Goal: Task Accomplishment & Management: Complete application form

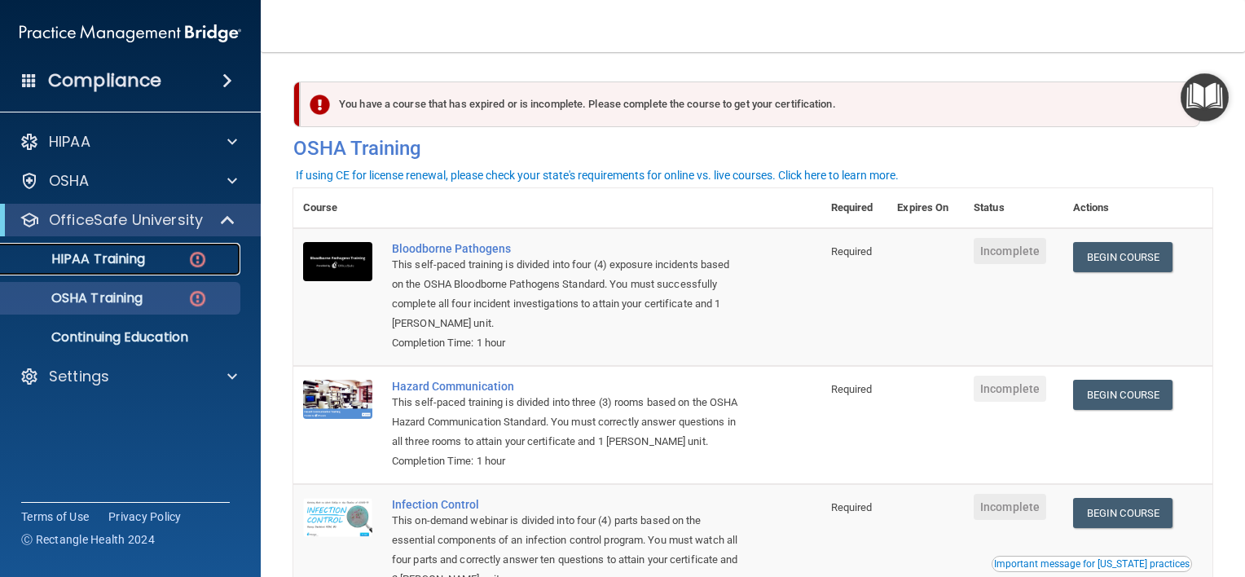
click at [116, 254] on p "HIPAA Training" at bounding box center [78, 259] width 134 height 16
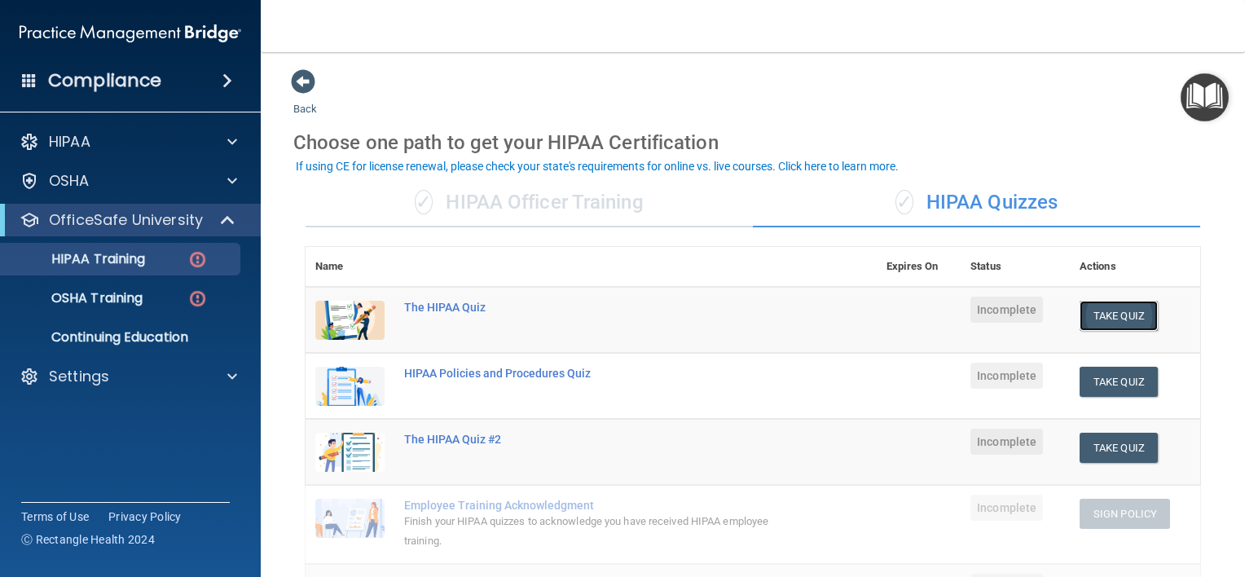
click at [1106, 314] on button "Take Quiz" at bounding box center [1118, 316] width 78 height 30
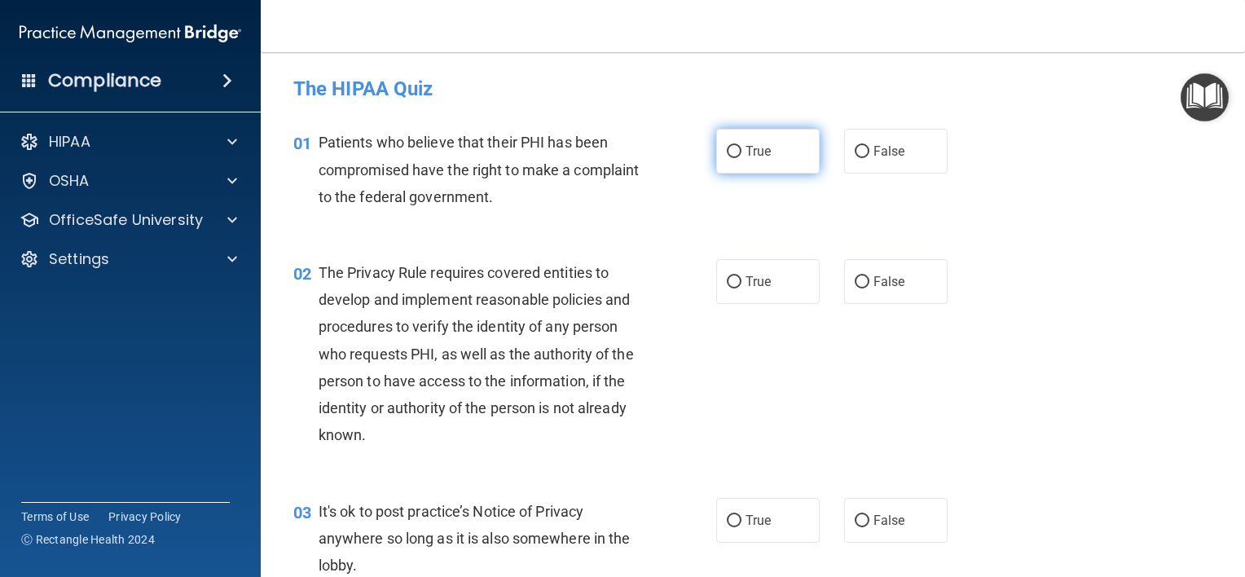
click at [728, 147] on input "True" at bounding box center [734, 152] width 15 height 12
radio input "true"
click at [728, 279] on input "True" at bounding box center [734, 282] width 15 height 12
radio input "true"
click at [858, 518] on input "False" at bounding box center [862, 521] width 15 height 12
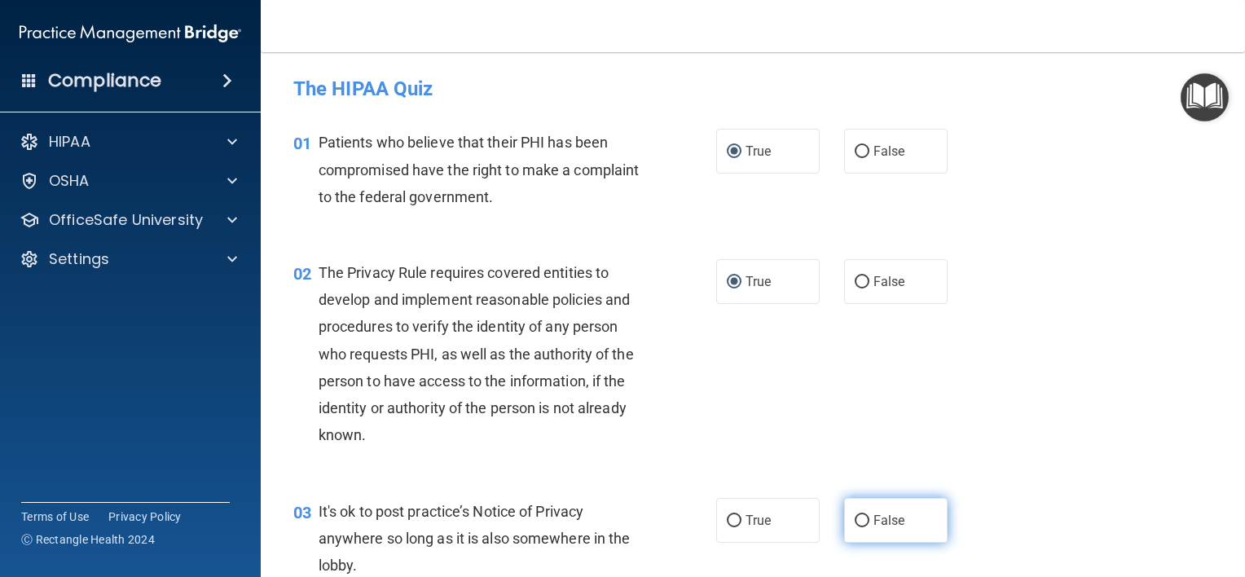
radio input "true"
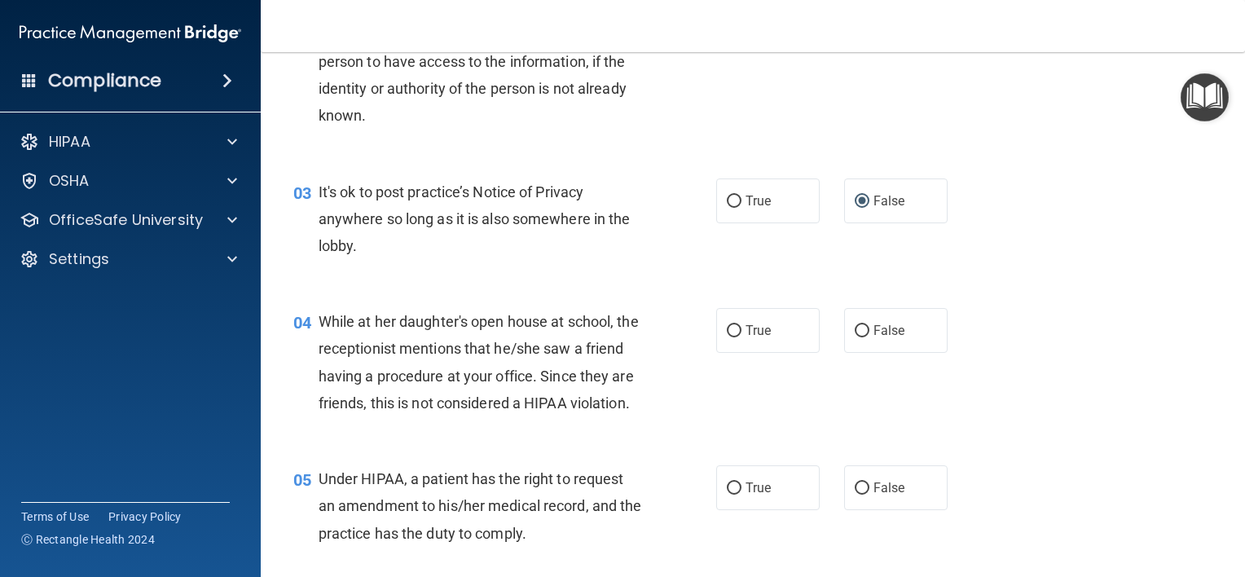
scroll to position [407, 0]
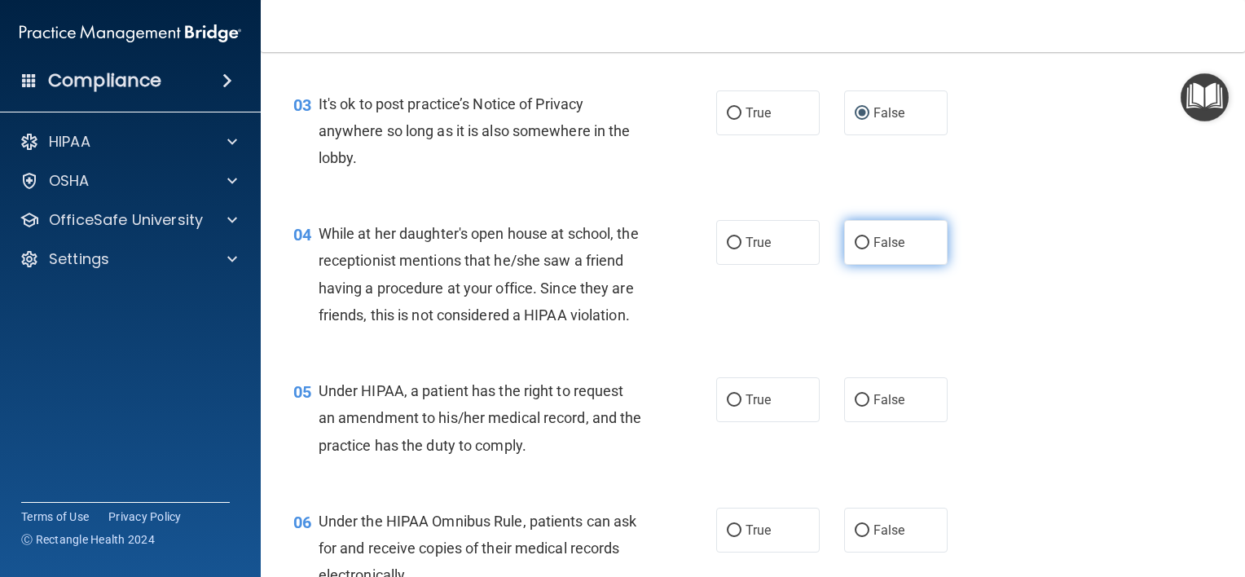
click at [855, 242] on input "False" at bounding box center [862, 243] width 15 height 12
radio input "true"
click at [855, 407] on input "False" at bounding box center [862, 400] width 15 height 12
radio input "true"
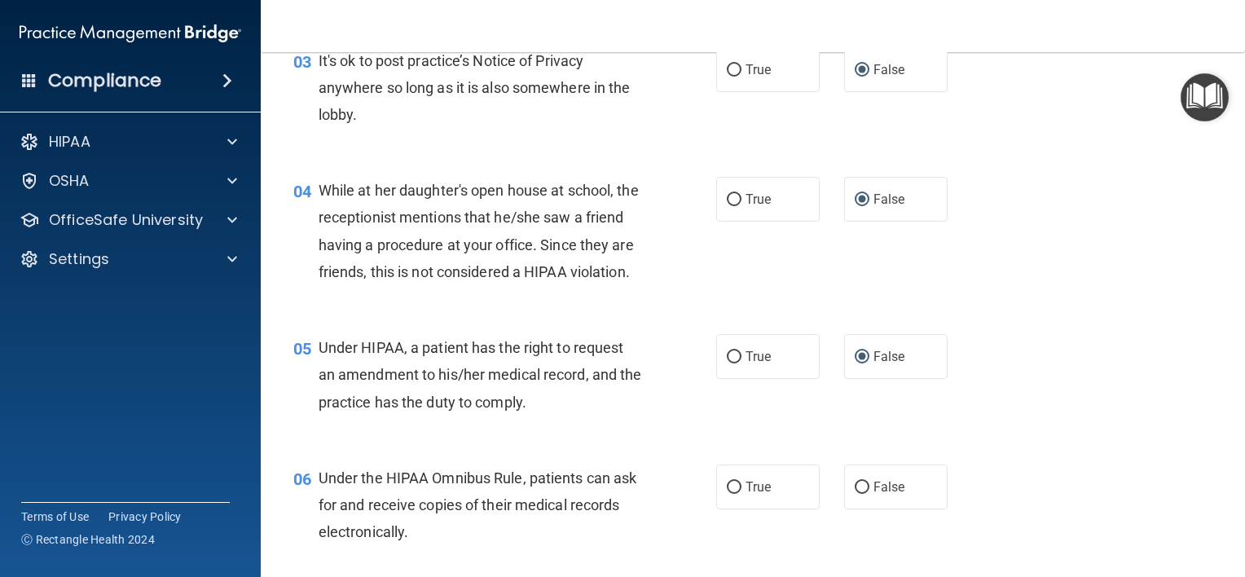
scroll to position [489, 0]
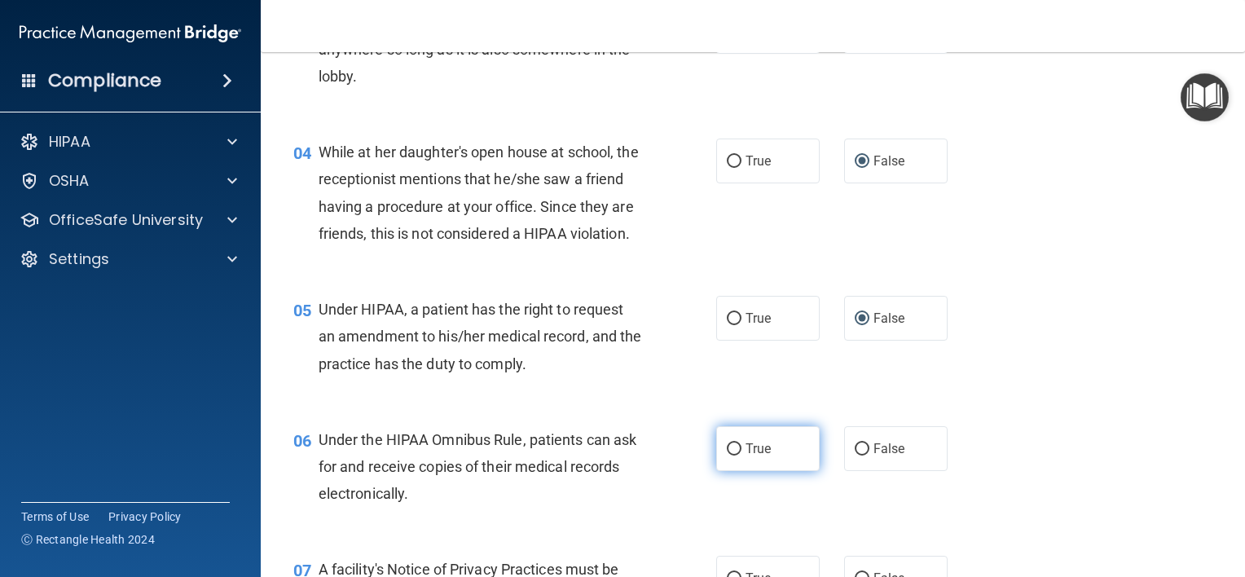
click at [727, 455] on input "True" at bounding box center [734, 449] width 15 height 12
radio input "true"
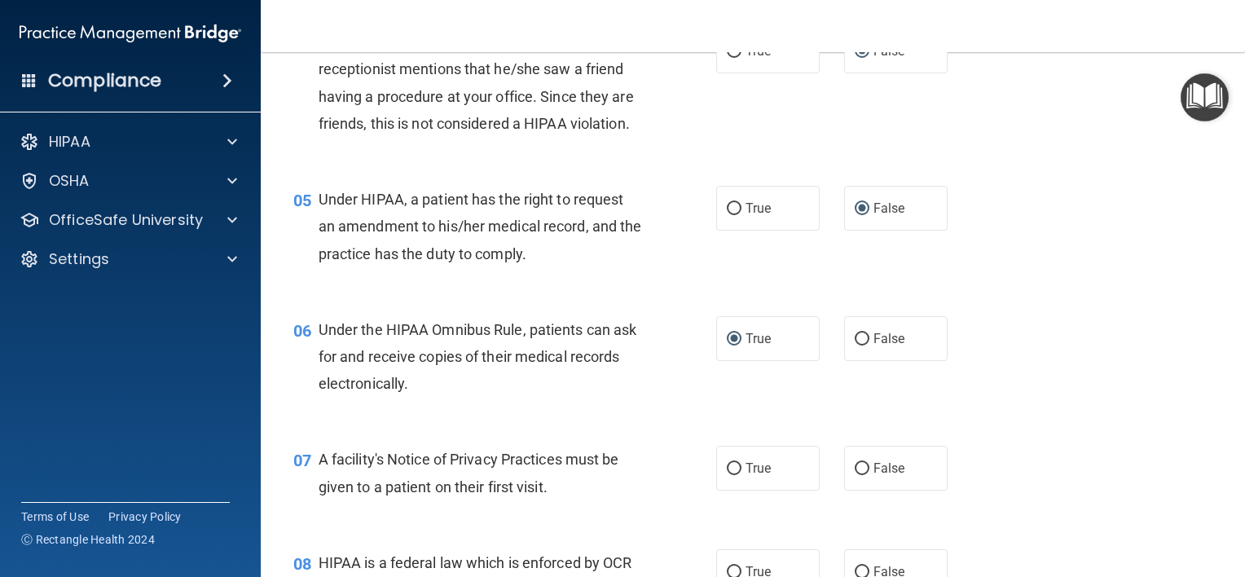
scroll to position [733, 0]
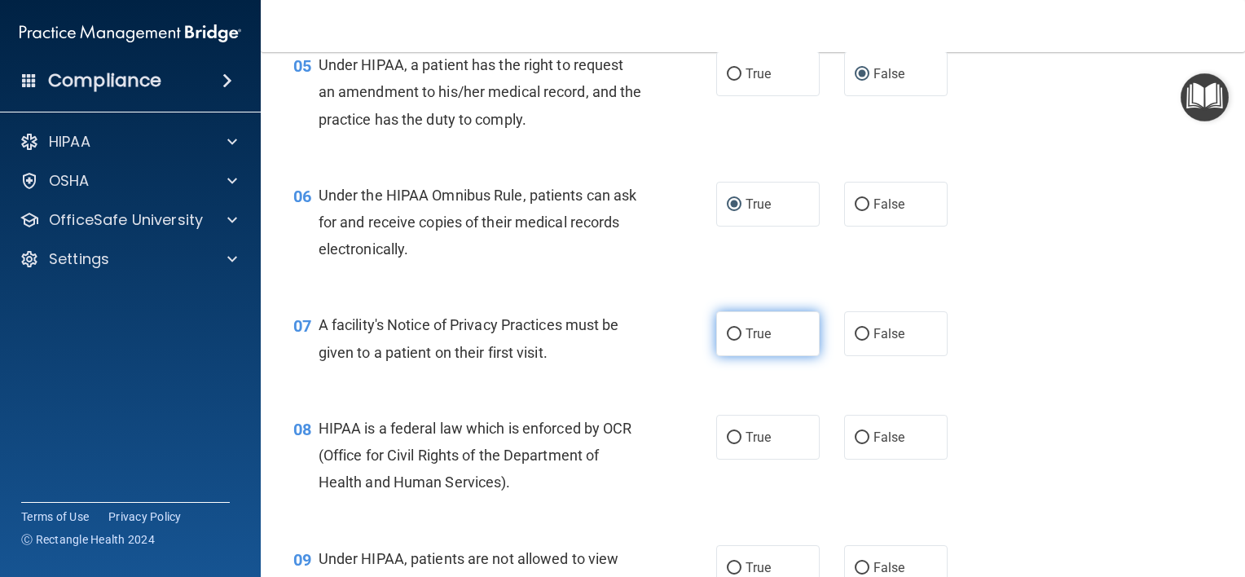
click at [728, 341] on input "True" at bounding box center [734, 334] width 15 height 12
radio input "true"
click at [727, 444] on input "True" at bounding box center [734, 438] width 15 height 12
radio input "true"
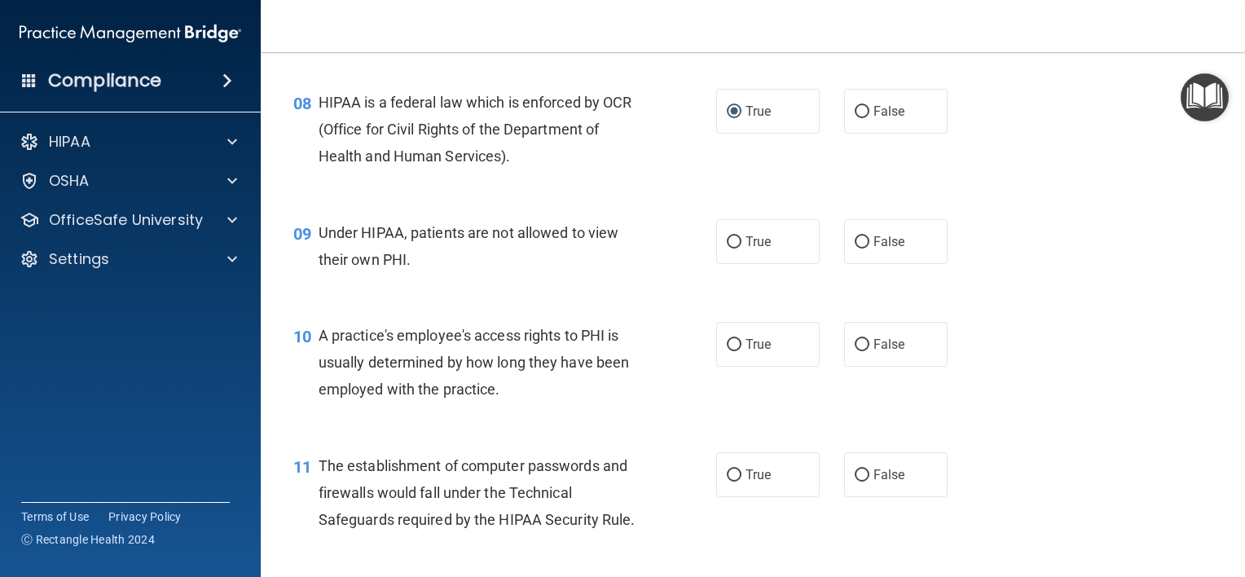
scroll to position [1141, 0]
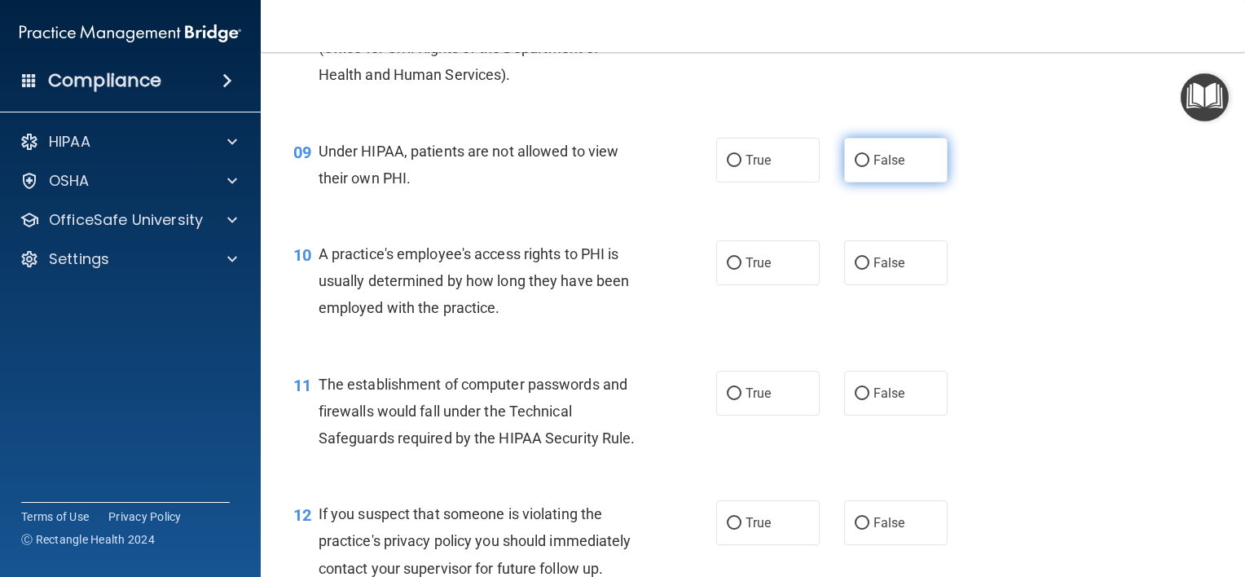
click at [855, 167] on input "False" at bounding box center [862, 161] width 15 height 12
radio input "true"
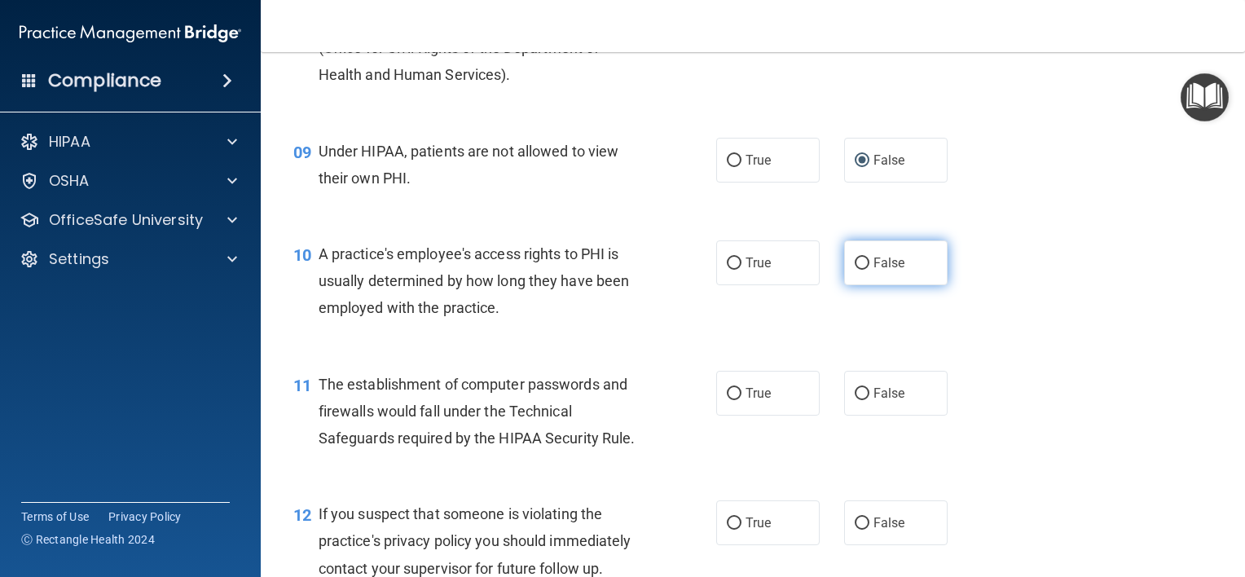
click at [855, 270] on input "False" at bounding box center [862, 263] width 15 height 12
radio input "true"
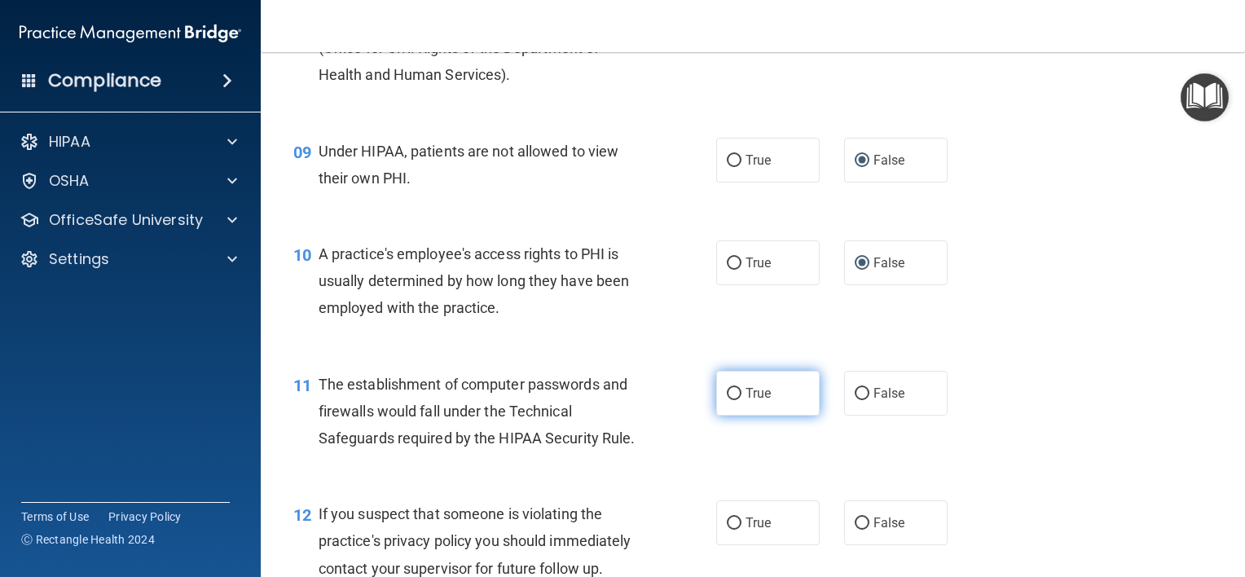
click at [727, 400] on input "True" at bounding box center [734, 394] width 15 height 12
radio input "true"
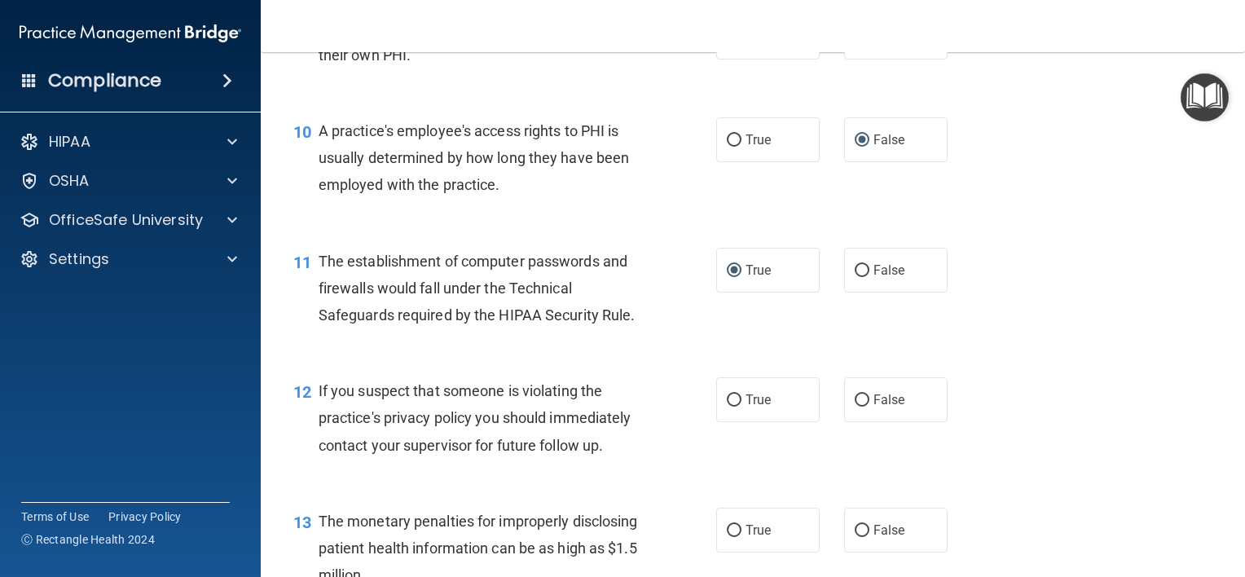
scroll to position [1303, 0]
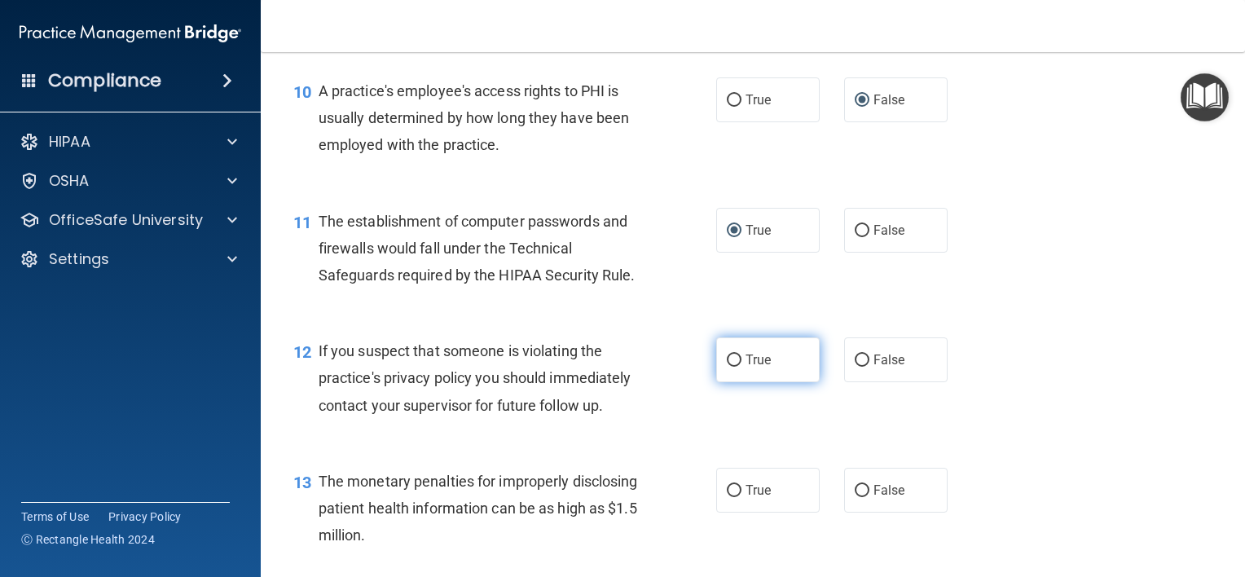
click at [727, 367] on input "True" at bounding box center [734, 360] width 15 height 12
radio input "true"
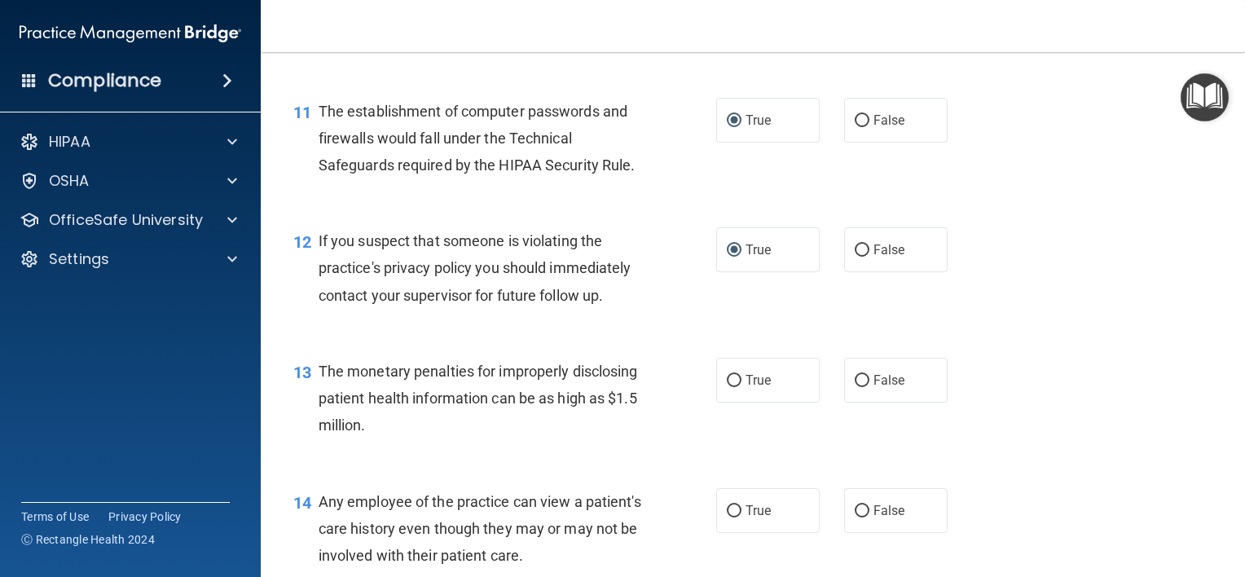
scroll to position [1548, 0]
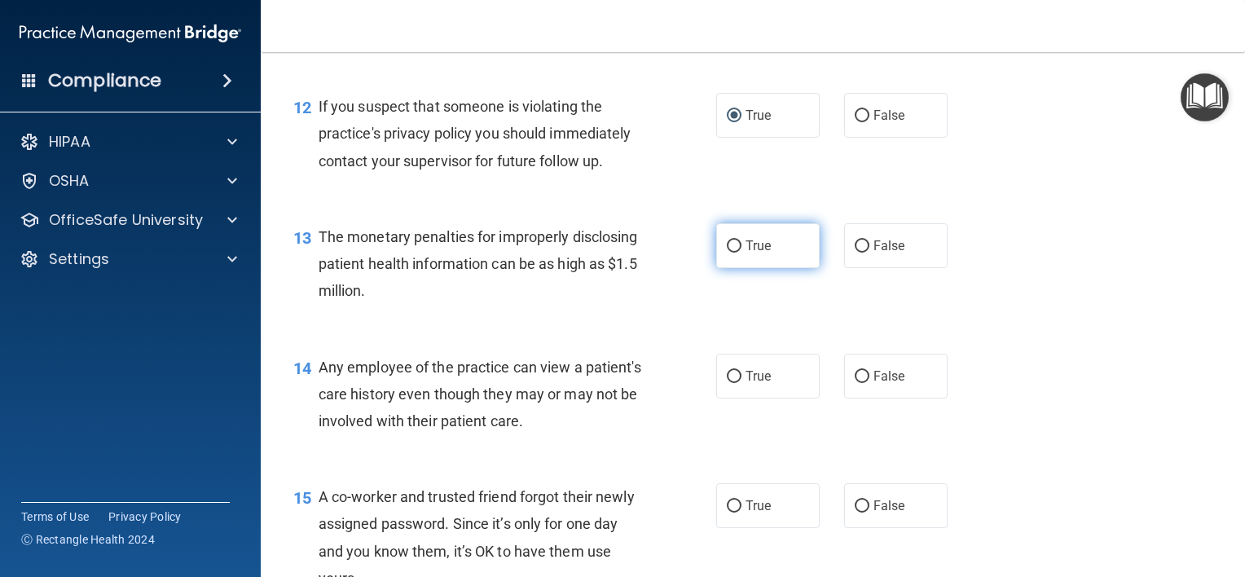
click at [727, 253] on input "True" at bounding box center [734, 246] width 15 height 12
radio input "true"
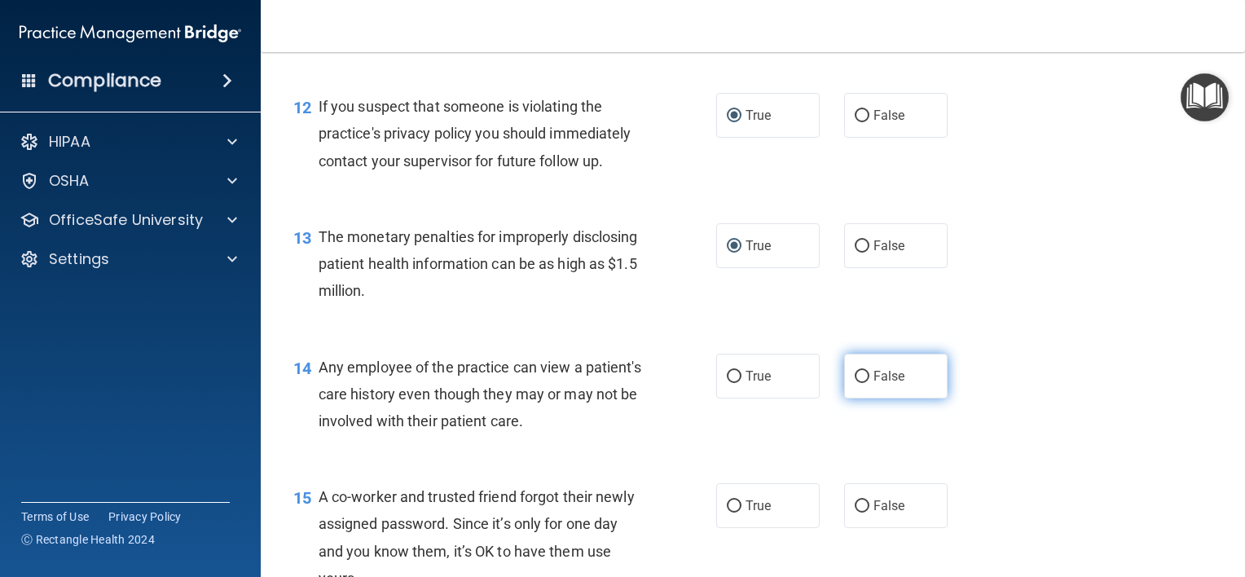
click at [857, 383] on input "False" at bounding box center [862, 377] width 15 height 12
radio input "true"
click at [855, 512] on input "False" at bounding box center [862, 506] width 15 height 12
radio input "true"
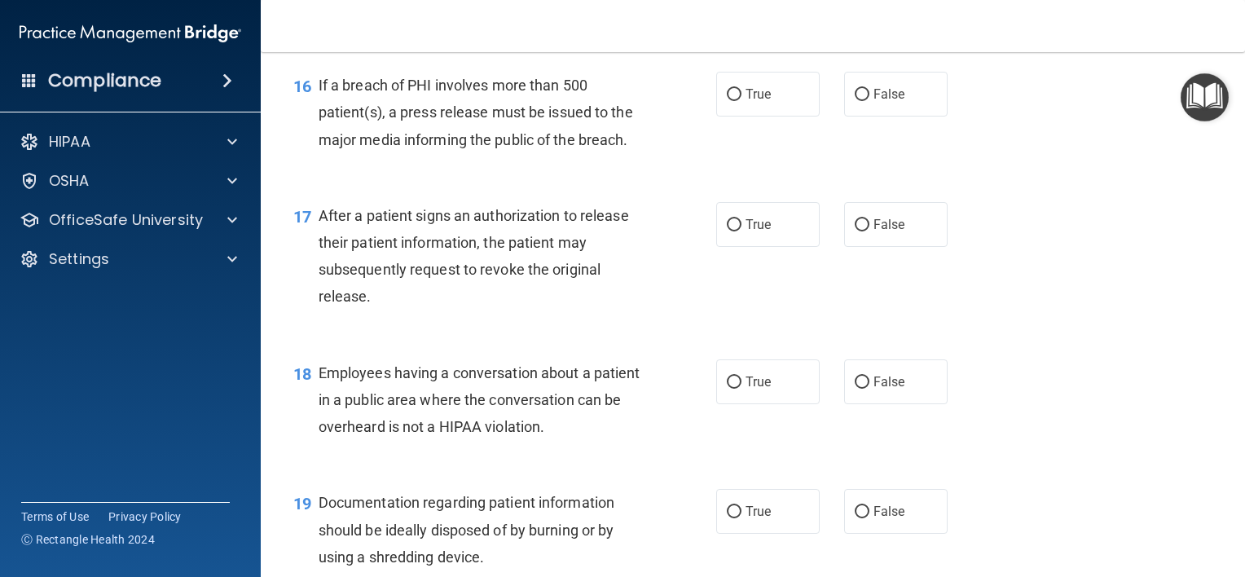
scroll to position [2118, 0]
click at [857, 99] on input "False" at bounding box center [862, 93] width 15 height 12
radio input "true"
click at [727, 230] on input "True" at bounding box center [734, 224] width 15 height 12
radio input "true"
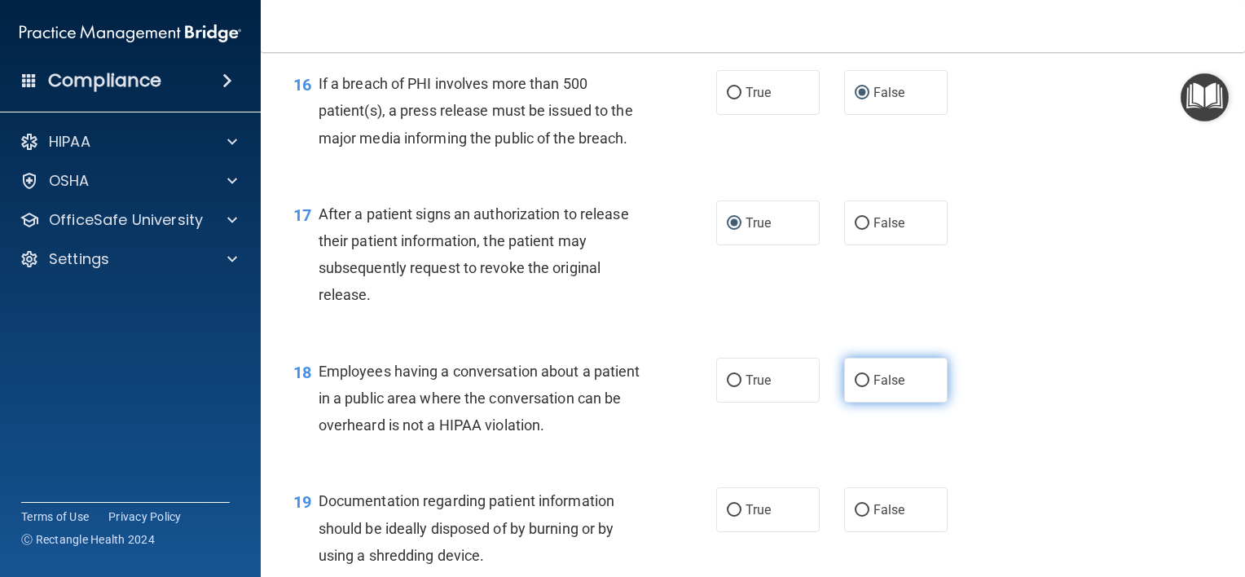
click at [855, 387] on input "False" at bounding box center [862, 381] width 15 height 12
radio input "true"
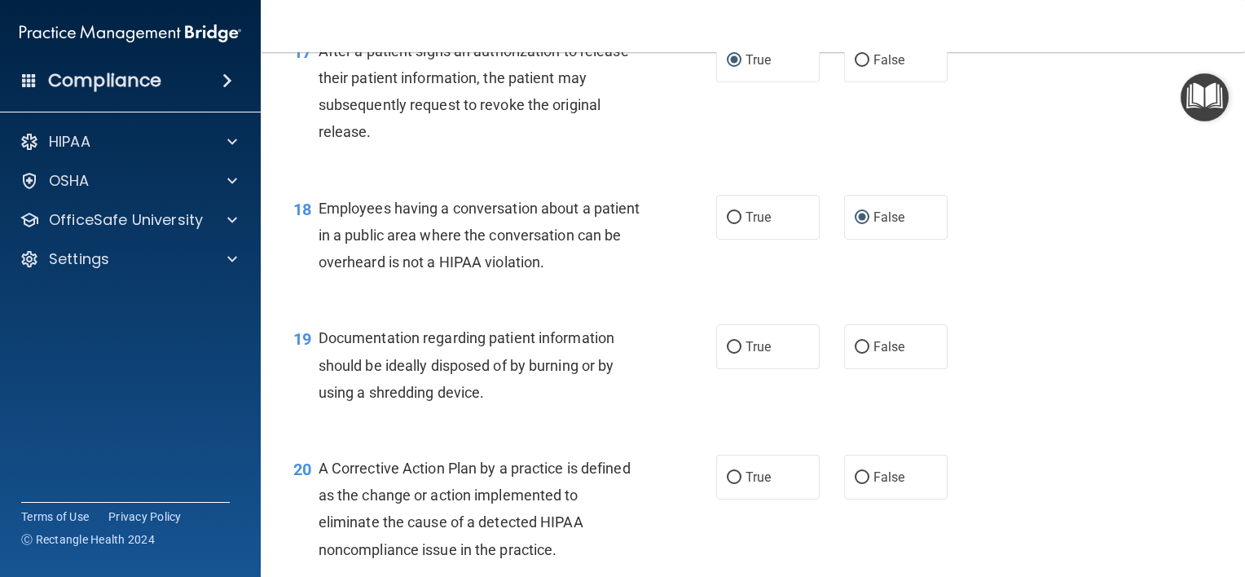
scroll to position [2363, 0]
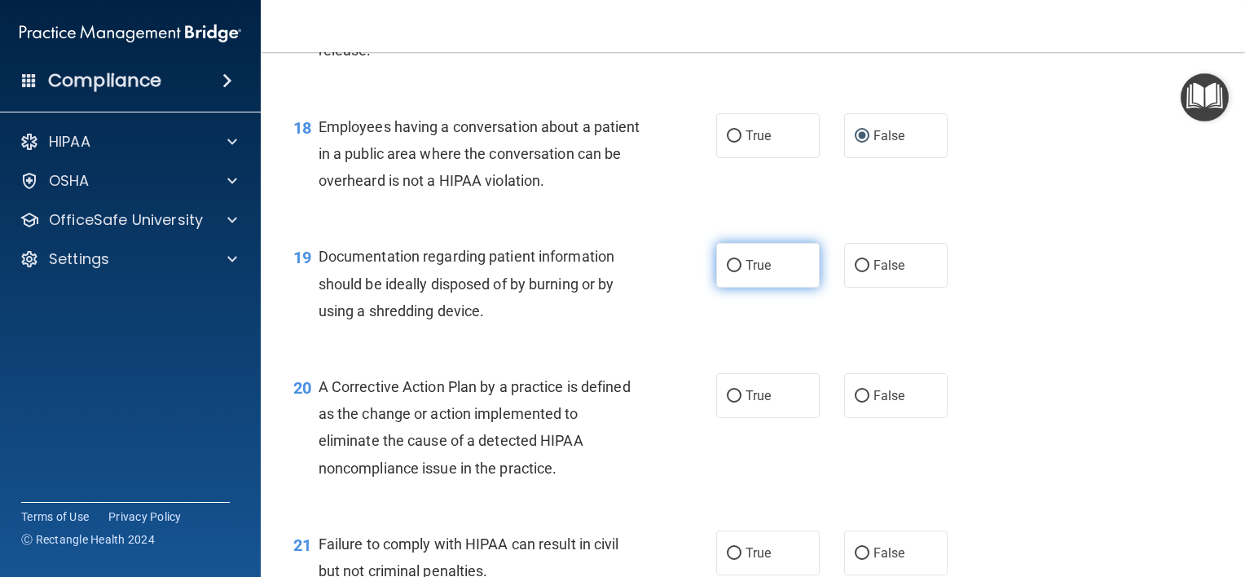
click at [730, 272] on input "True" at bounding box center [734, 266] width 15 height 12
radio input "true"
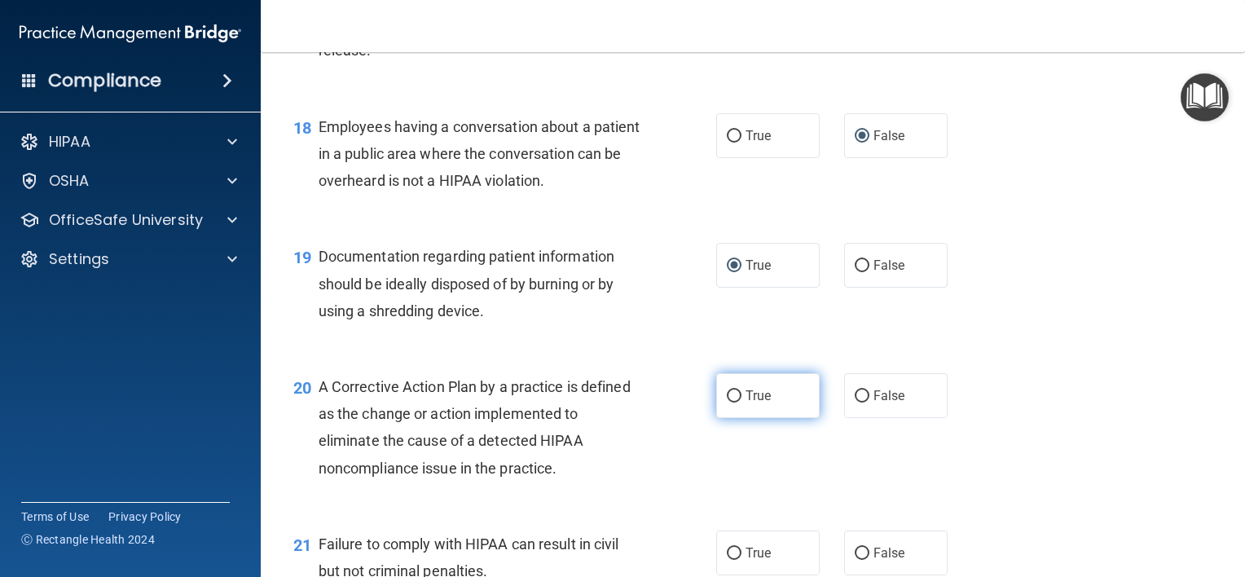
click at [727, 402] on input "True" at bounding box center [734, 396] width 15 height 12
radio input "true"
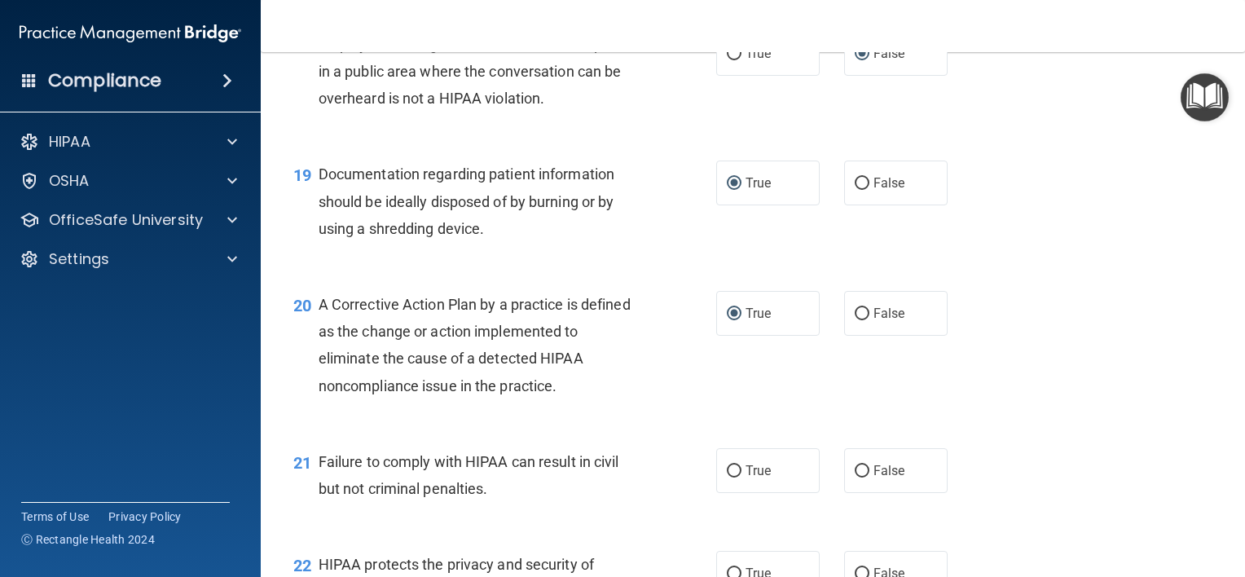
scroll to position [2526, 0]
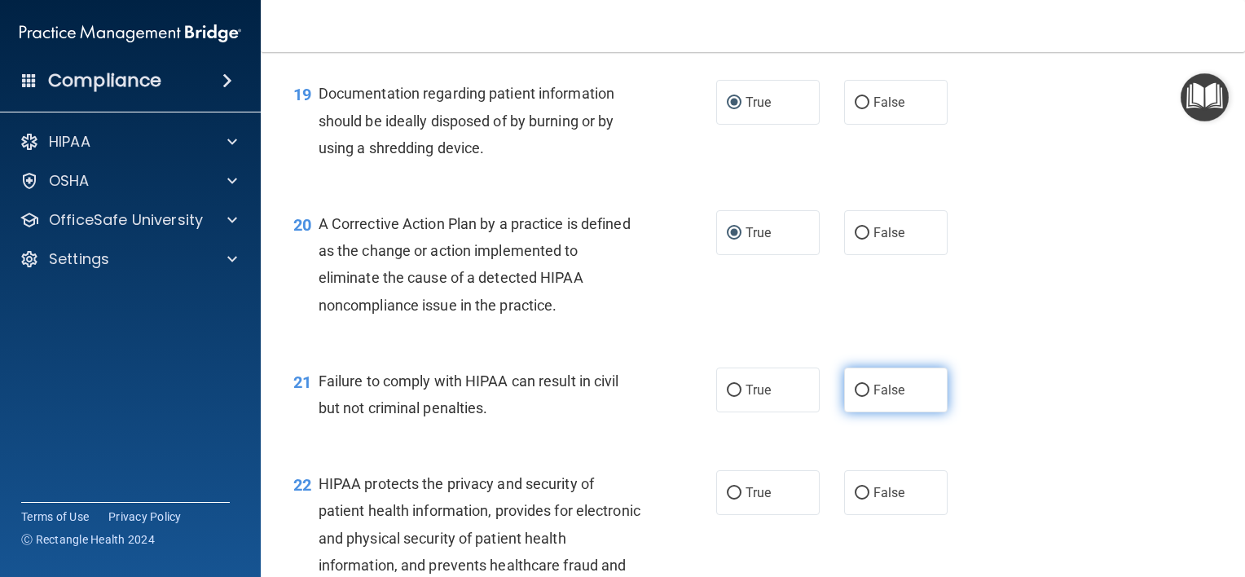
click at [857, 397] on input "False" at bounding box center [862, 391] width 15 height 12
radio input "true"
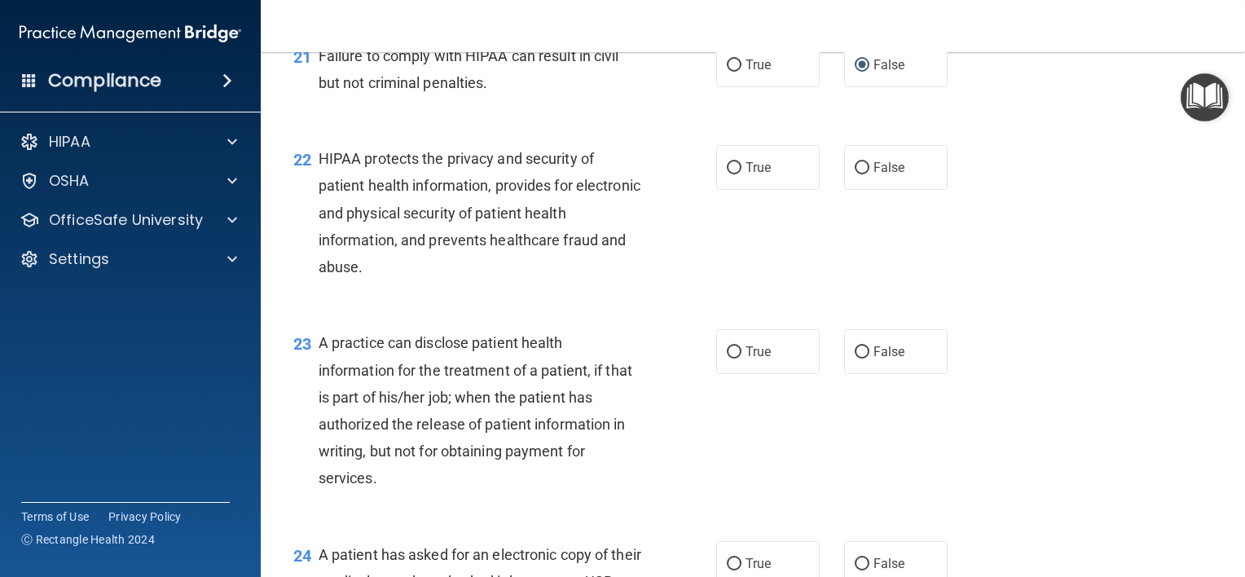
scroll to position [2933, 0]
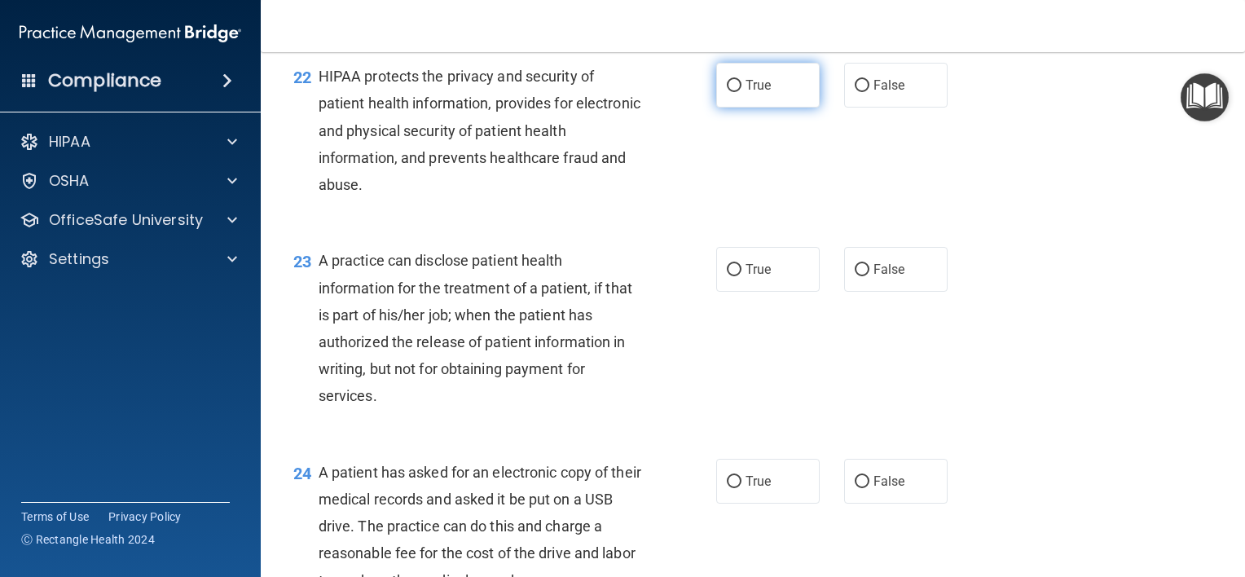
click at [727, 92] on input "True" at bounding box center [734, 86] width 15 height 12
radio input "true"
click at [855, 276] on input "False" at bounding box center [862, 270] width 15 height 12
radio input "true"
click at [728, 488] on input "True" at bounding box center [734, 482] width 15 height 12
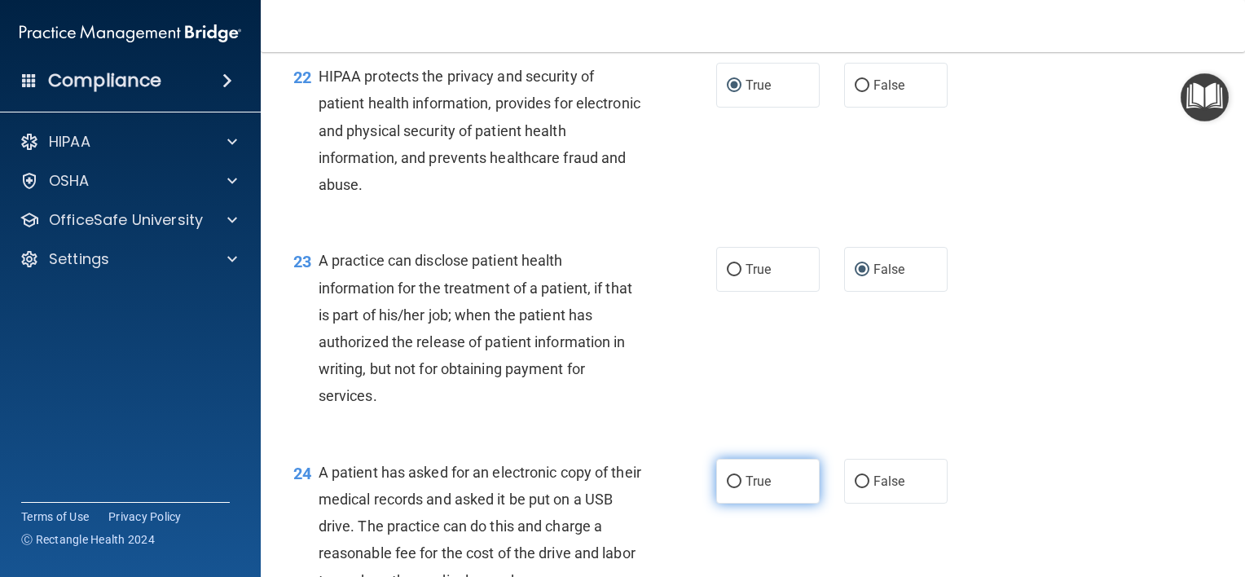
radio input "true"
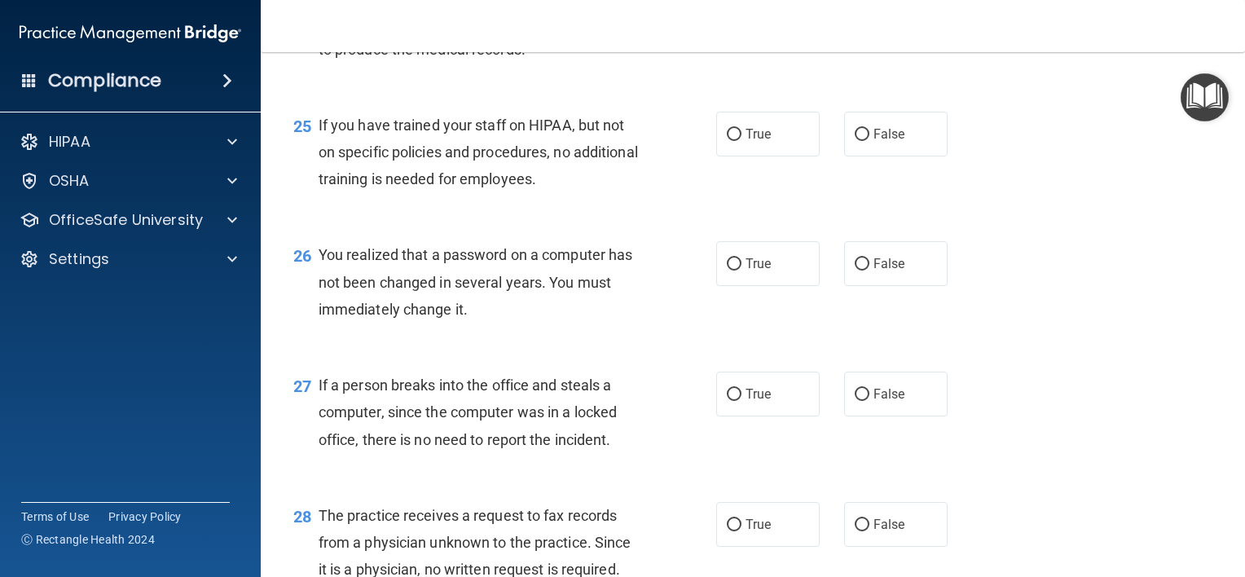
scroll to position [3503, 0]
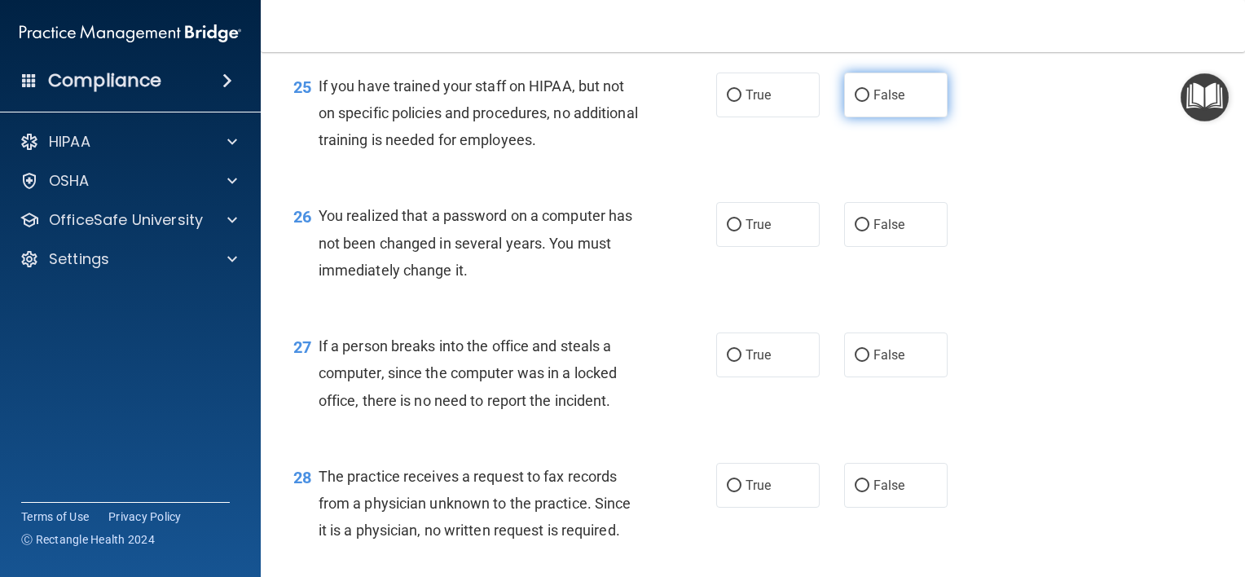
click at [855, 102] on input "False" at bounding box center [862, 96] width 15 height 12
radio input "true"
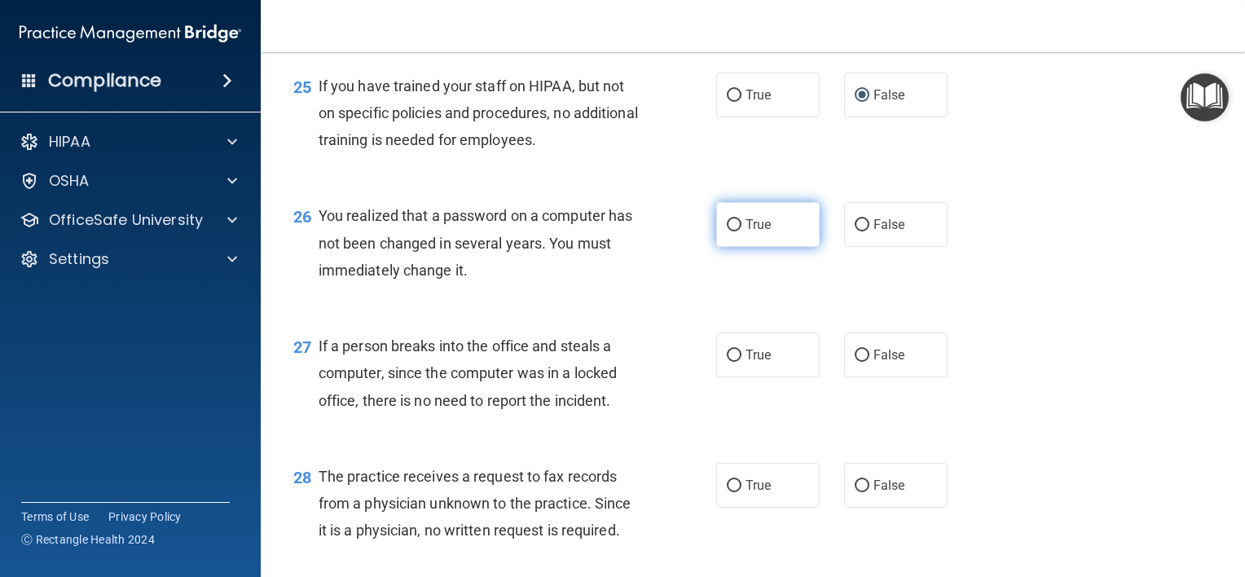
click at [727, 231] on input "True" at bounding box center [734, 225] width 15 height 12
radio input "true"
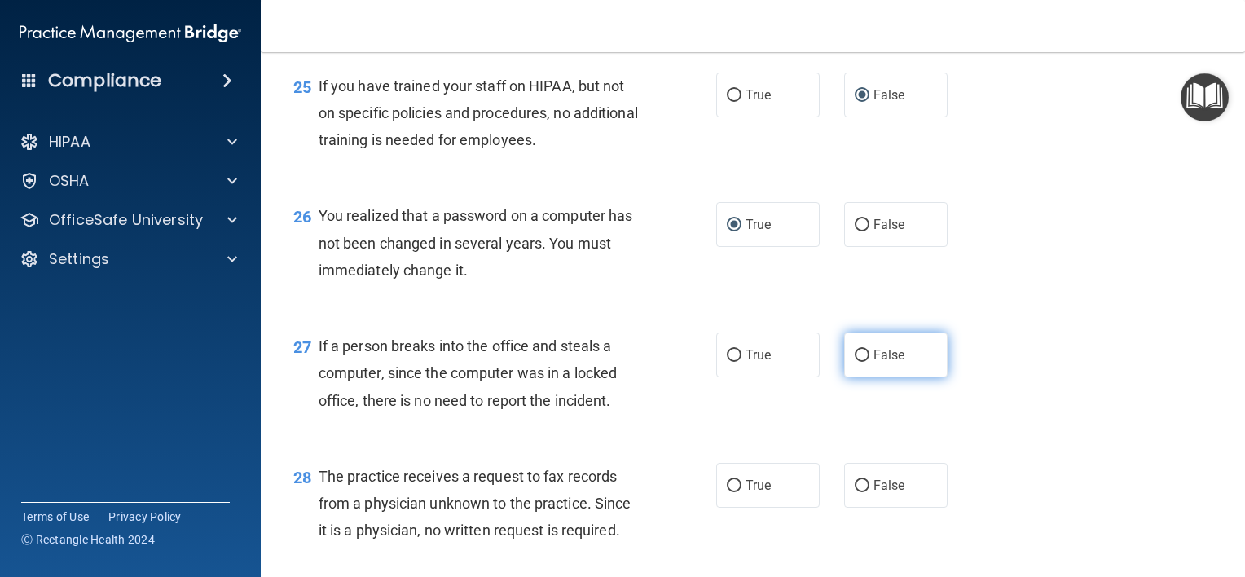
click at [855, 362] on input "False" at bounding box center [862, 356] width 15 height 12
radio input "true"
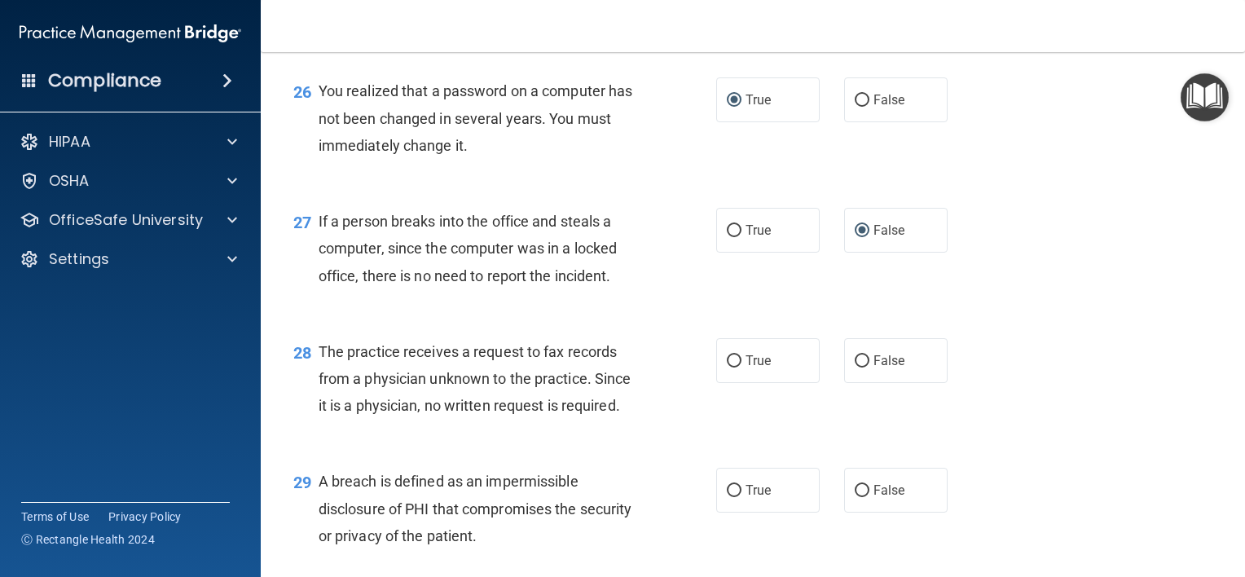
scroll to position [3666, 0]
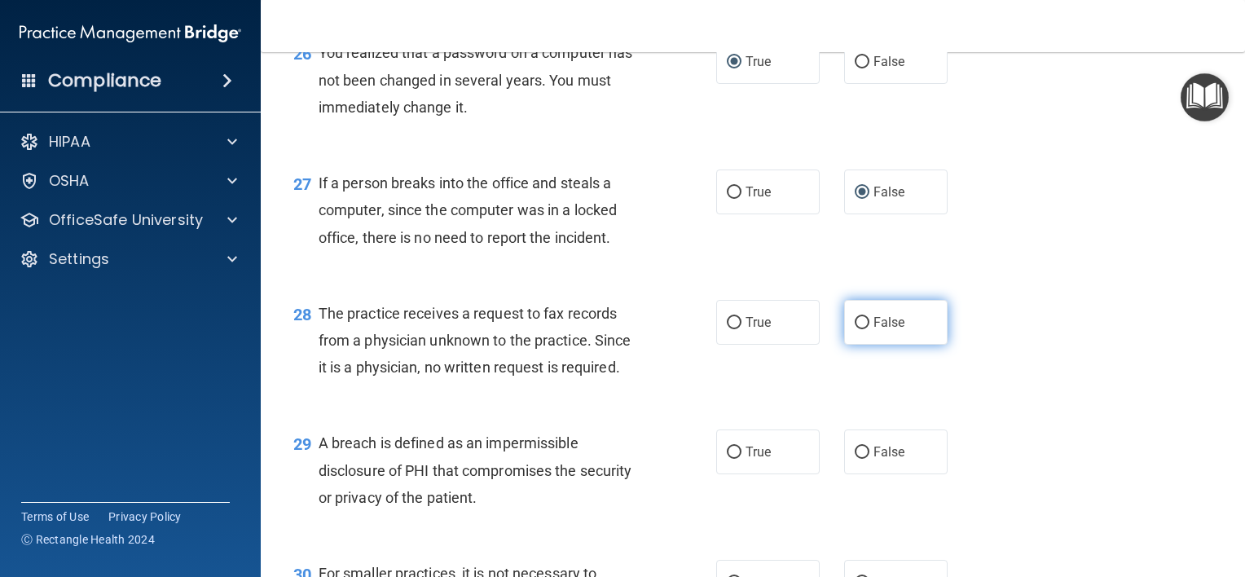
click at [855, 329] on input "False" at bounding box center [862, 323] width 15 height 12
radio input "true"
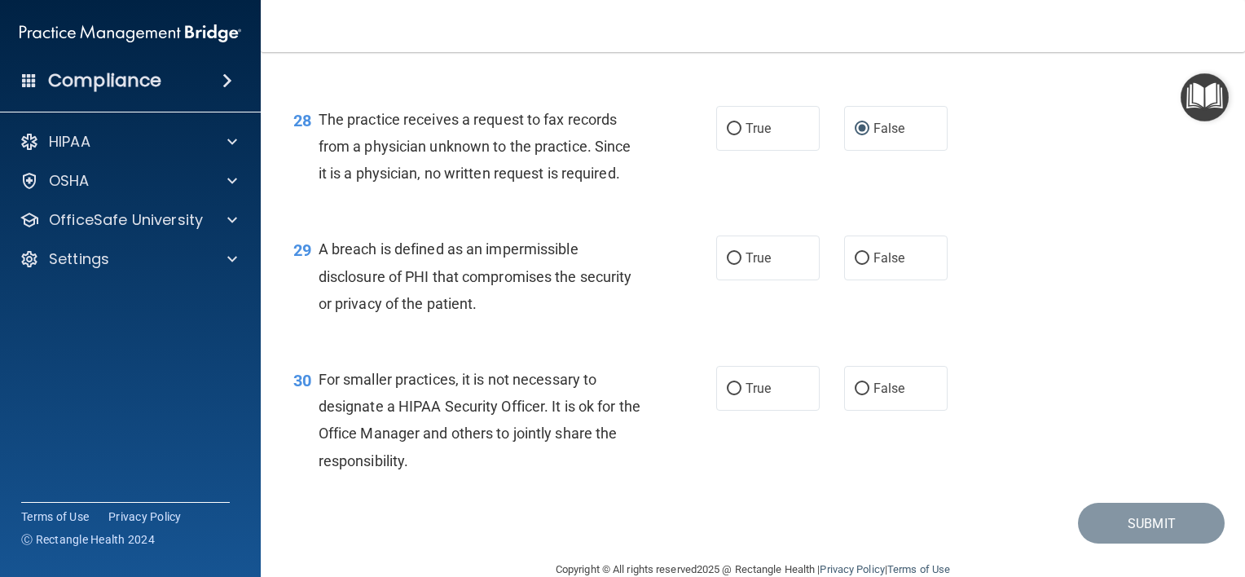
scroll to position [3910, 0]
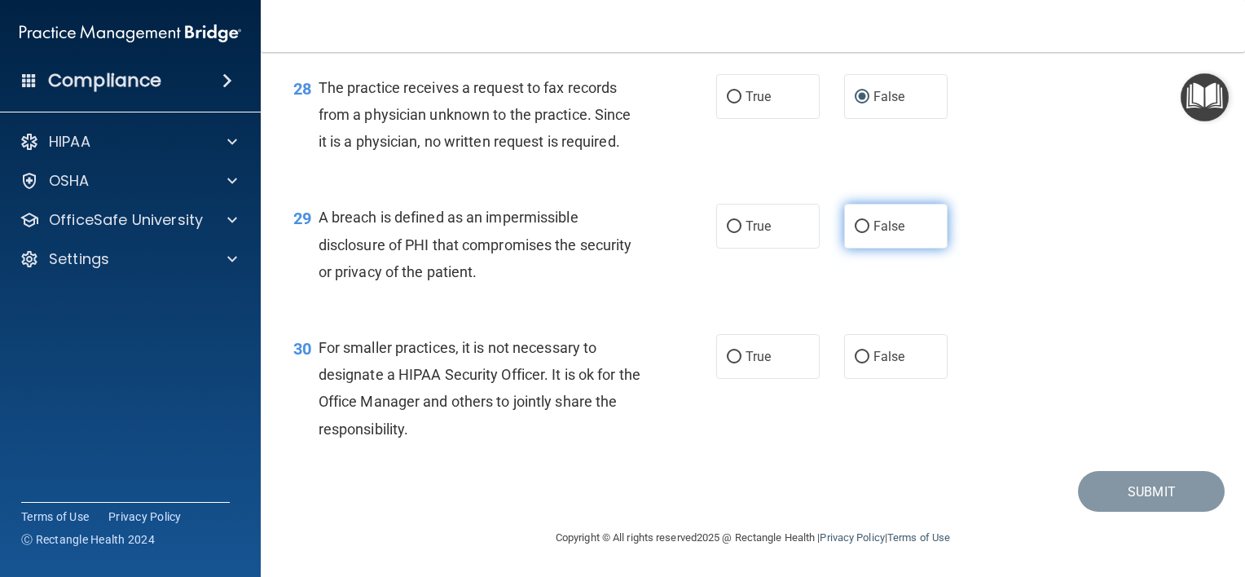
click at [855, 228] on input "False" at bounding box center [862, 227] width 15 height 12
radio input "true"
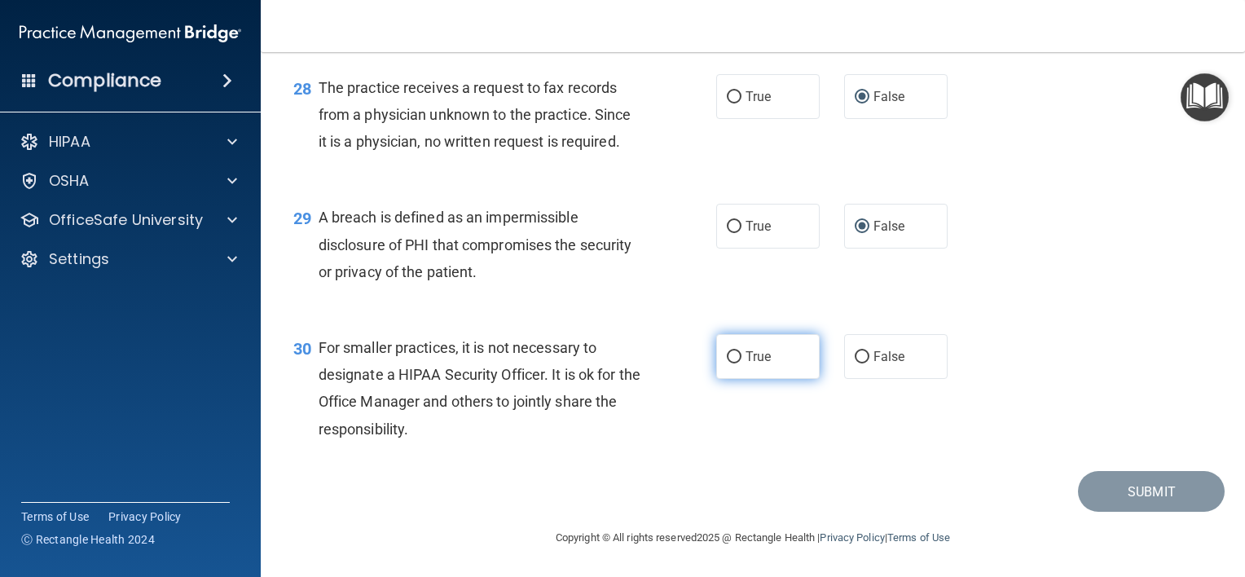
click at [729, 360] on input "True" at bounding box center [734, 357] width 15 height 12
radio input "true"
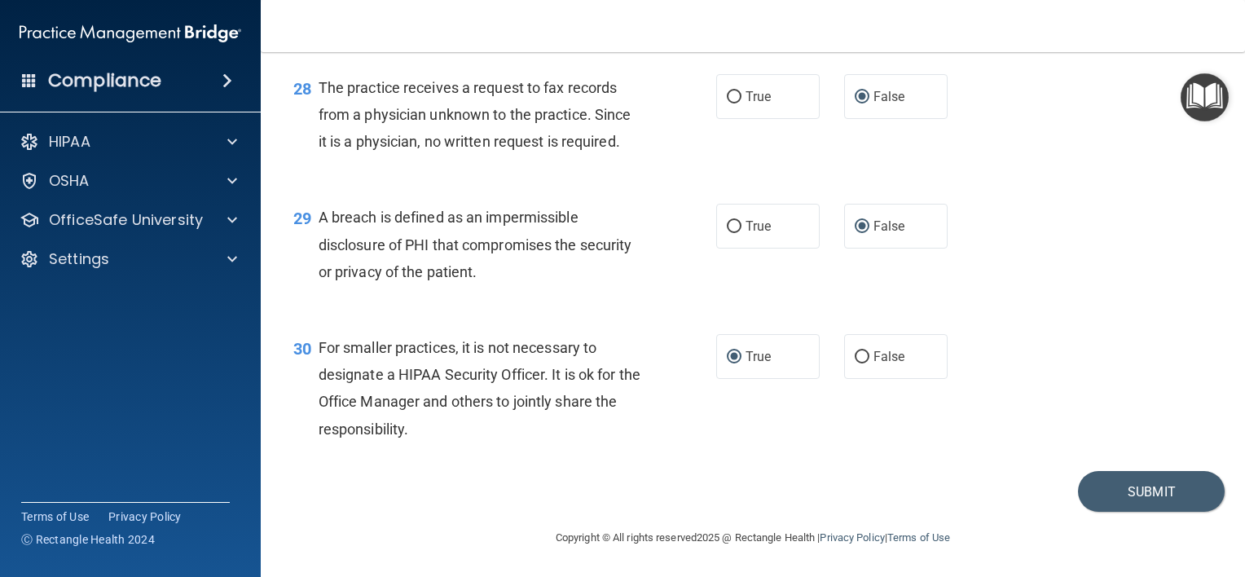
scroll to position [3919, 0]
click at [1106, 481] on button "Submit" at bounding box center [1151, 492] width 147 height 42
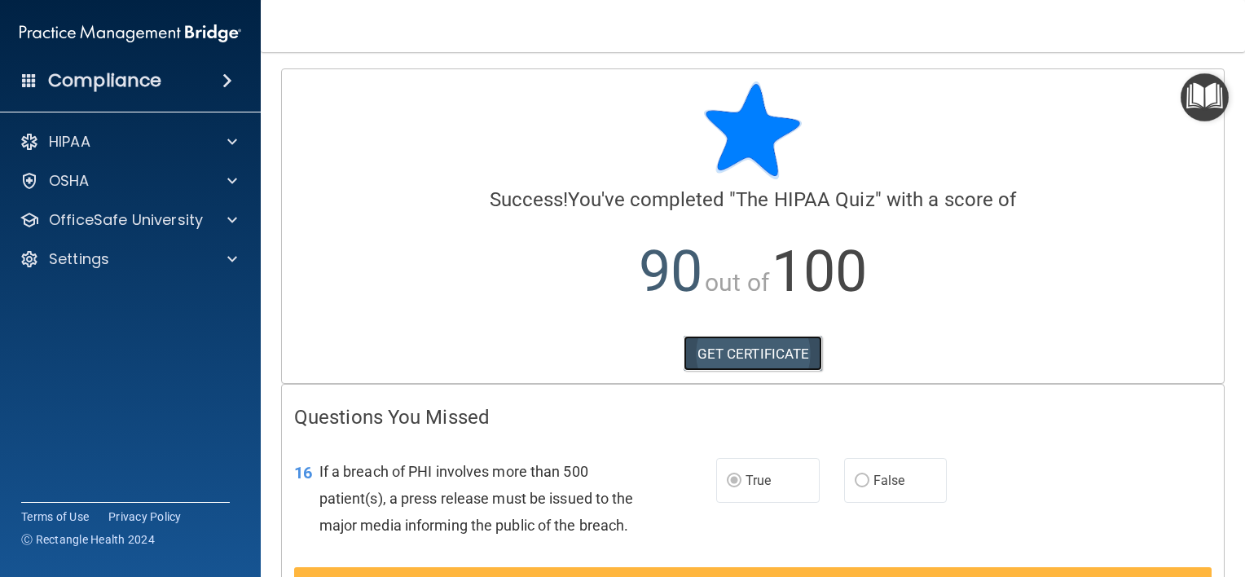
click at [732, 347] on link "GET CERTIFICATE" at bounding box center [753, 354] width 139 height 36
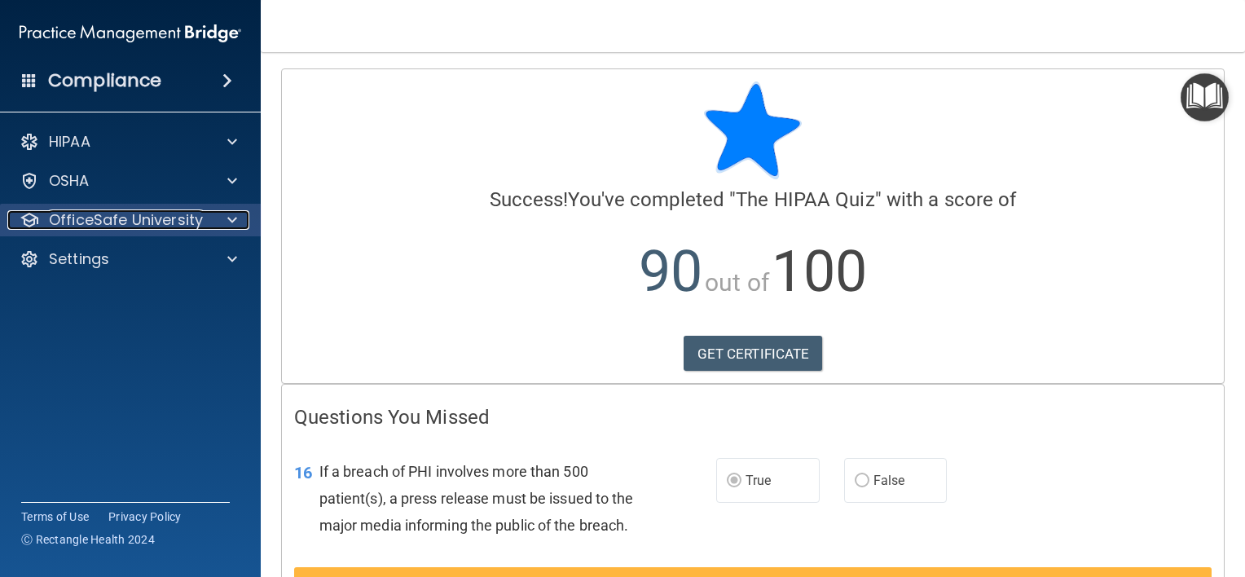
click at [128, 215] on p "OfficeSafe University" at bounding box center [126, 220] width 154 height 20
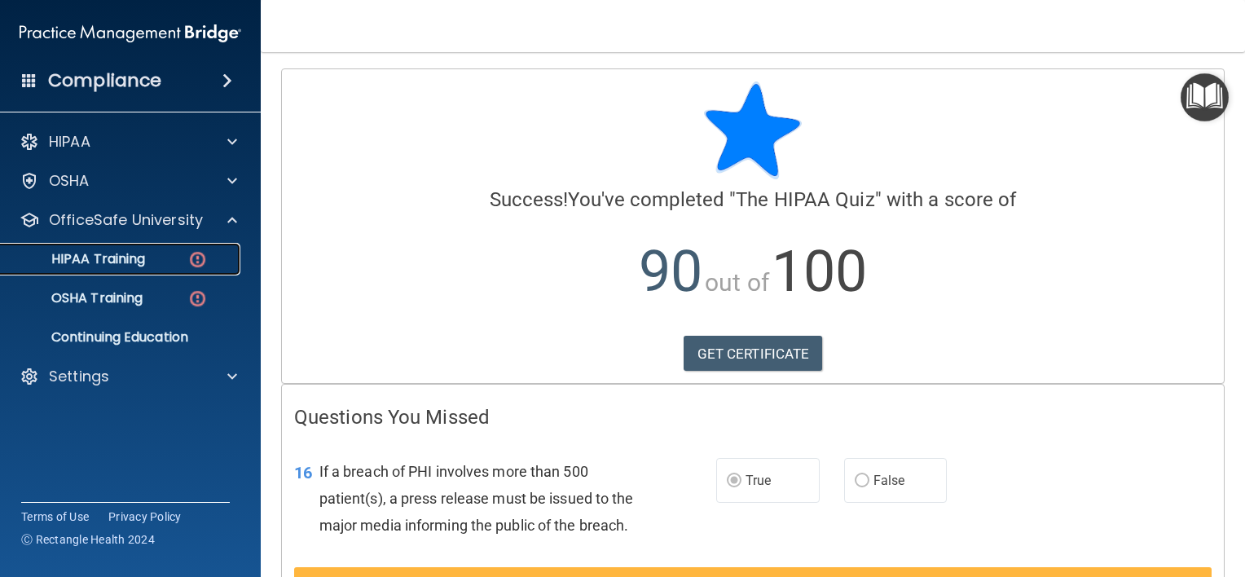
click at [121, 260] on p "HIPAA Training" at bounding box center [78, 259] width 134 height 16
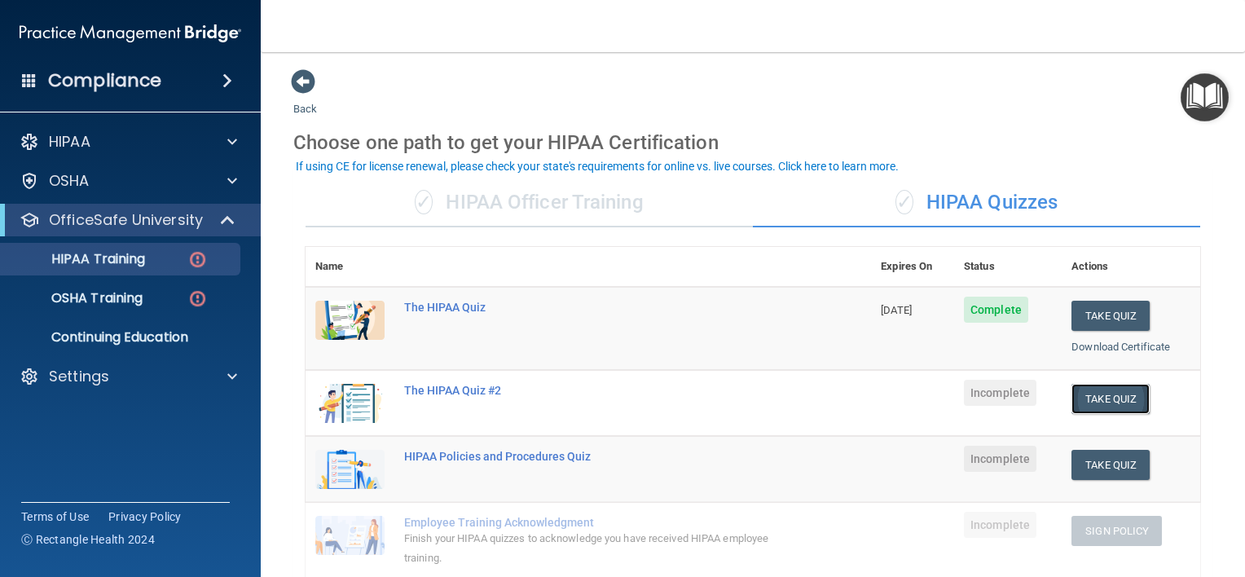
click at [1105, 392] on button "Take Quiz" at bounding box center [1110, 399] width 78 height 30
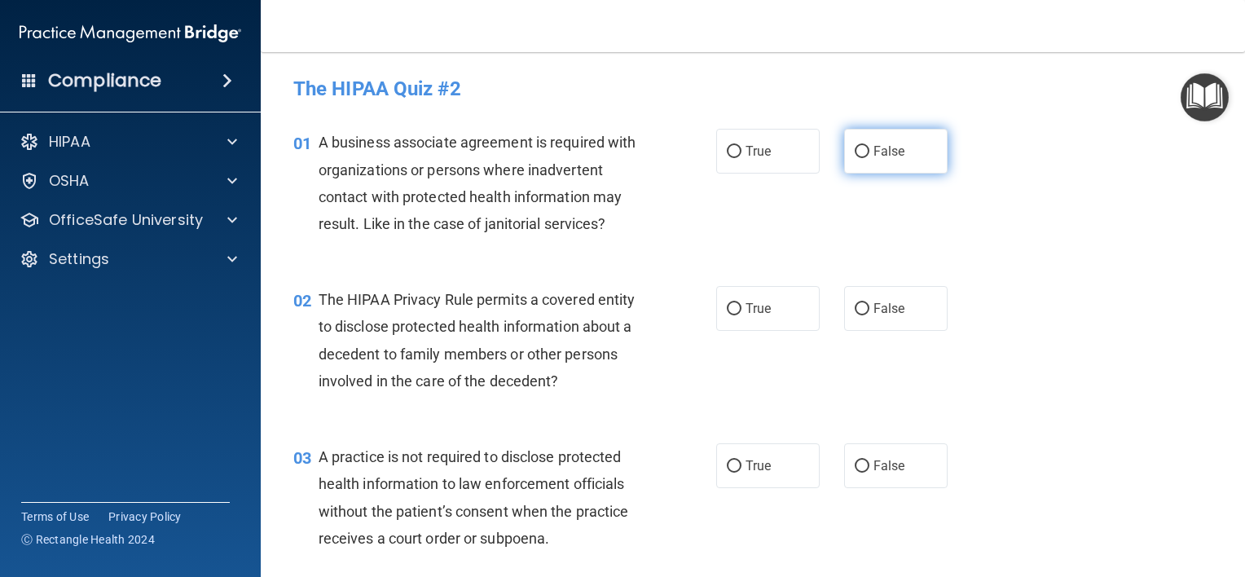
click at [857, 150] on input "False" at bounding box center [862, 152] width 15 height 12
radio input "true"
click at [727, 307] on input "True" at bounding box center [734, 309] width 15 height 12
radio input "true"
click at [855, 462] on input "False" at bounding box center [862, 466] width 15 height 12
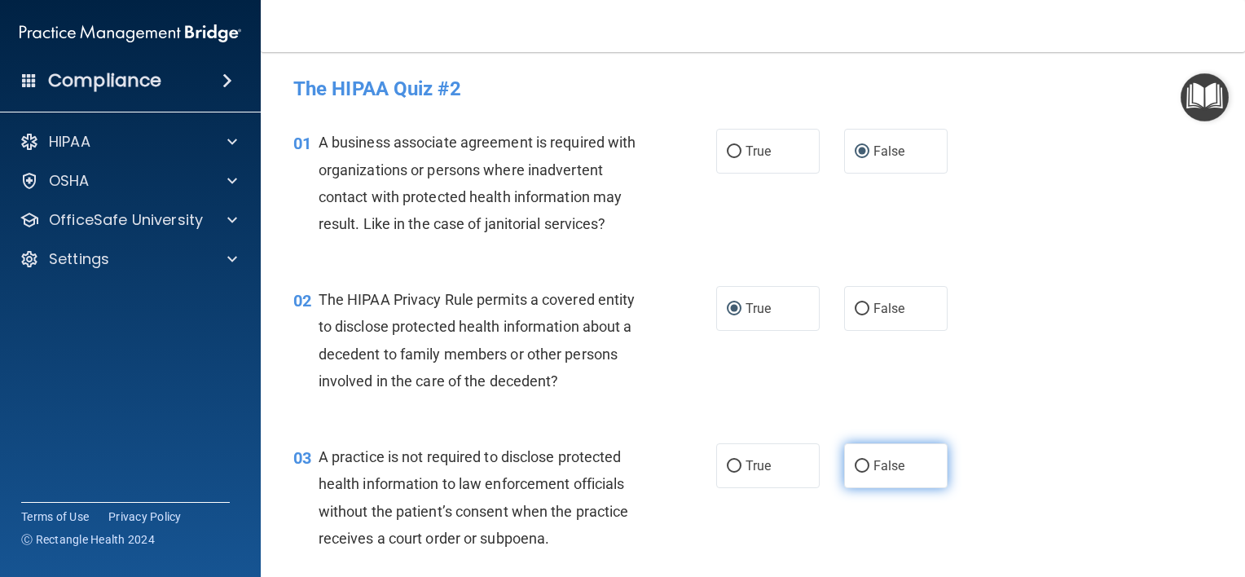
radio input "true"
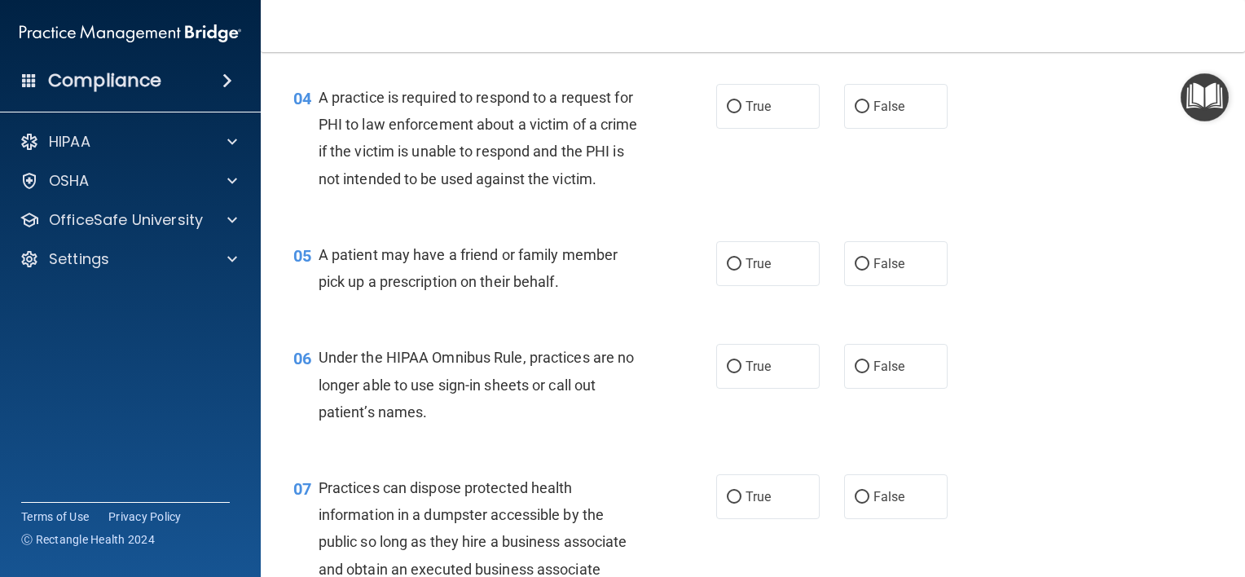
scroll to position [489, 0]
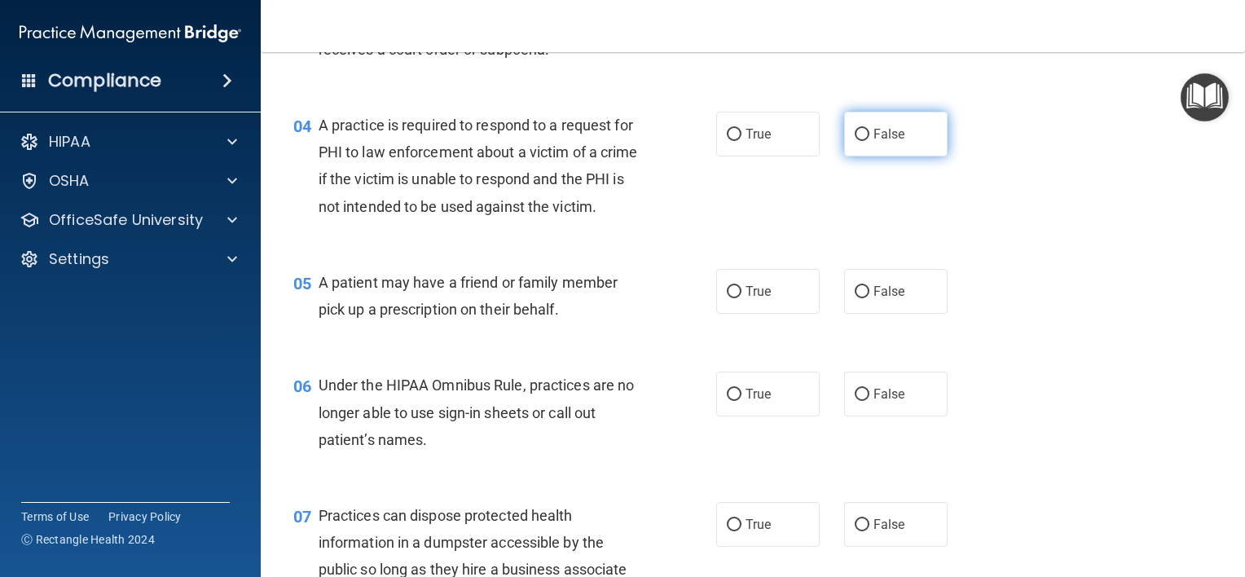
click at [856, 134] on input "False" at bounding box center [862, 135] width 15 height 12
radio input "true"
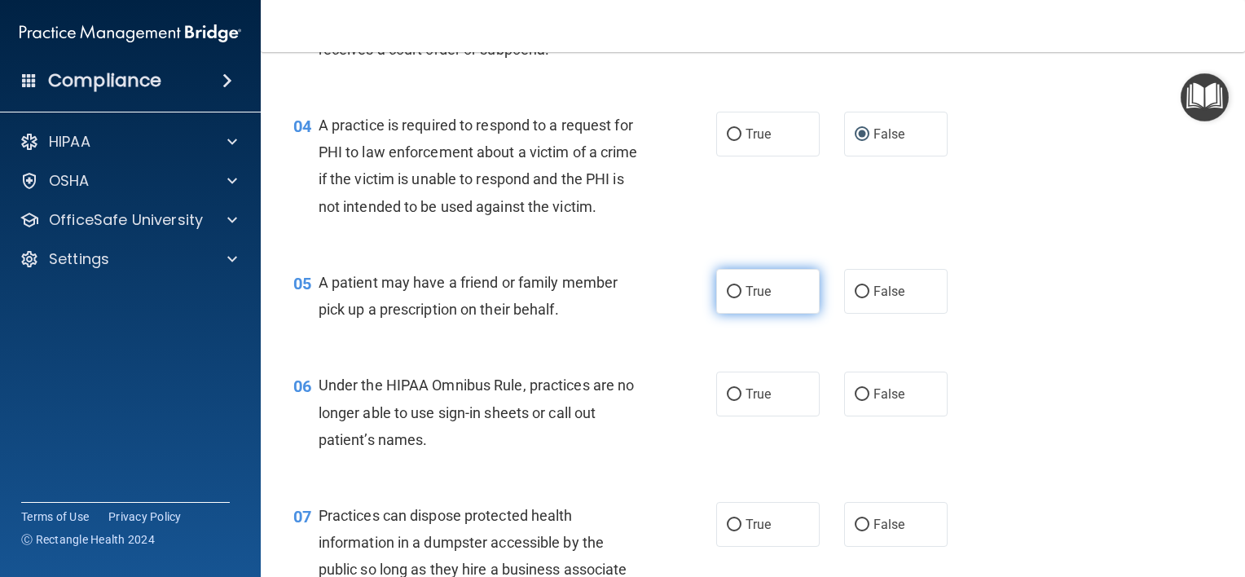
click at [728, 298] on input "True" at bounding box center [734, 292] width 15 height 12
radio input "true"
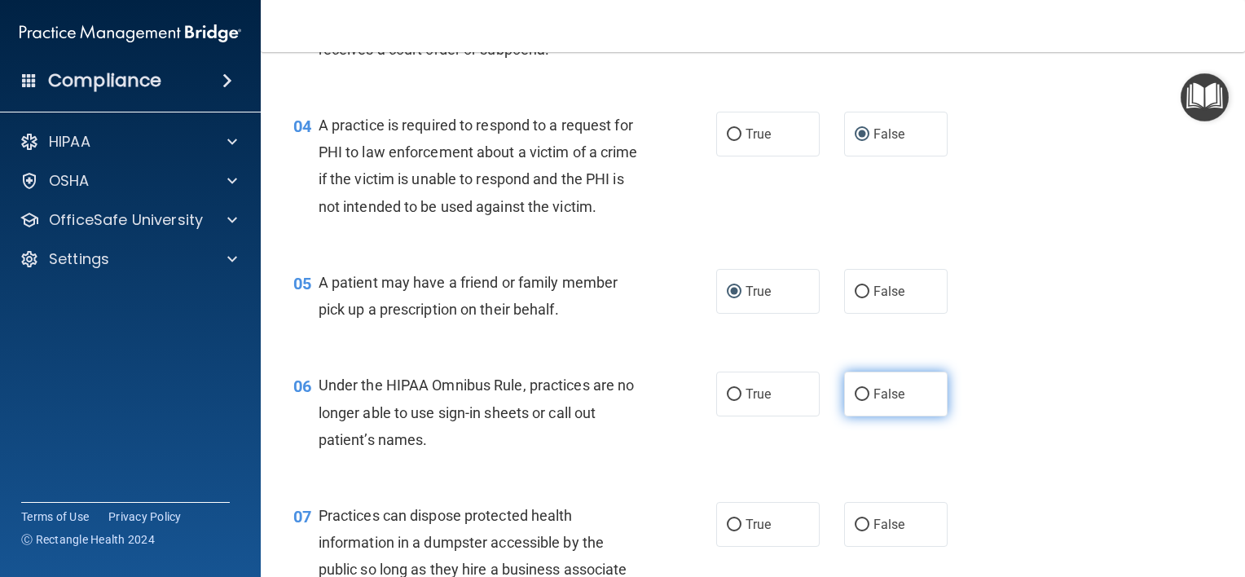
click at [855, 401] on input "False" at bounding box center [862, 395] width 15 height 12
radio input "true"
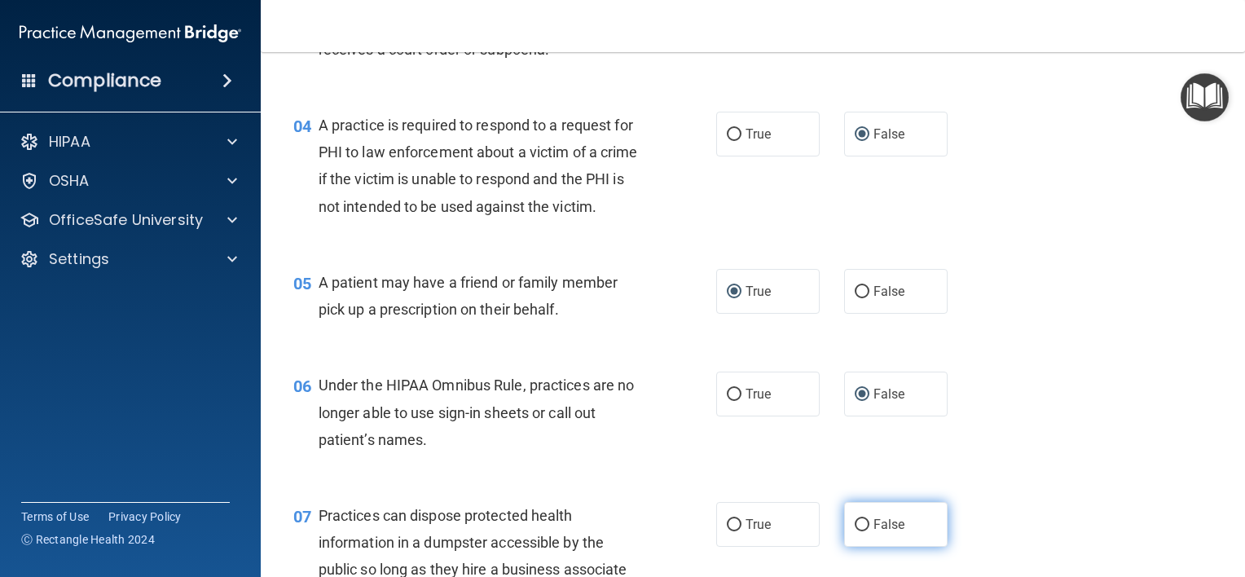
click at [856, 531] on input "False" at bounding box center [862, 525] width 15 height 12
radio input "true"
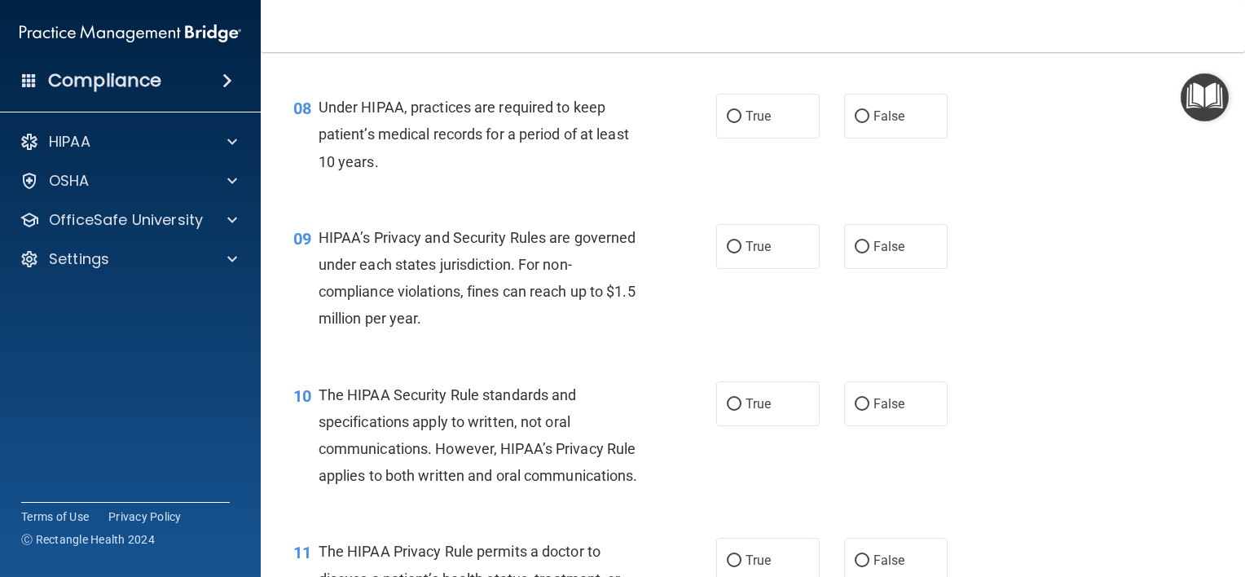
scroll to position [1141, 0]
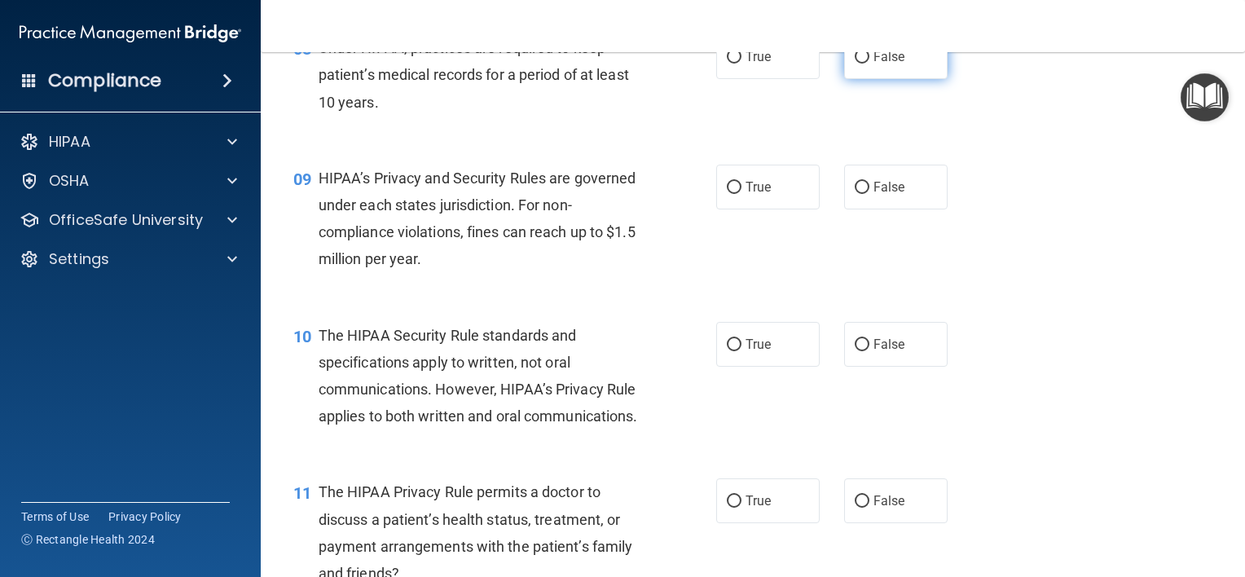
click at [855, 64] on input "False" at bounding box center [862, 57] width 15 height 12
radio input "true"
click at [855, 194] on input "False" at bounding box center [862, 188] width 15 height 12
radio input "true"
click at [855, 351] on input "False" at bounding box center [862, 345] width 15 height 12
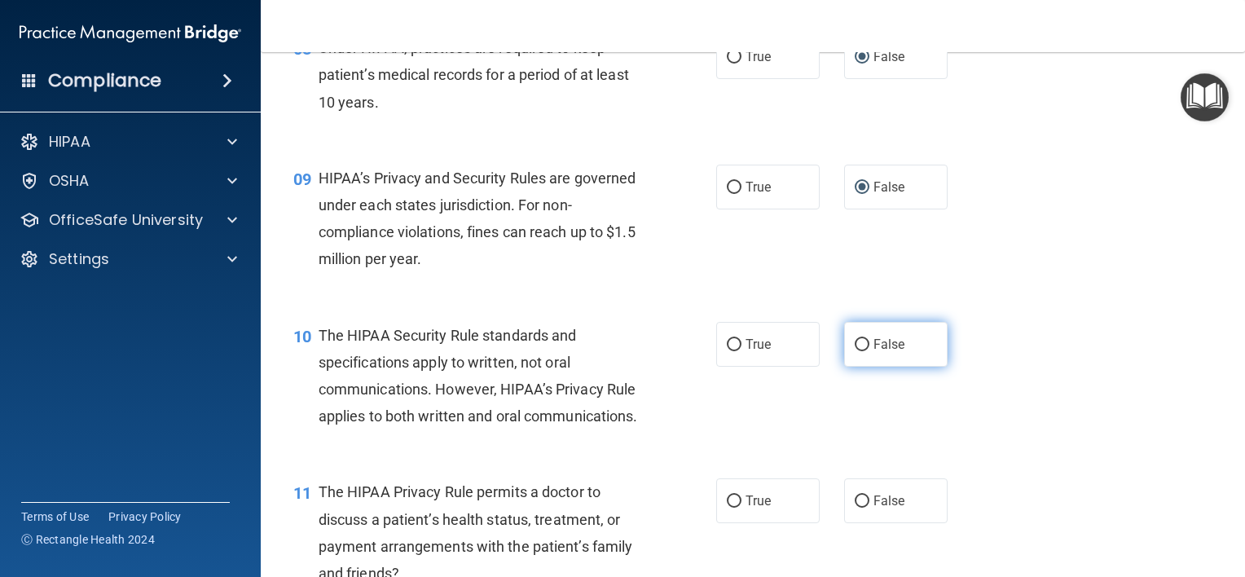
radio input "true"
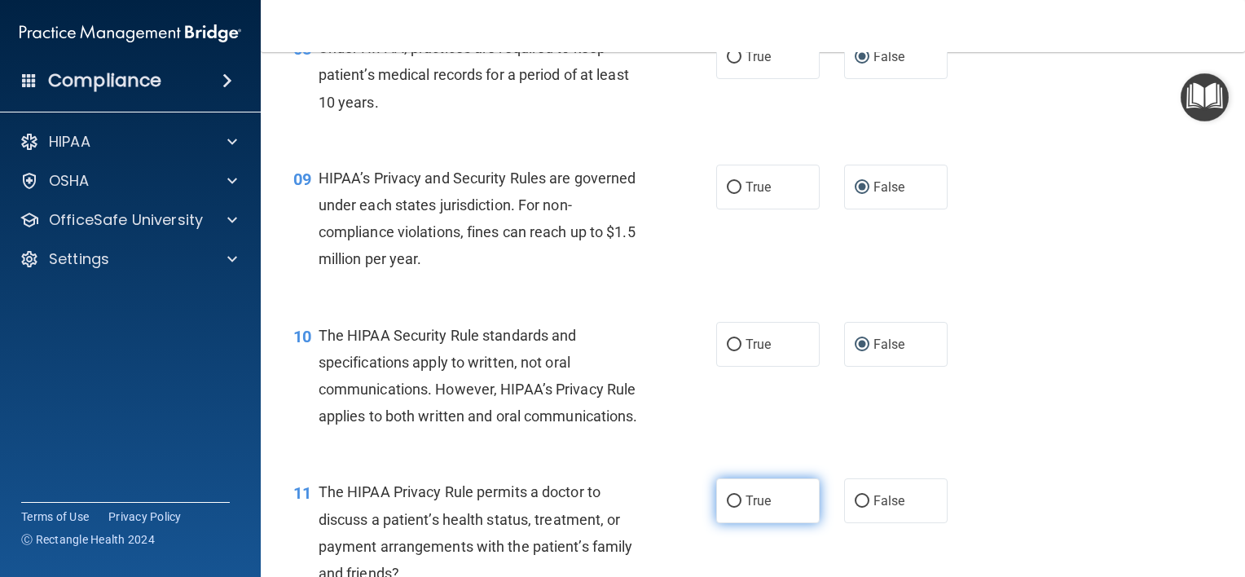
click at [727, 508] on input "True" at bounding box center [734, 501] width 15 height 12
radio input "true"
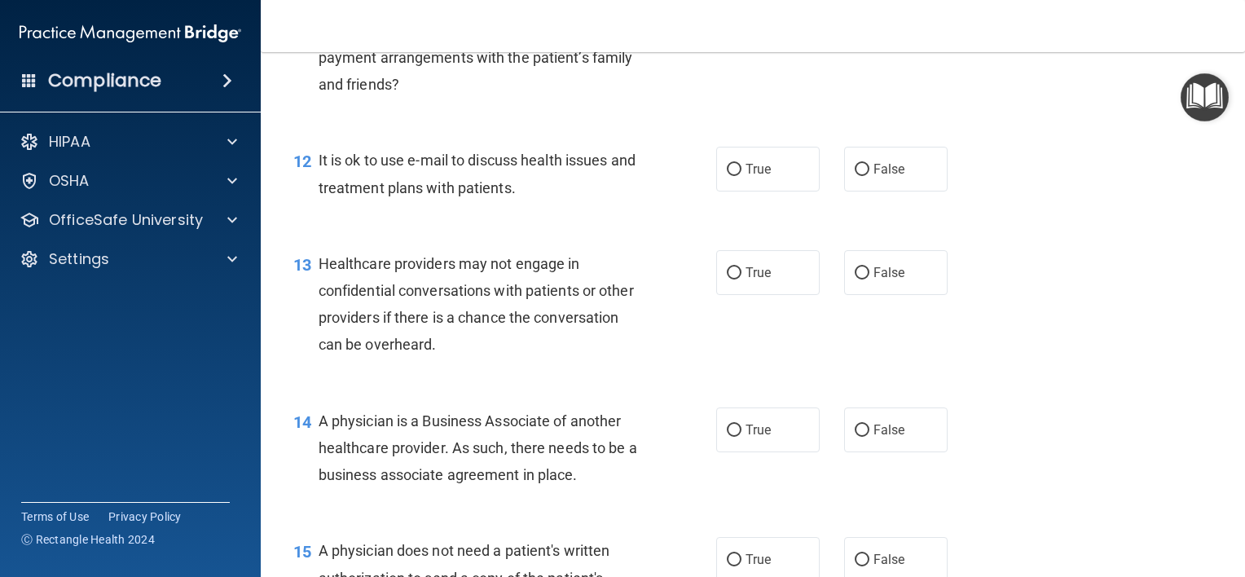
scroll to position [1711, 0]
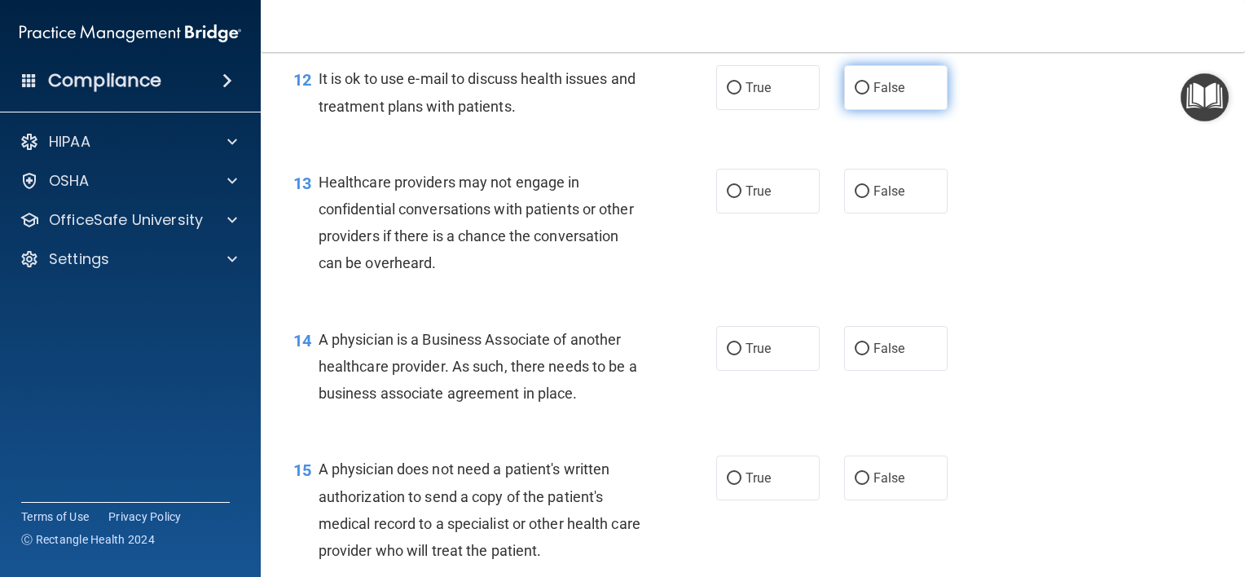
click at [855, 95] on input "False" at bounding box center [862, 88] width 15 height 12
radio input "true"
click at [855, 198] on input "False" at bounding box center [862, 192] width 15 height 12
radio input "true"
click at [857, 355] on input "False" at bounding box center [862, 349] width 15 height 12
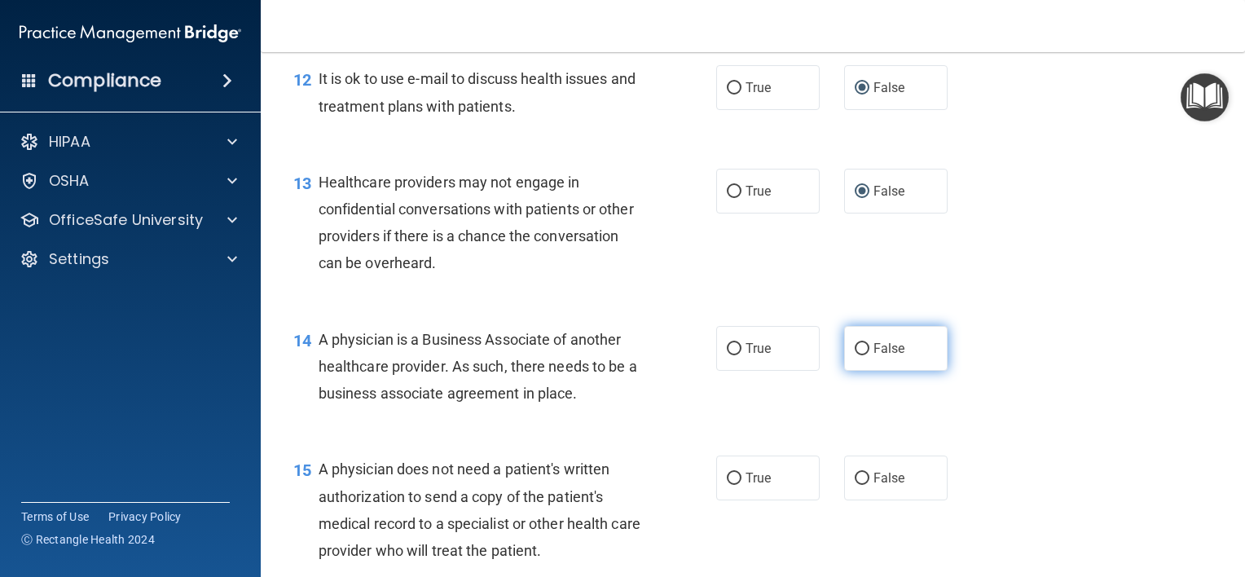
radio input "true"
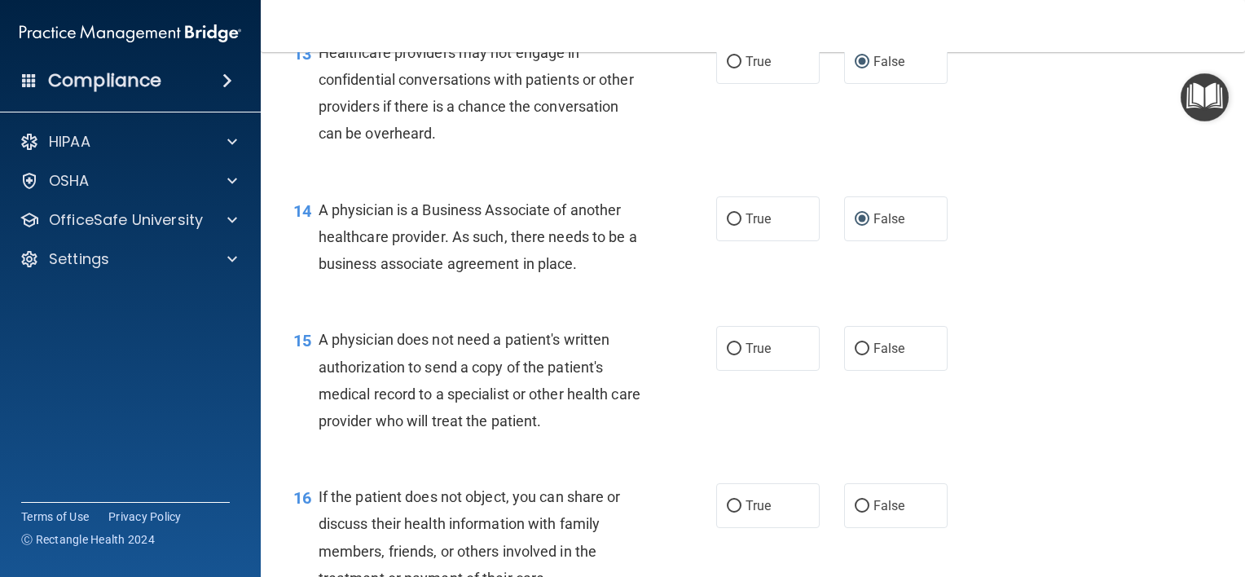
scroll to position [1955, 0]
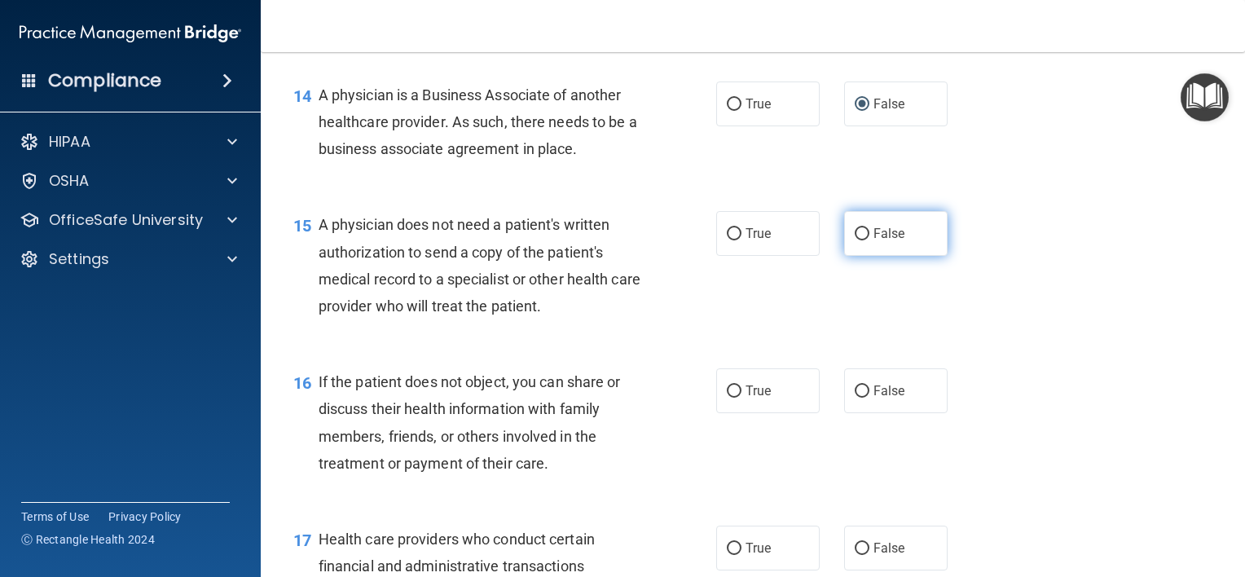
click at [855, 240] on input "False" at bounding box center [862, 234] width 15 height 12
radio input "true"
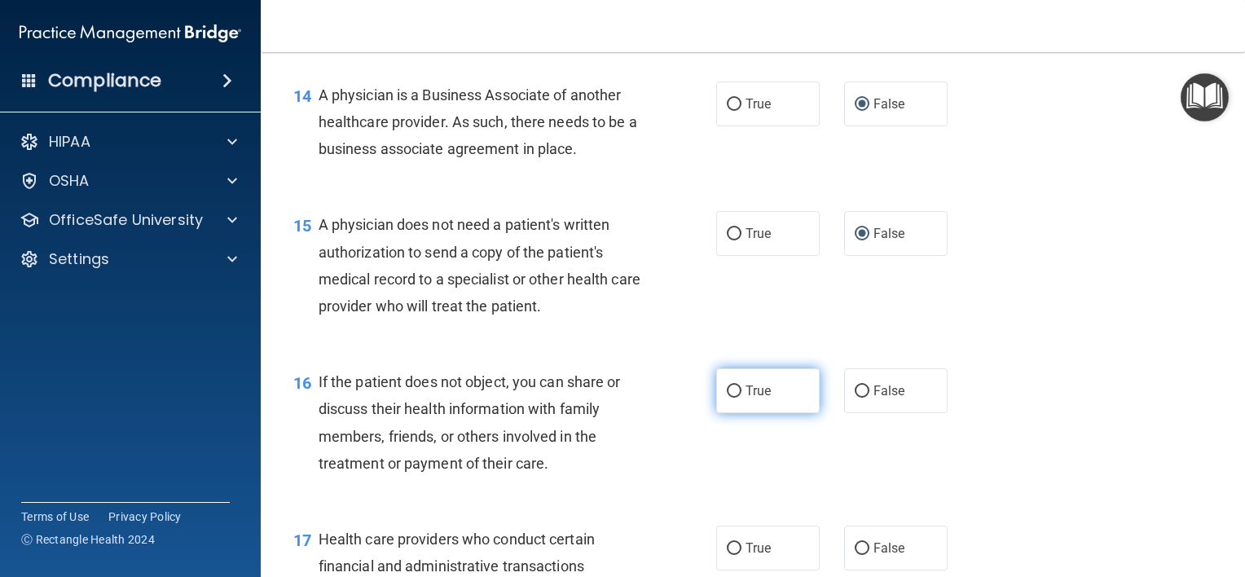
click at [727, 398] on input "True" at bounding box center [734, 391] width 15 height 12
radio input "true"
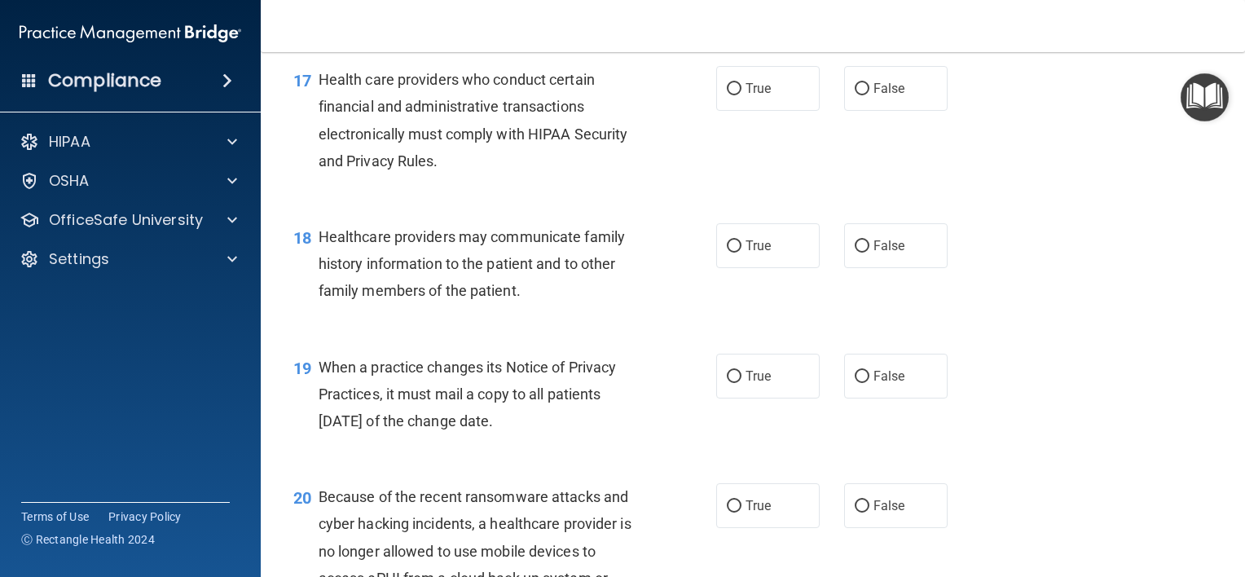
scroll to position [2444, 0]
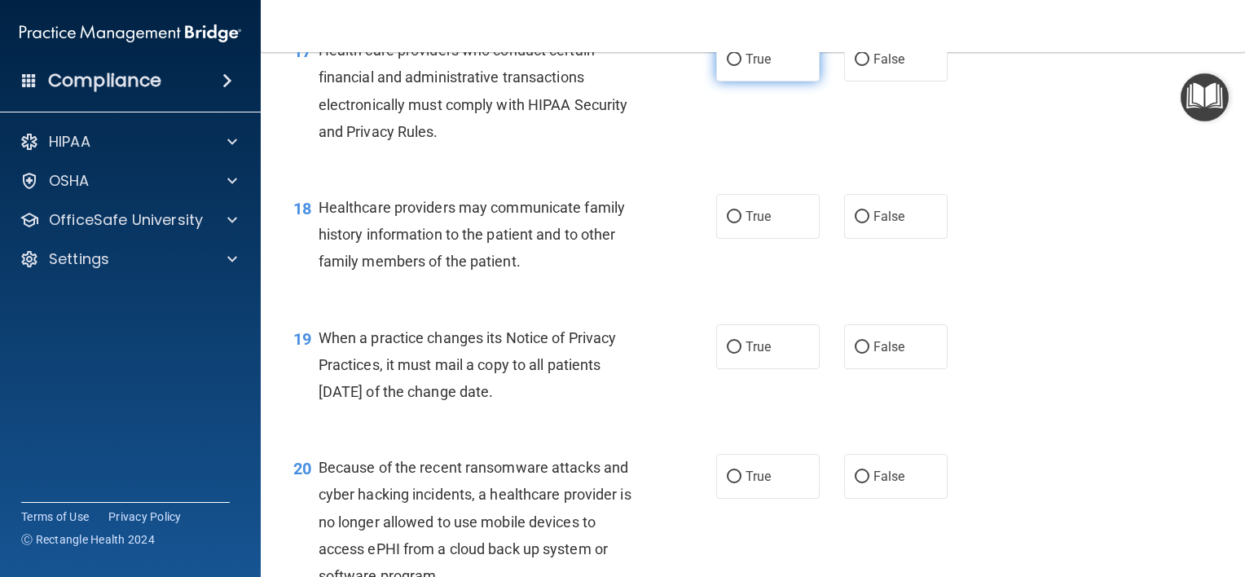
click at [727, 66] on input "True" at bounding box center [734, 60] width 15 height 12
radio input "true"
click at [855, 223] on input "False" at bounding box center [862, 217] width 15 height 12
radio input "true"
click at [855, 354] on input "False" at bounding box center [862, 347] width 15 height 12
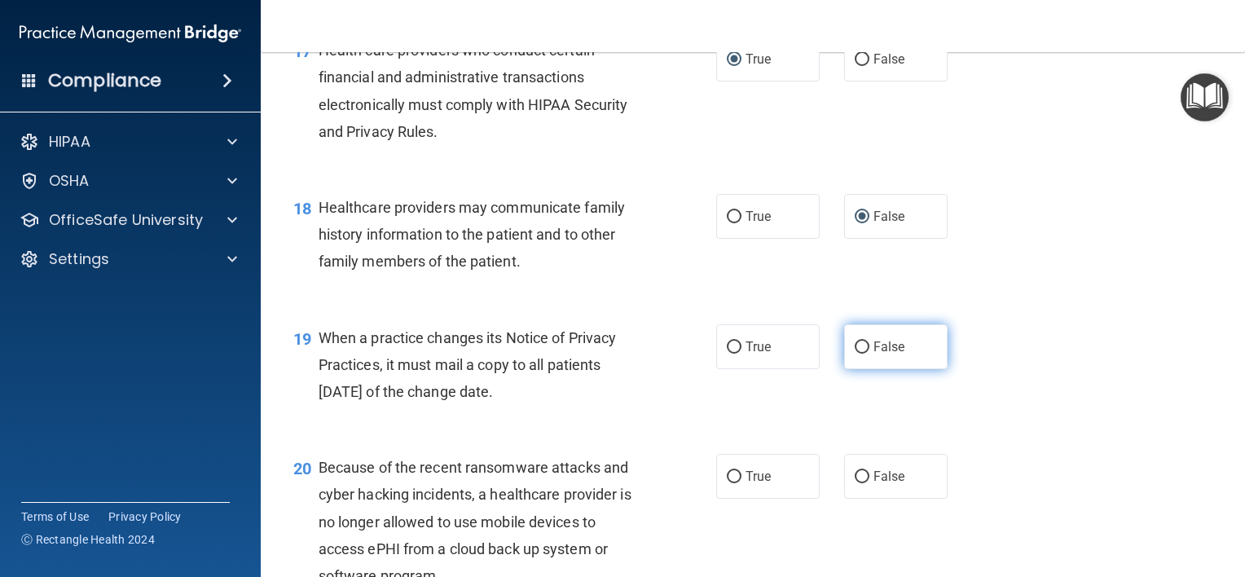
radio input "true"
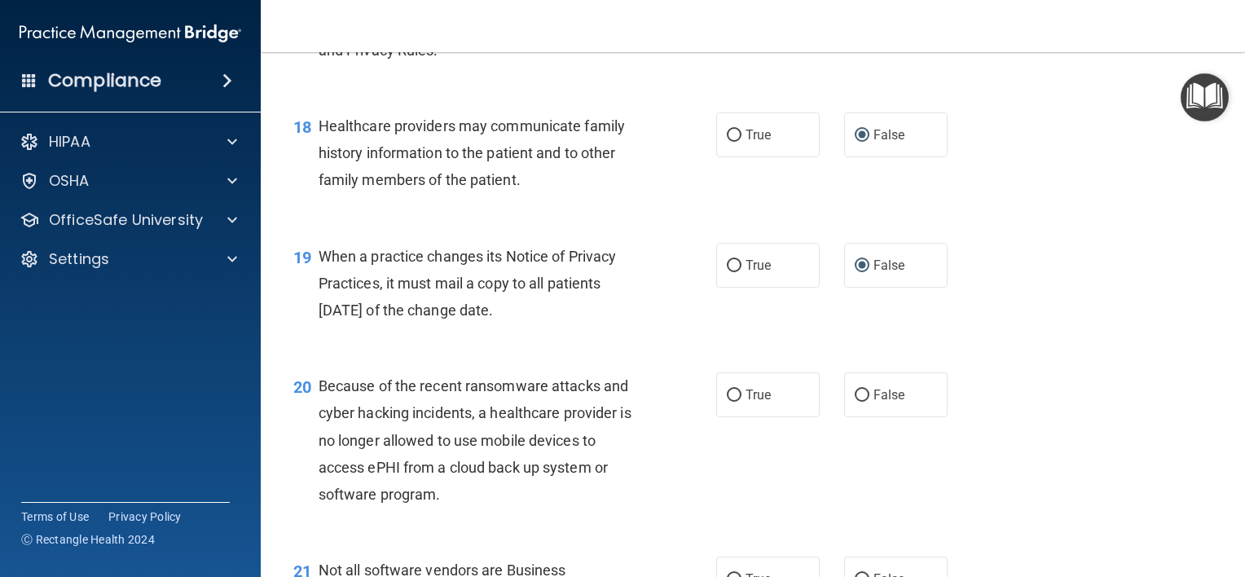
scroll to position [2607, 0]
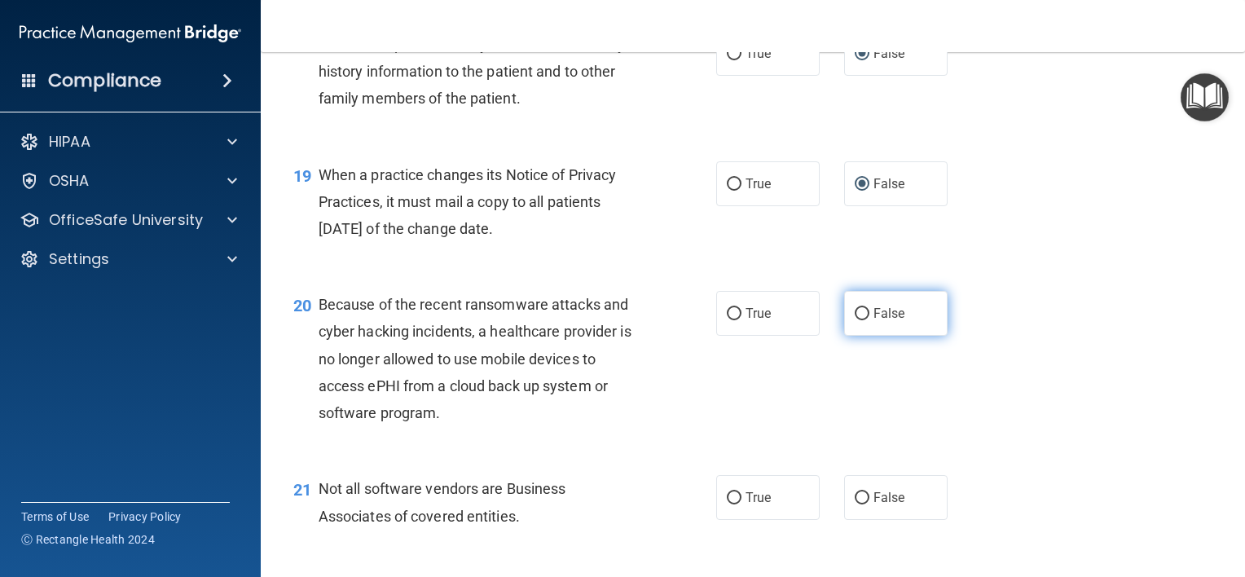
click at [855, 320] on input "False" at bounding box center [862, 314] width 15 height 12
radio input "true"
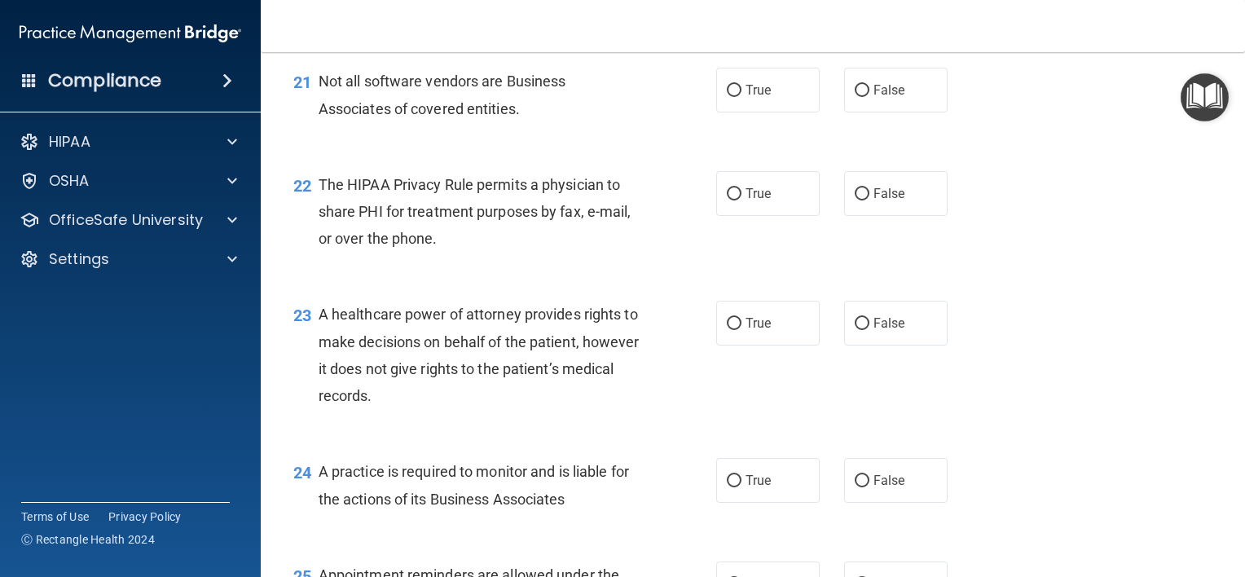
scroll to position [3096, 0]
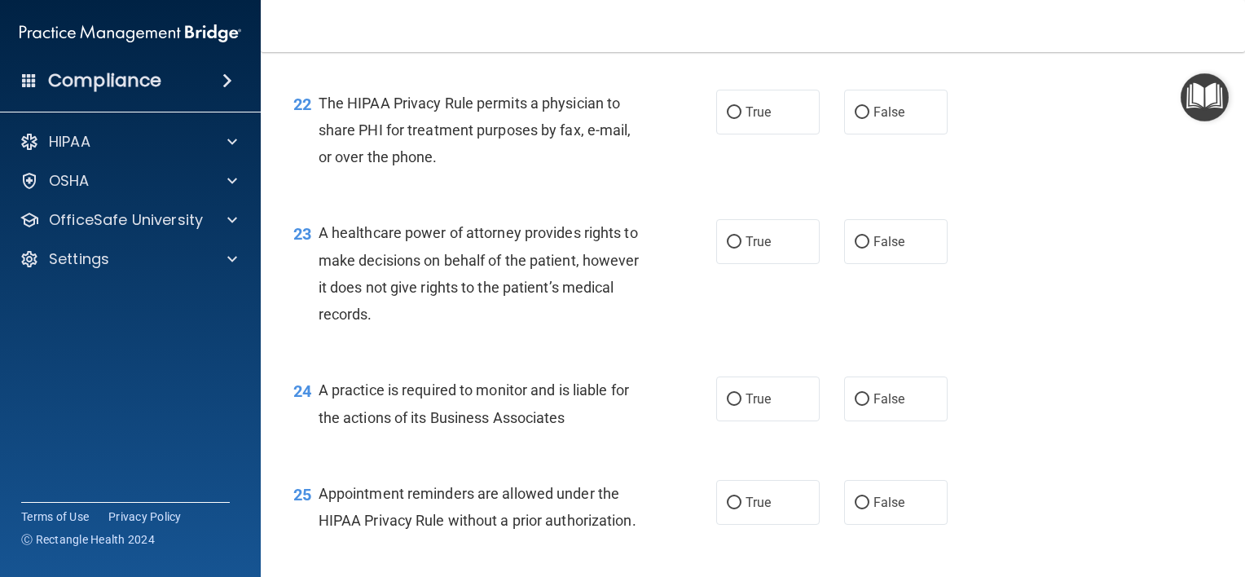
click at [727, 15] on input "True" at bounding box center [734, 9] width 15 height 12
radio input "true"
click at [728, 119] on input "True" at bounding box center [734, 113] width 15 height 12
radio input "true"
click at [855, 248] on input "False" at bounding box center [862, 242] width 15 height 12
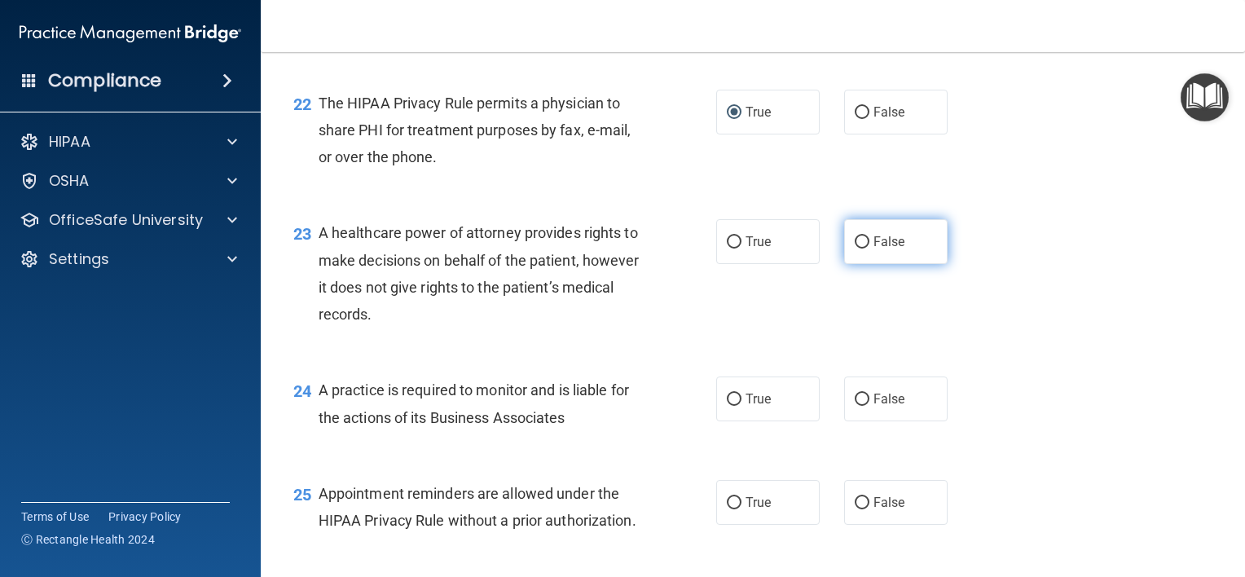
radio input "true"
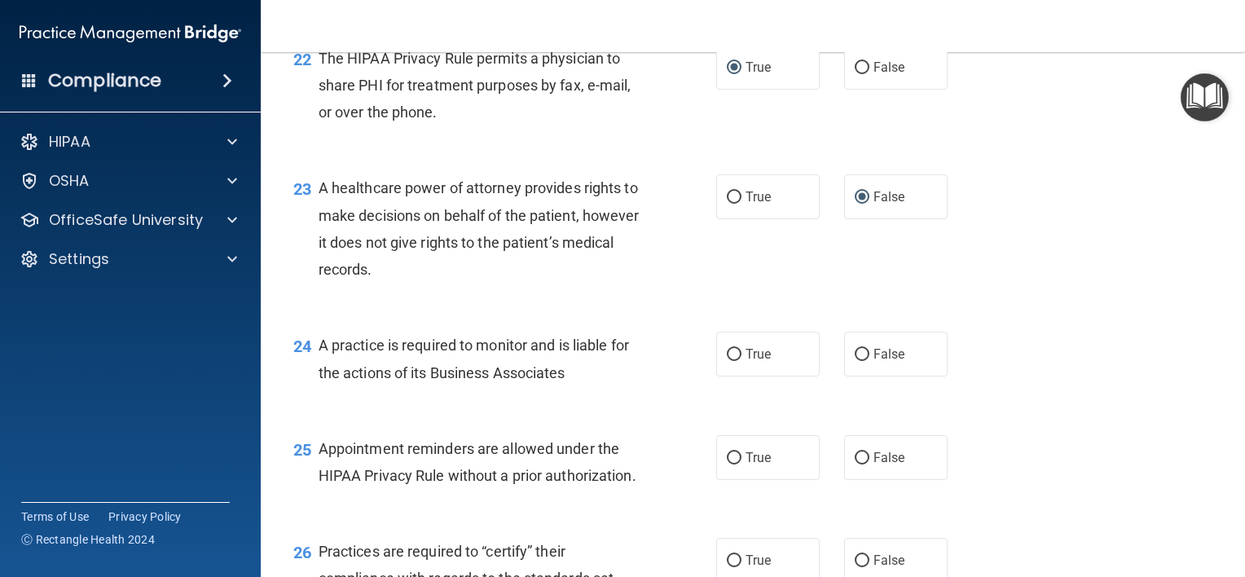
scroll to position [3177, 0]
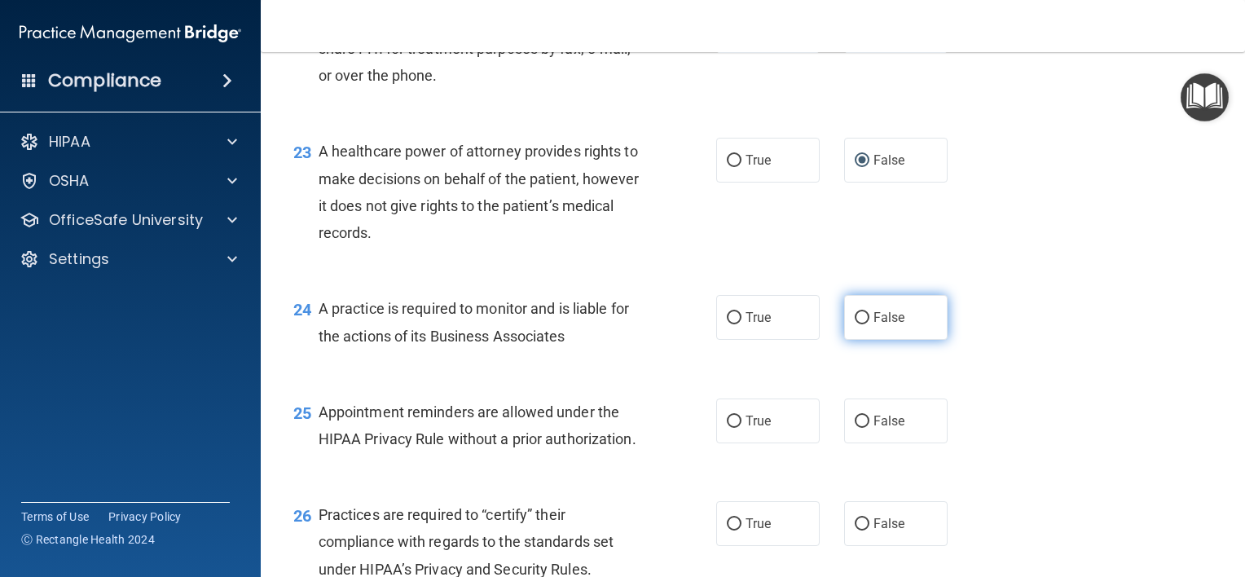
click at [855, 324] on input "False" at bounding box center [862, 318] width 15 height 12
radio input "true"
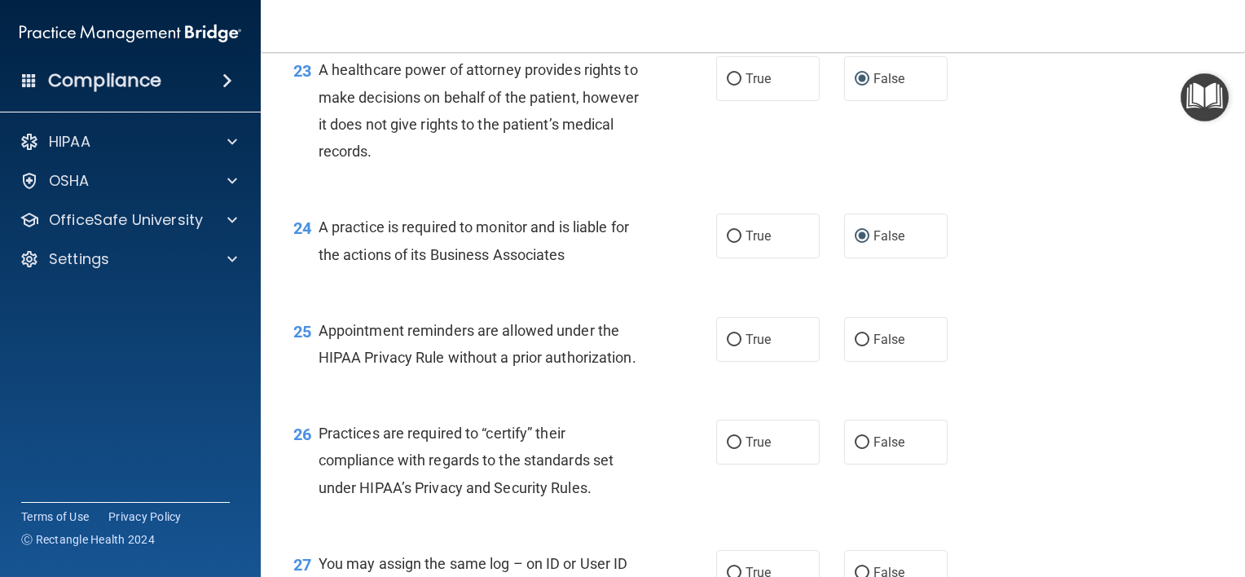
scroll to position [3340, 0]
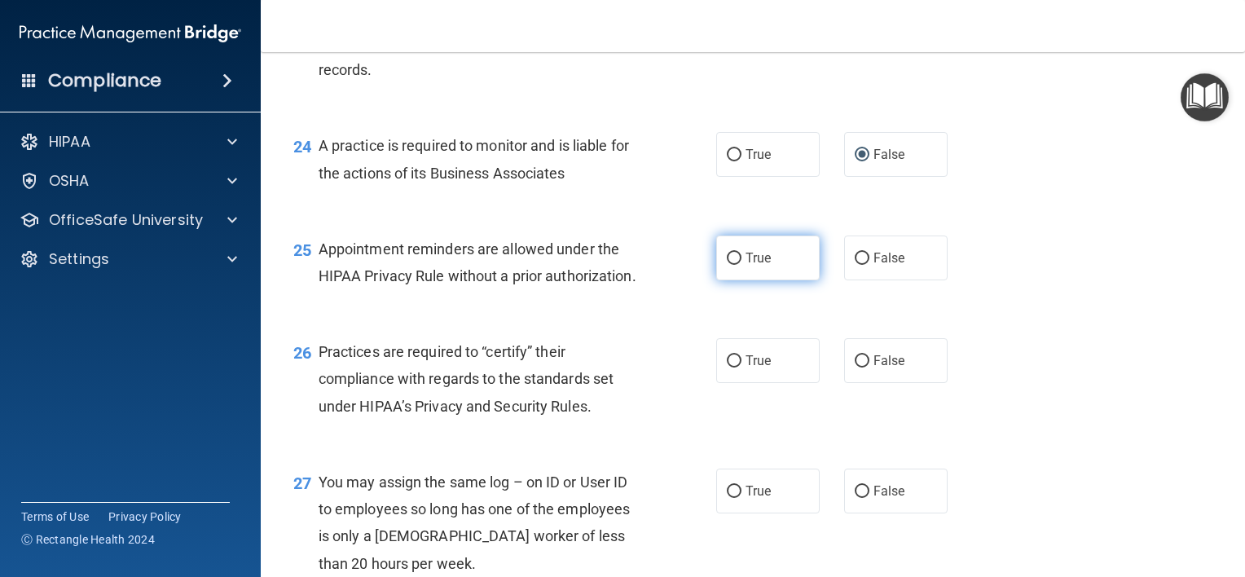
click at [727, 265] on input "True" at bounding box center [734, 259] width 15 height 12
radio input "true"
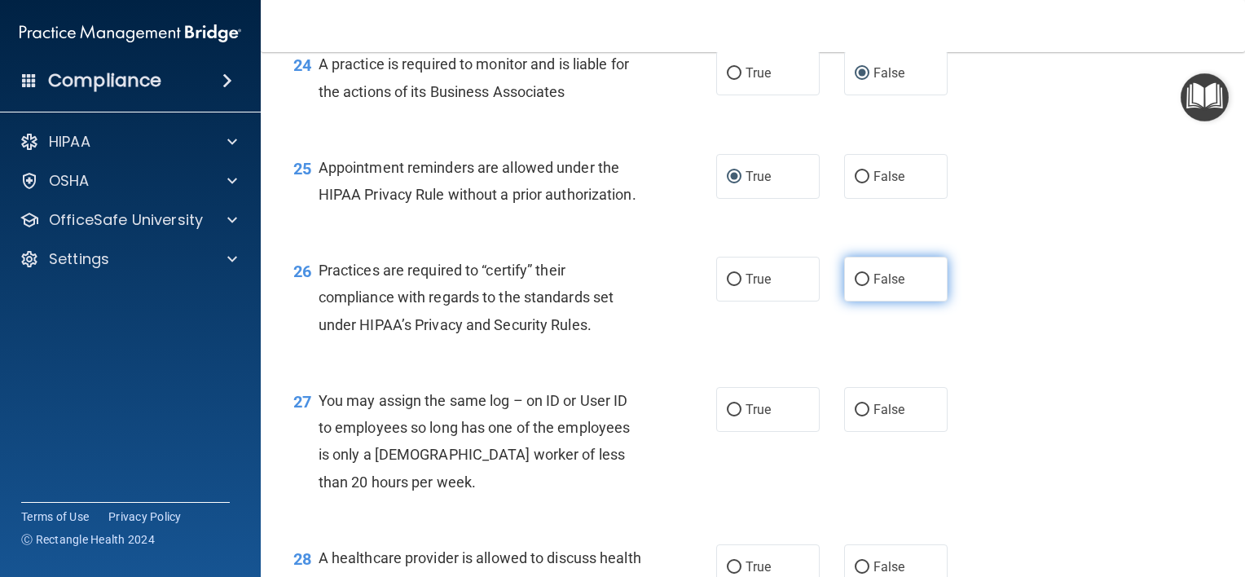
click at [855, 286] on input "False" at bounding box center [862, 280] width 15 height 12
radio input "true"
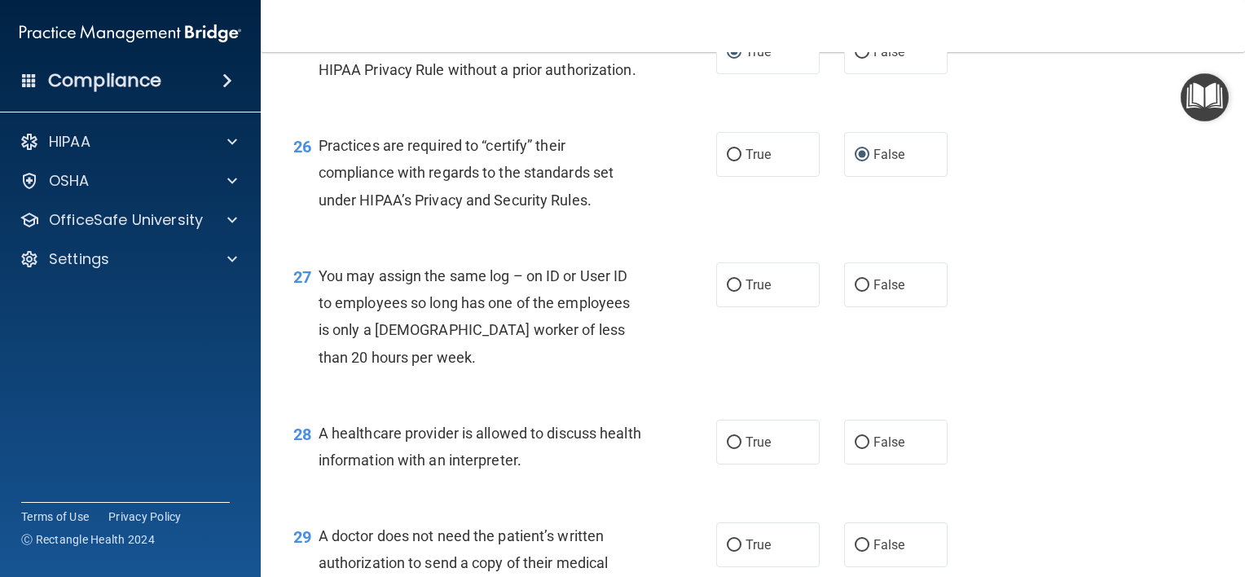
scroll to position [3585, 0]
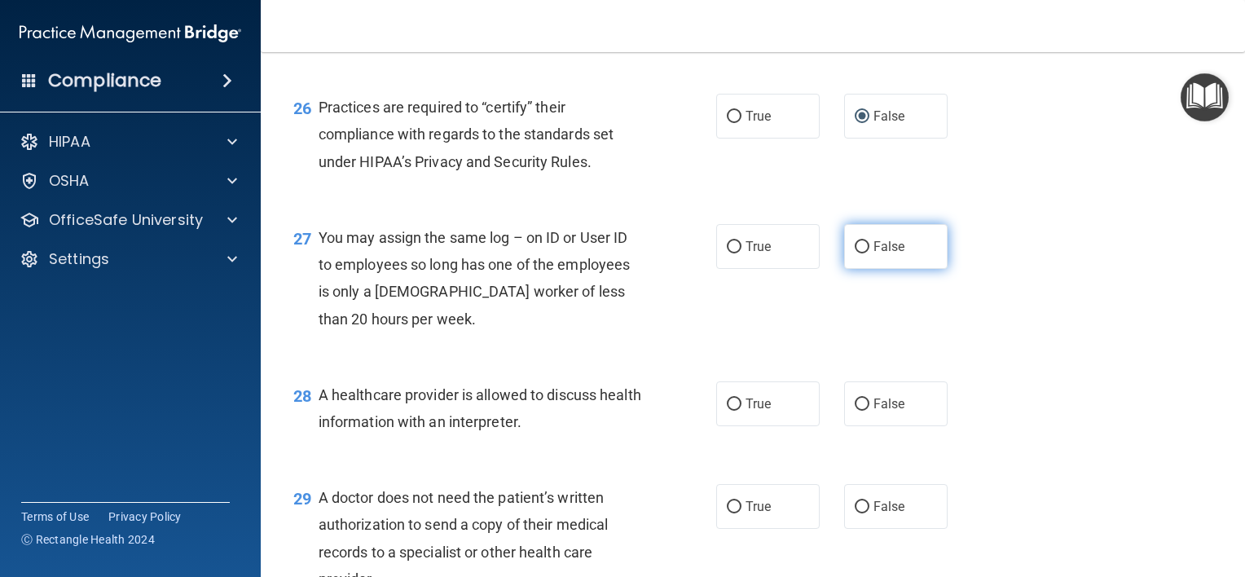
click at [855, 253] on input "False" at bounding box center [862, 247] width 15 height 12
radio input "true"
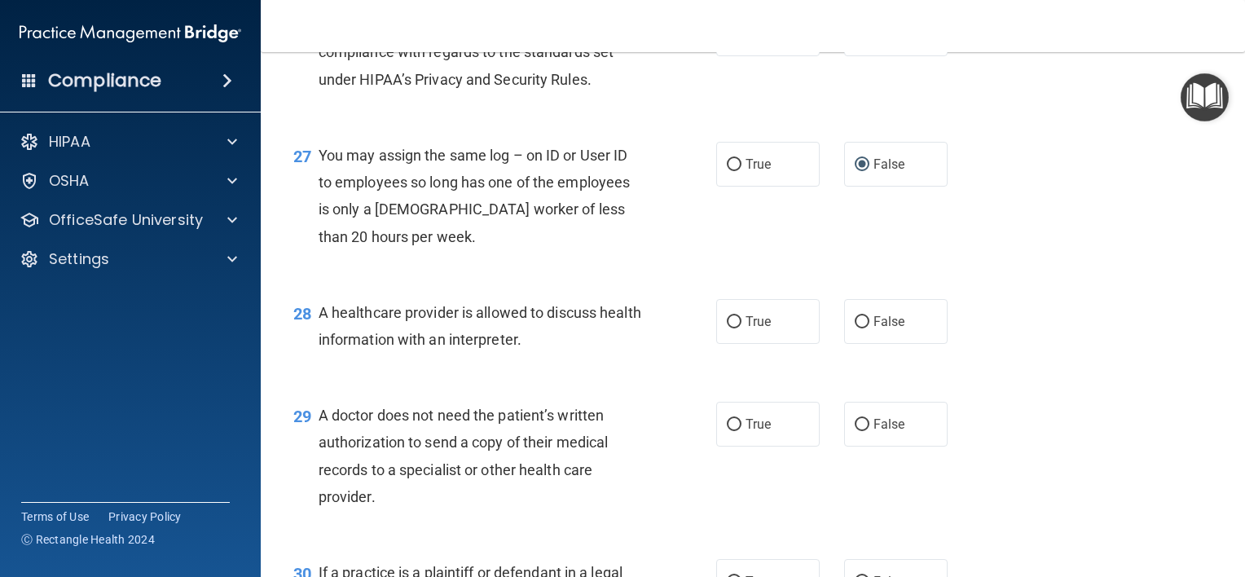
scroll to position [3748, 0]
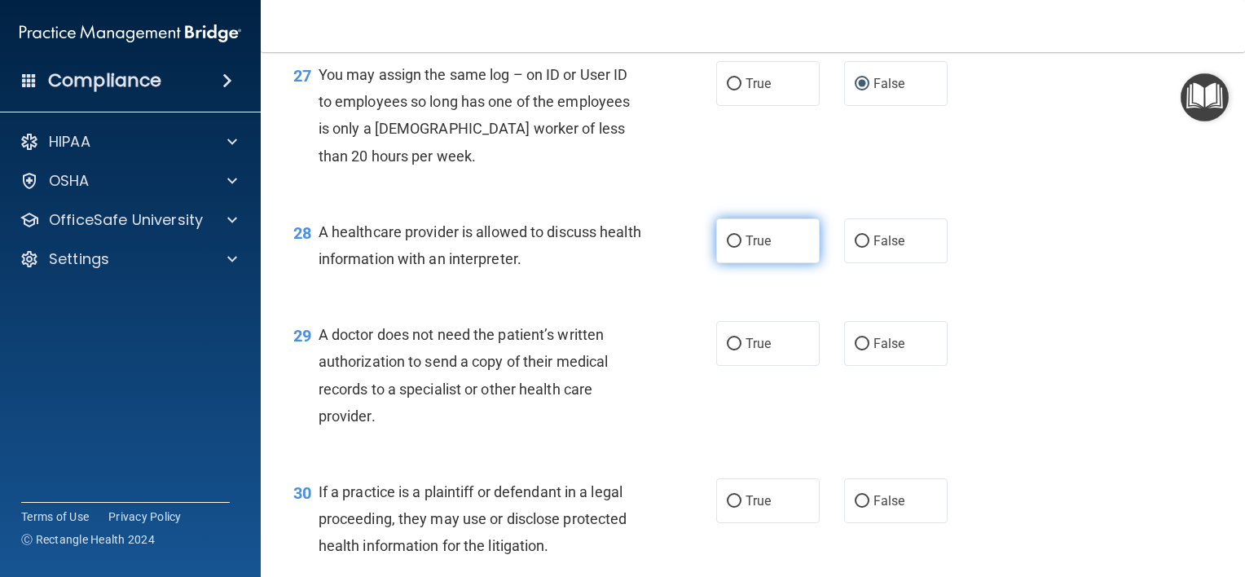
click at [728, 248] on input "True" at bounding box center [734, 241] width 15 height 12
radio input "true"
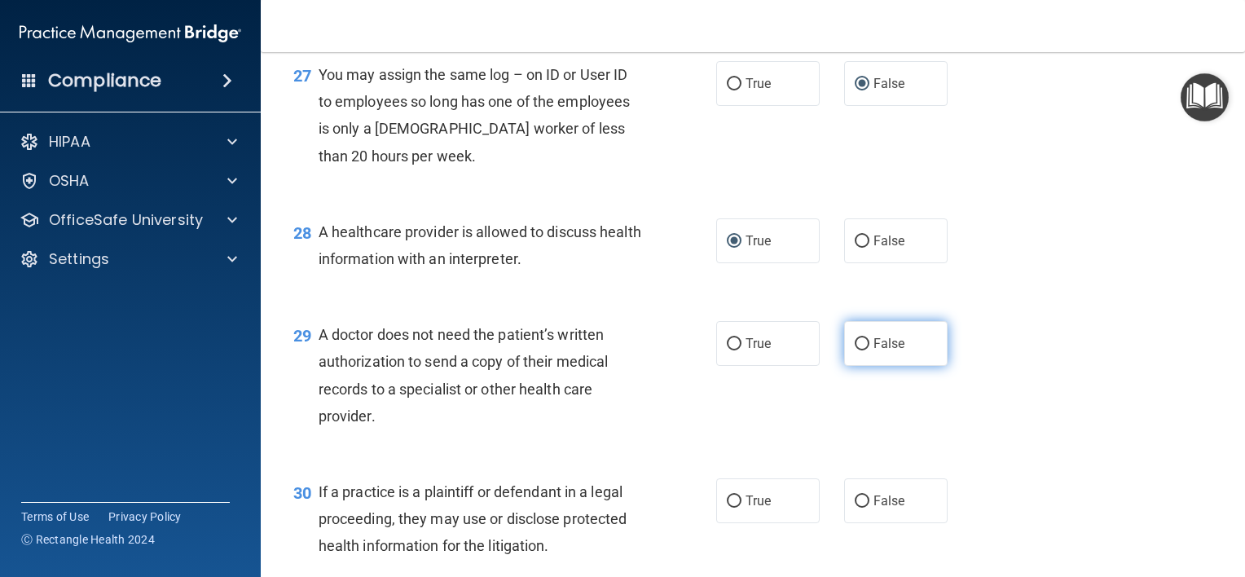
click at [857, 350] on input "False" at bounding box center [862, 344] width 15 height 12
radio input "true"
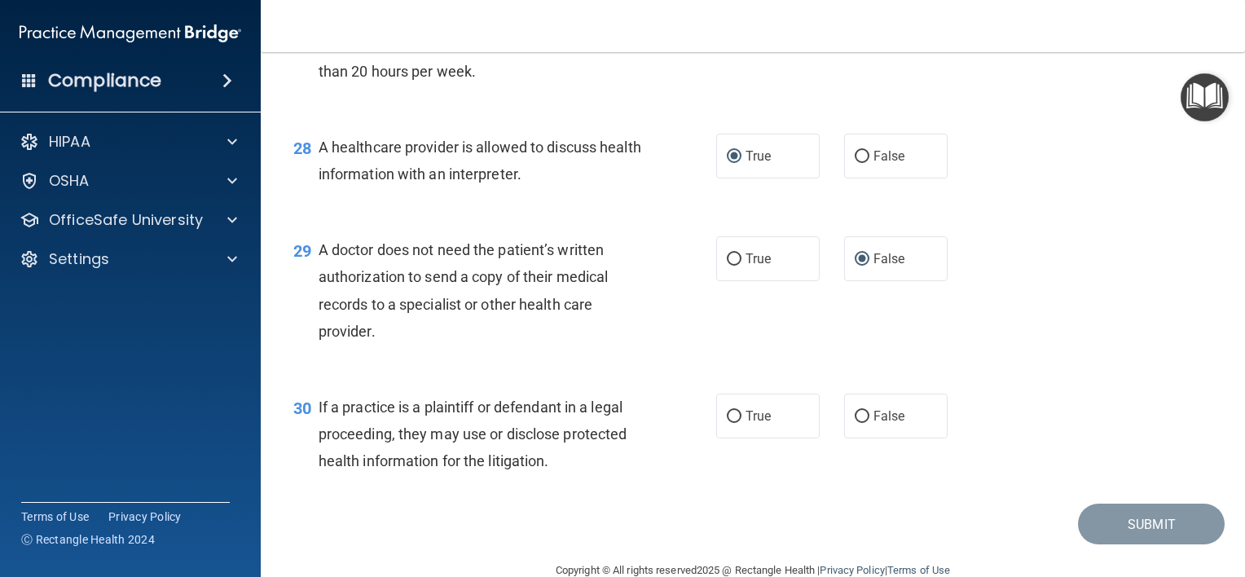
scroll to position [3910, 0]
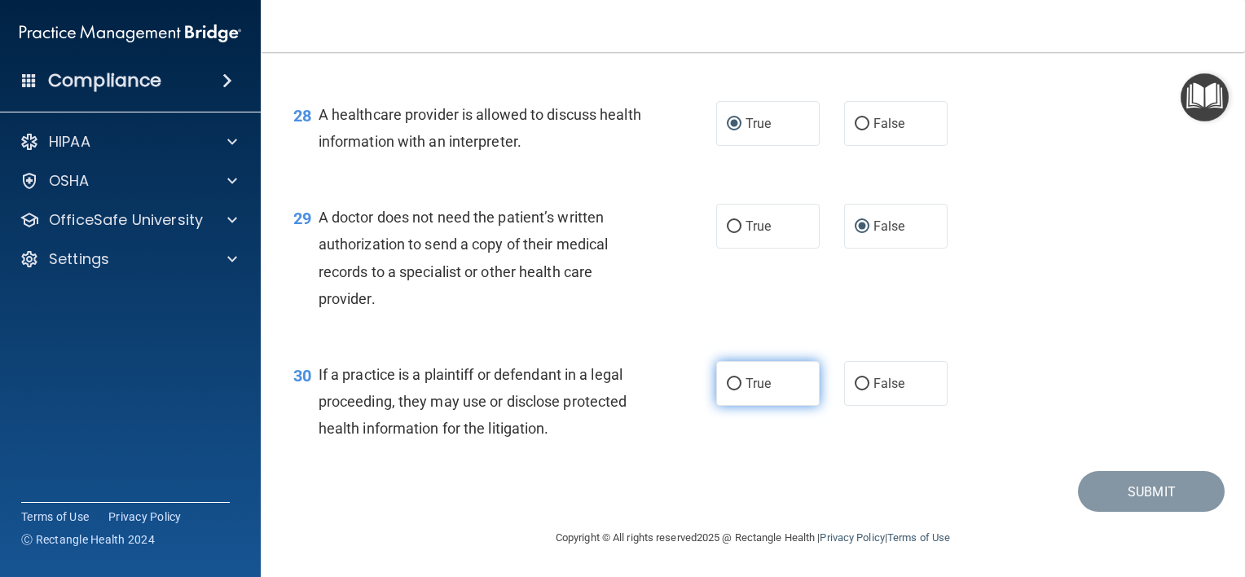
click at [727, 390] on input "True" at bounding box center [734, 384] width 15 height 12
radio input "true"
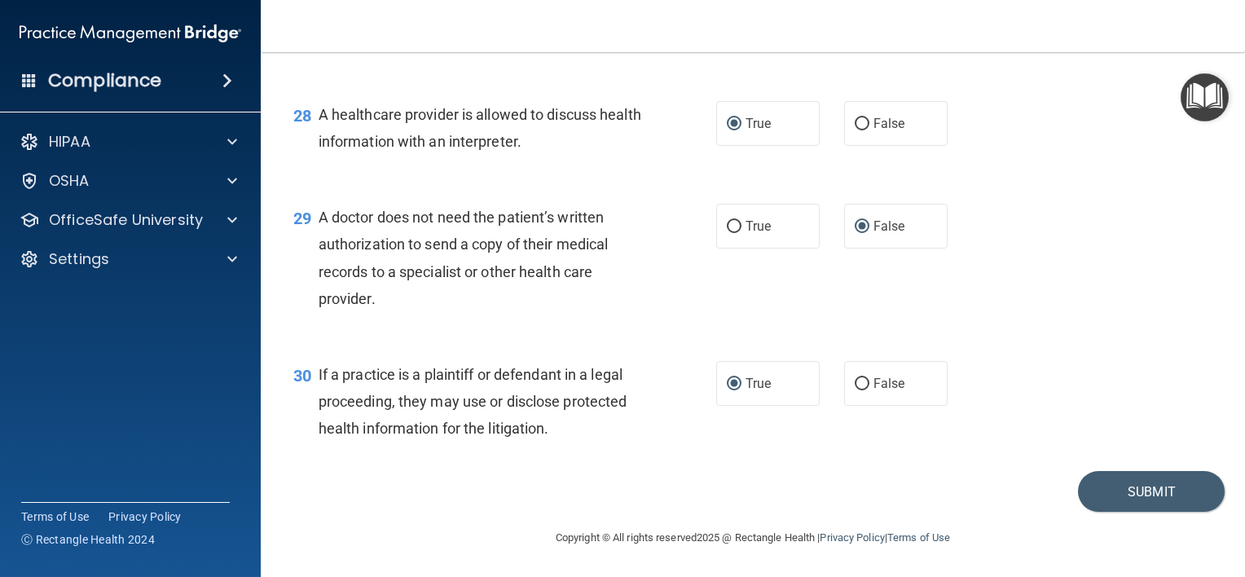
scroll to position [3946, 0]
click at [1121, 481] on button "Submit" at bounding box center [1151, 492] width 147 height 42
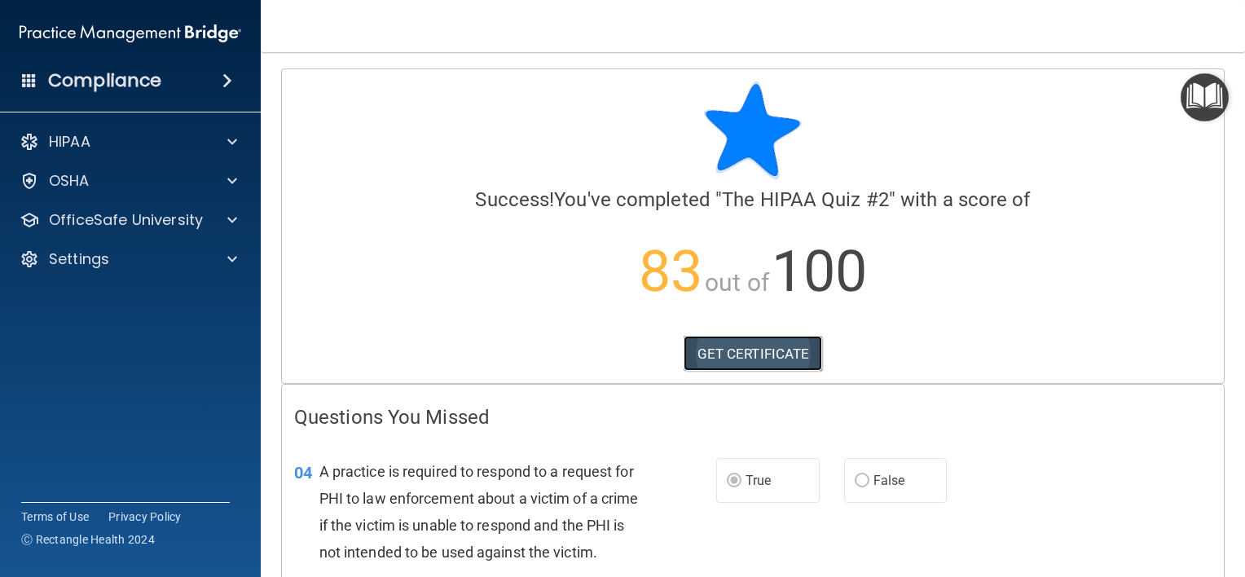
click at [744, 351] on link "GET CERTIFICATE" at bounding box center [753, 354] width 139 height 36
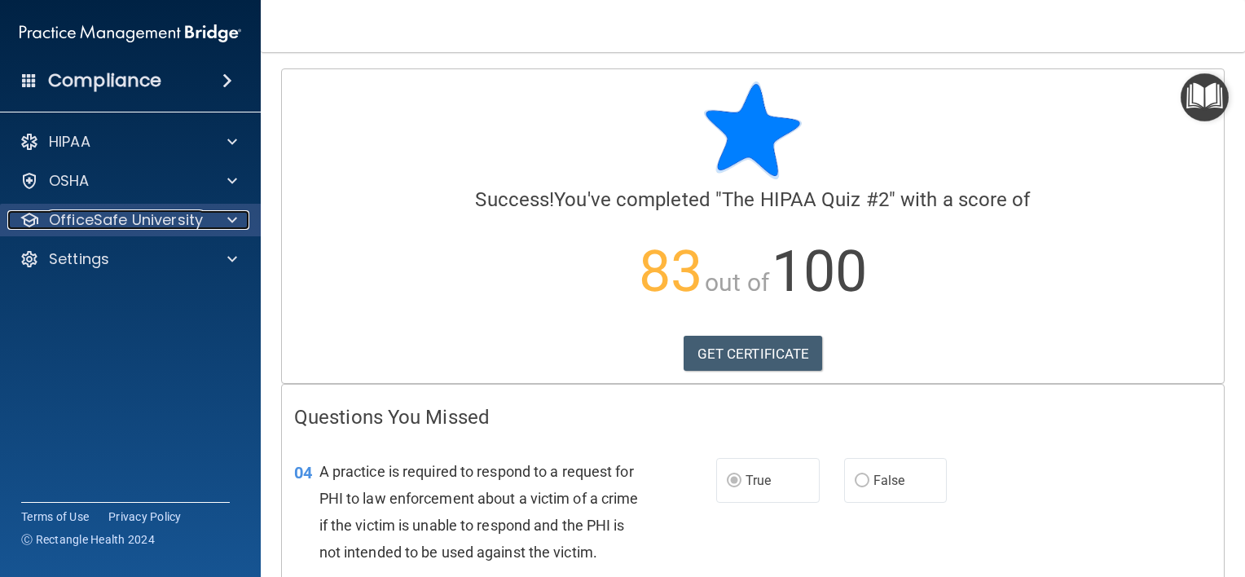
click at [152, 218] on p "OfficeSafe University" at bounding box center [126, 220] width 154 height 20
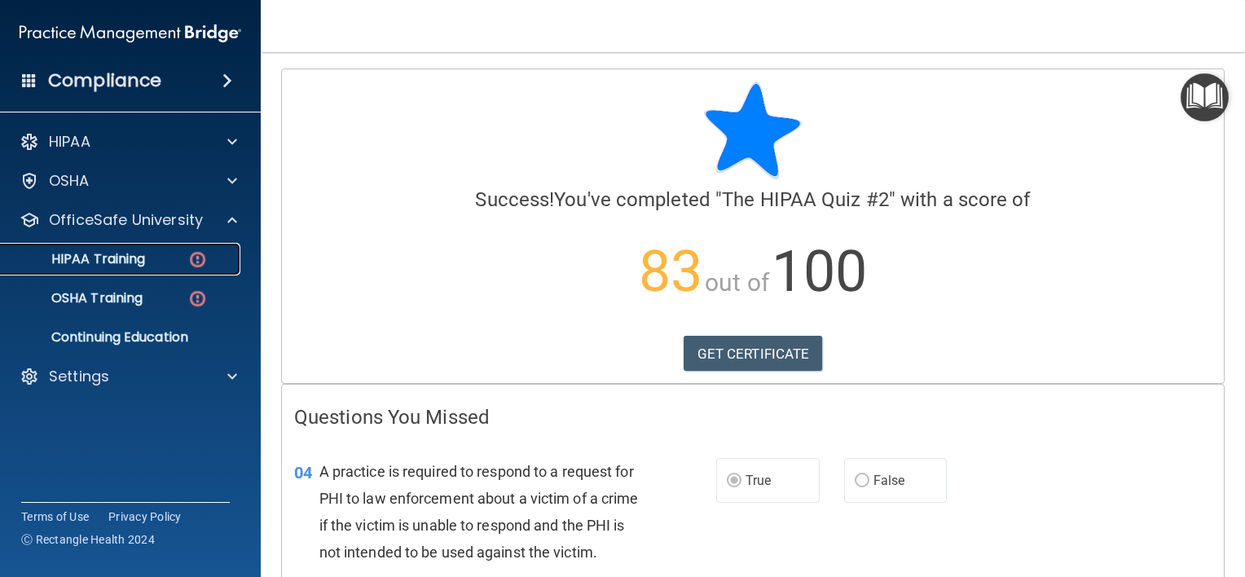
click at [138, 255] on p "HIPAA Training" at bounding box center [78, 259] width 134 height 16
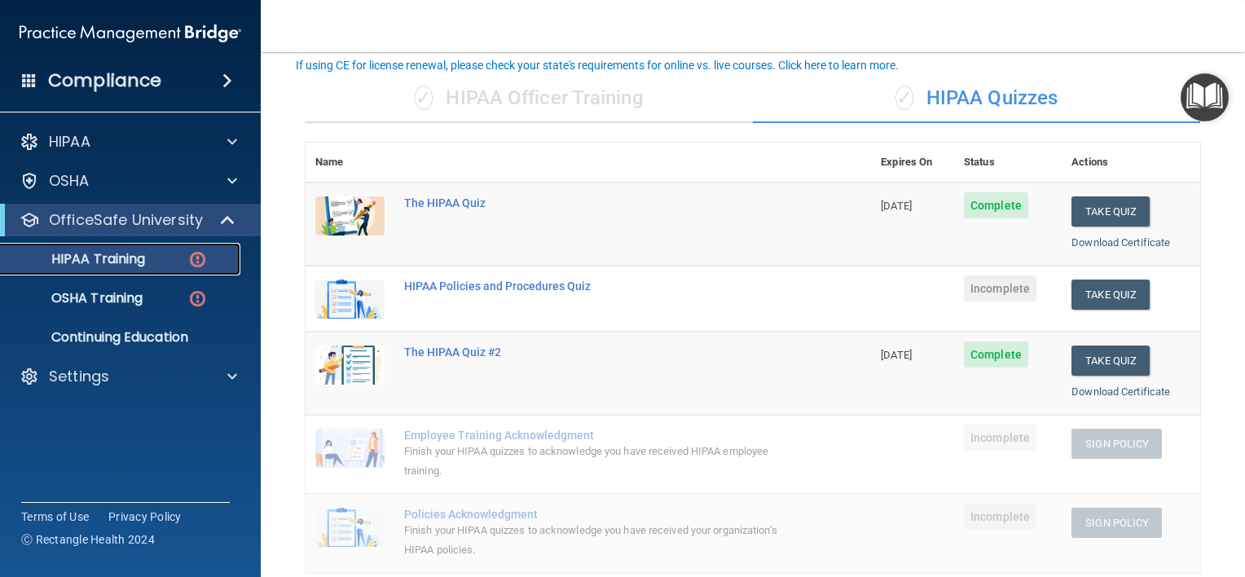
scroll to position [96, 0]
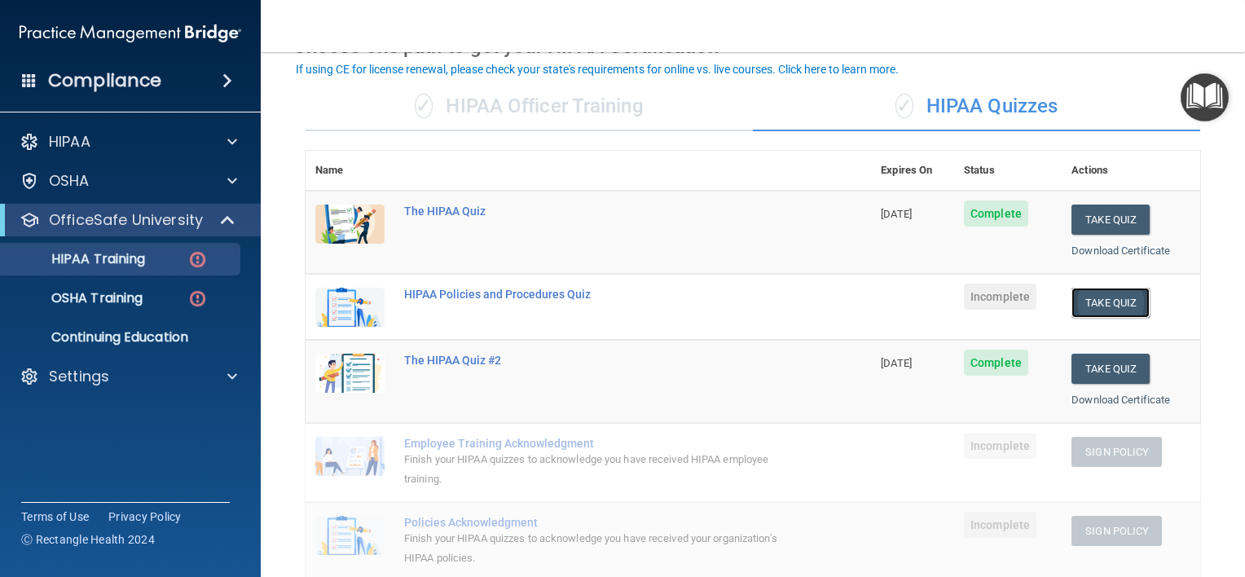
click at [1088, 296] on button "Take Quiz" at bounding box center [1110, 303] width 78 height 30
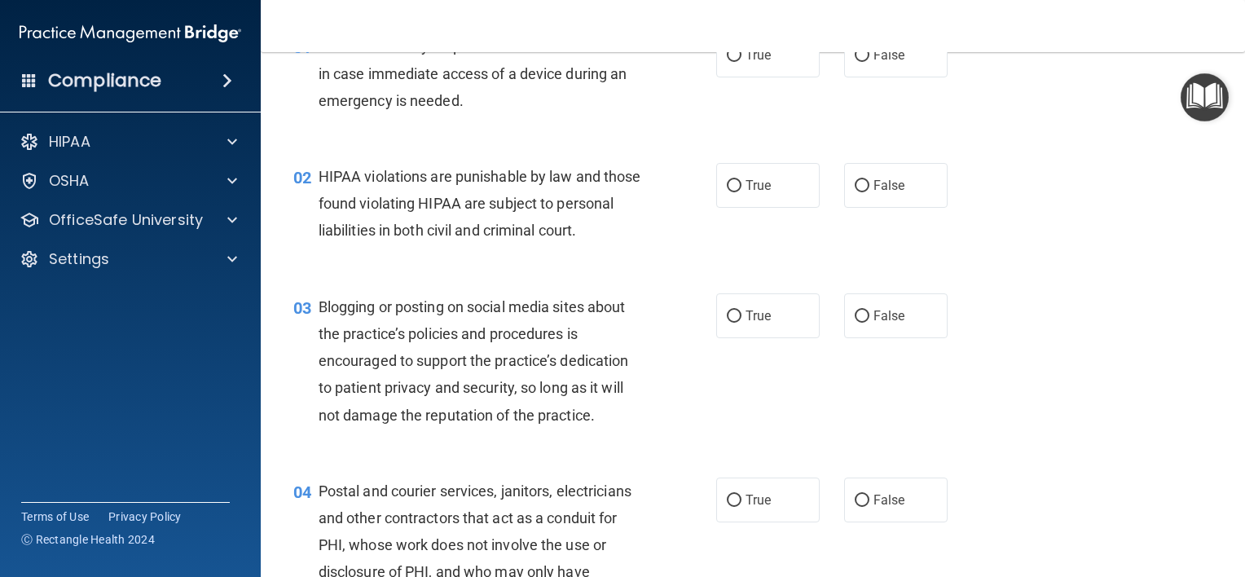
scroll to position [15, 0]
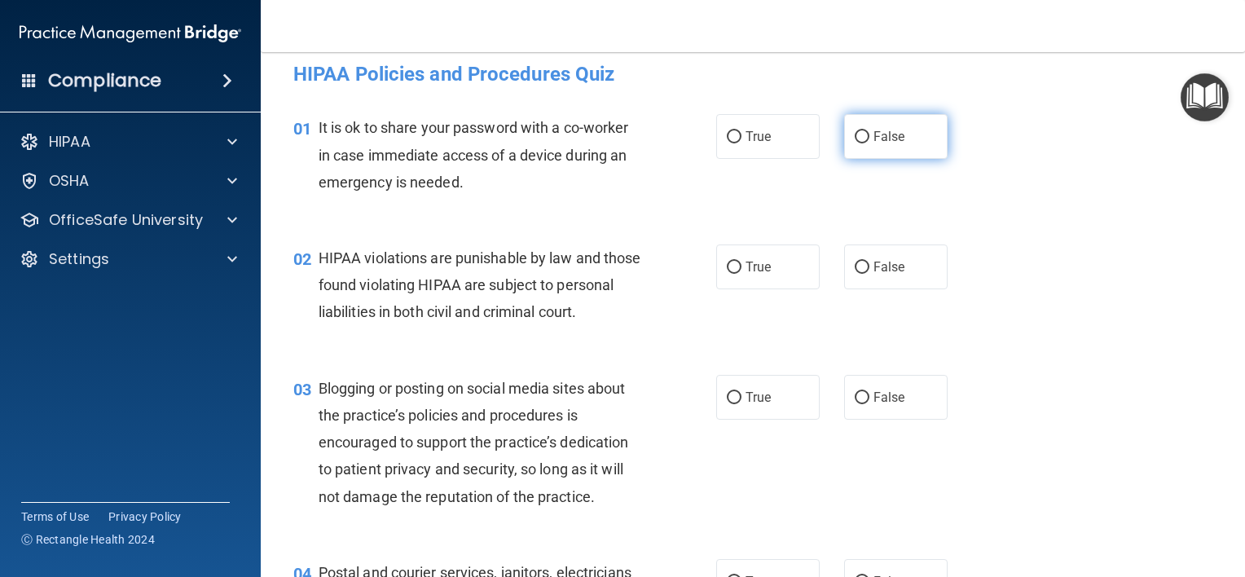
click at [856, 136] on input "False" at bounding box center [862, 137] width 15 height 12
radio input "true"
click at [728, 263] on input "True" at bounding box center [734, 268] width 15 height 12
radio input "true"
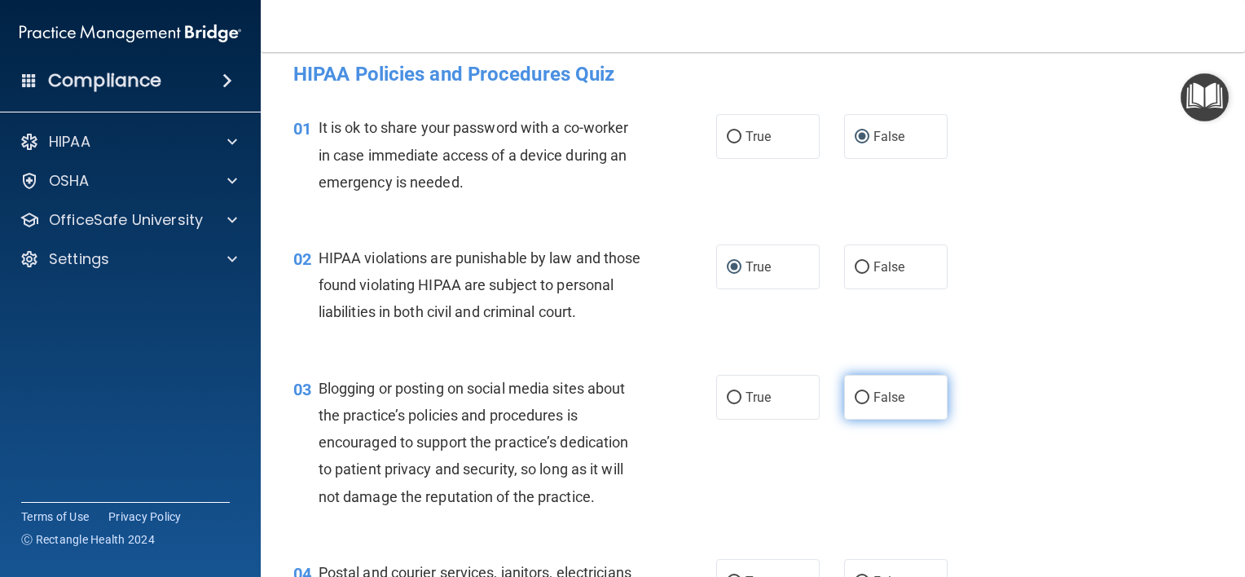
click at [855, 404] on input "False" at bounding box center [862, 398] width 15 height 12
radio input "true"
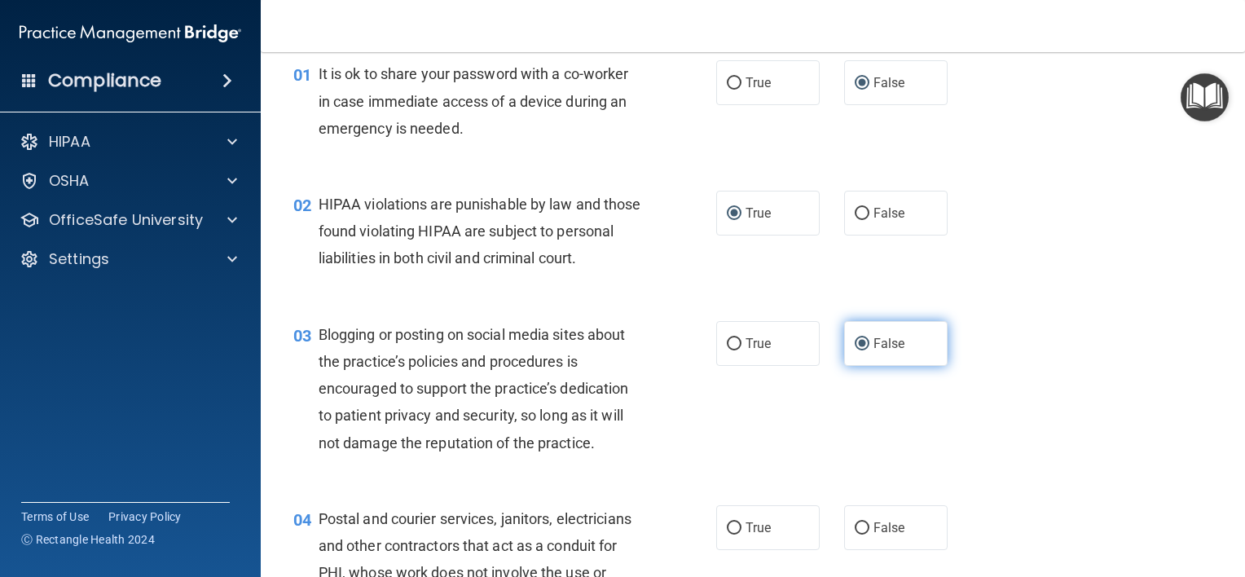
scroll to position [96, 0]
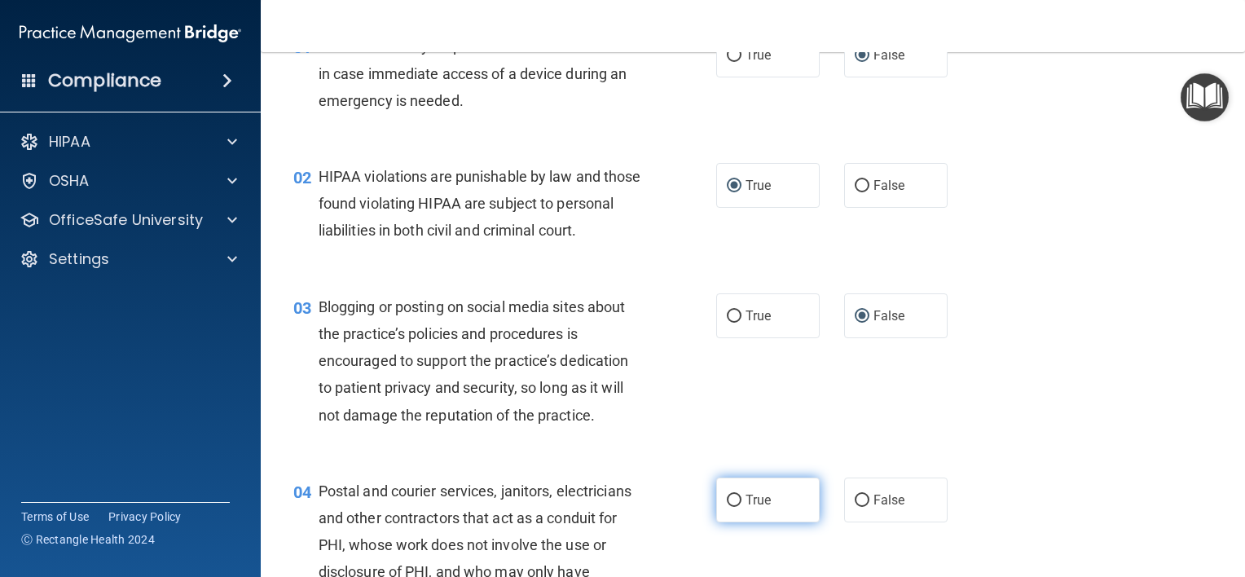
click at [727, 507] on input "True" at bounding box center [734, 501] width 15 height 12
radio input "true"
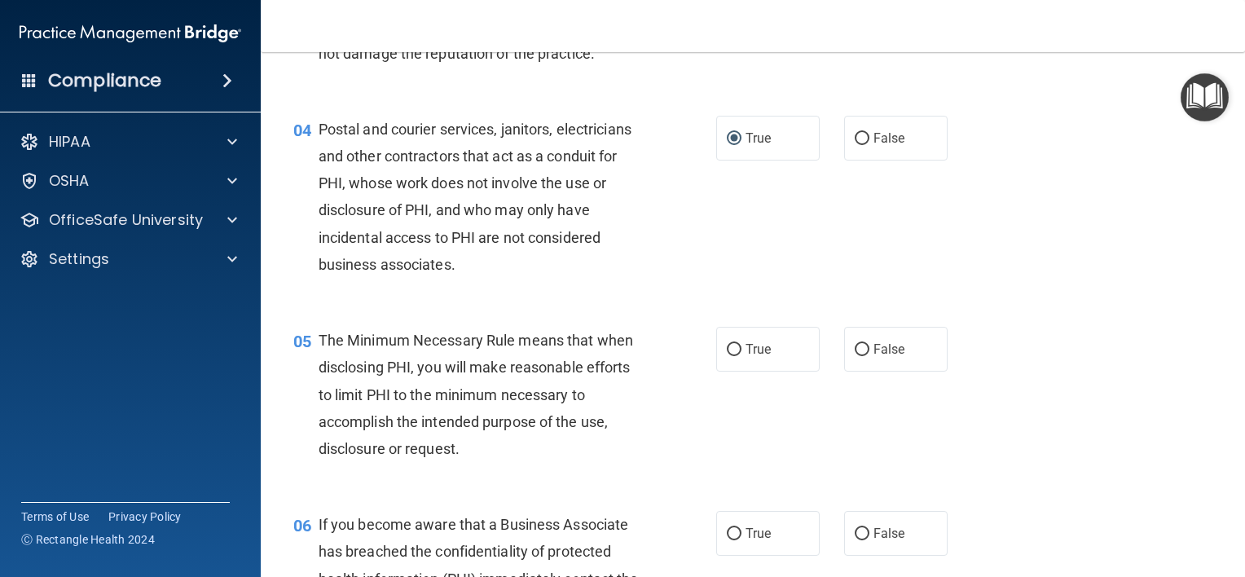
scroll to position [503, 0]
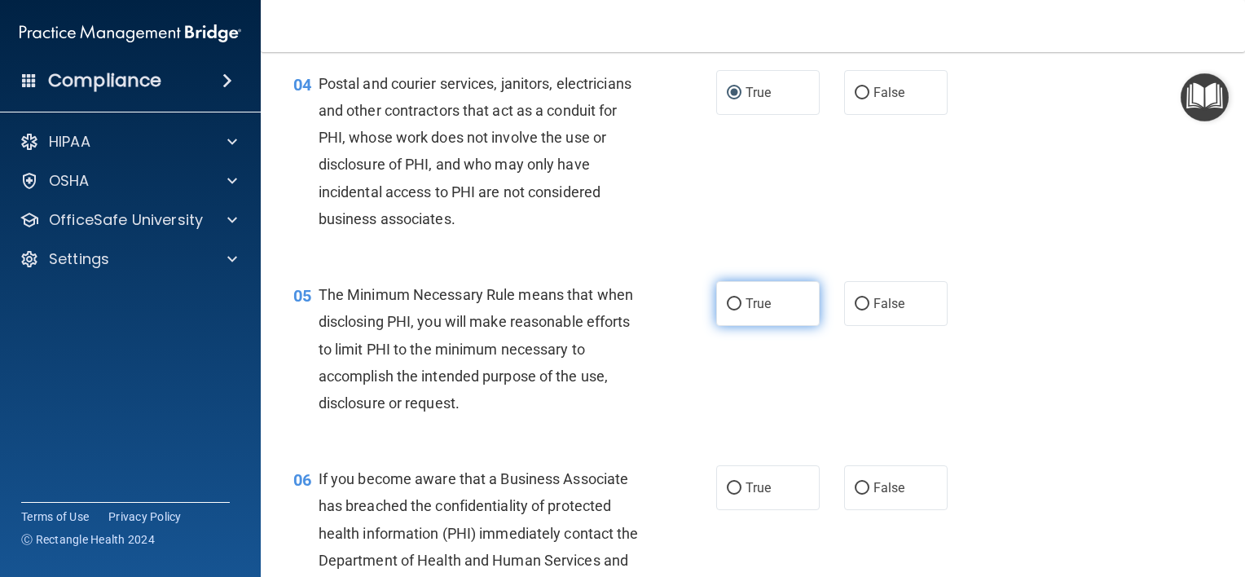
click at [727, 310] on input "True" at bounding box center [734, 304] width 15 height 12
radio input "true"
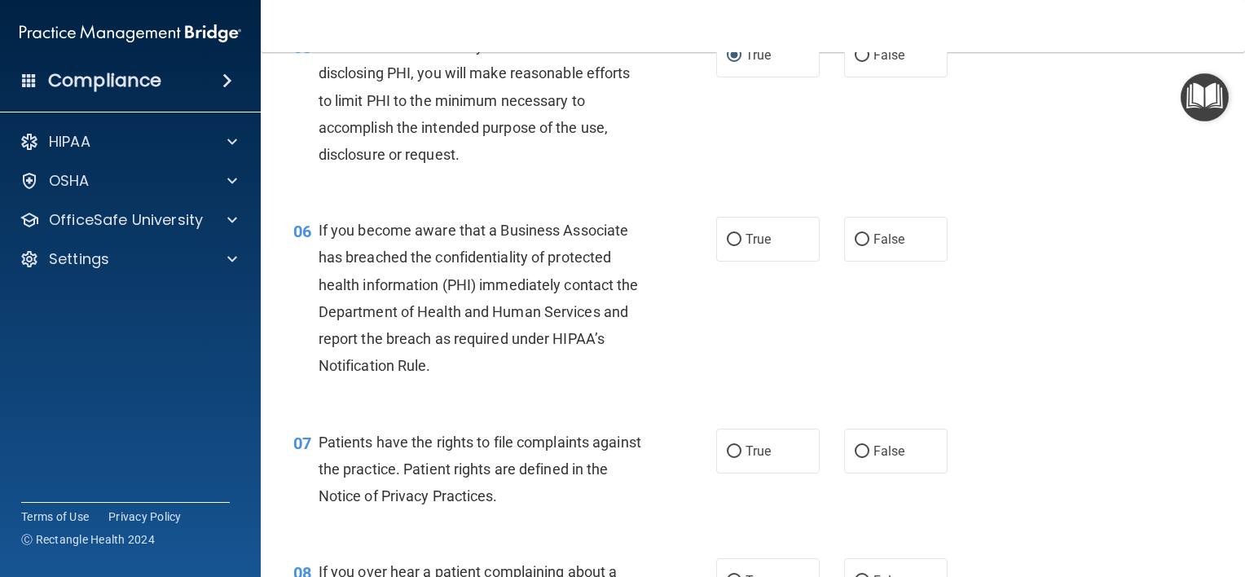
scroll to position [829, 0]
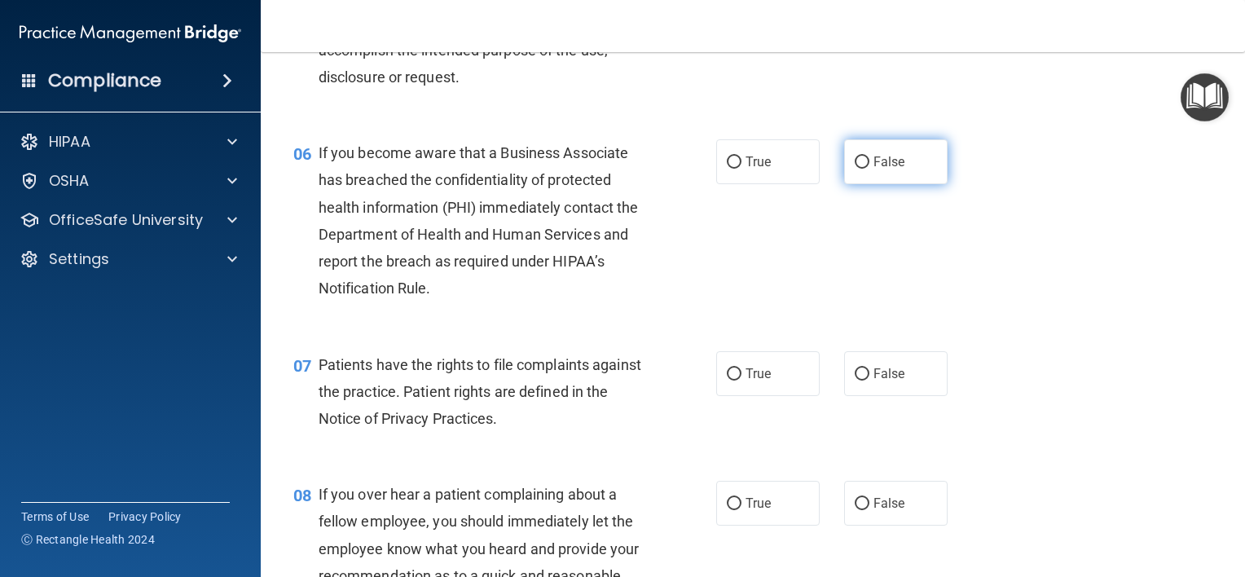
click at [855, 169] on input "False" at bounding box center [862, 162] width 15 height 12
radio input "true"
click at [727, 380] on input "True" at bounding box center [734, 374] width 15 height 12
radio input "true"
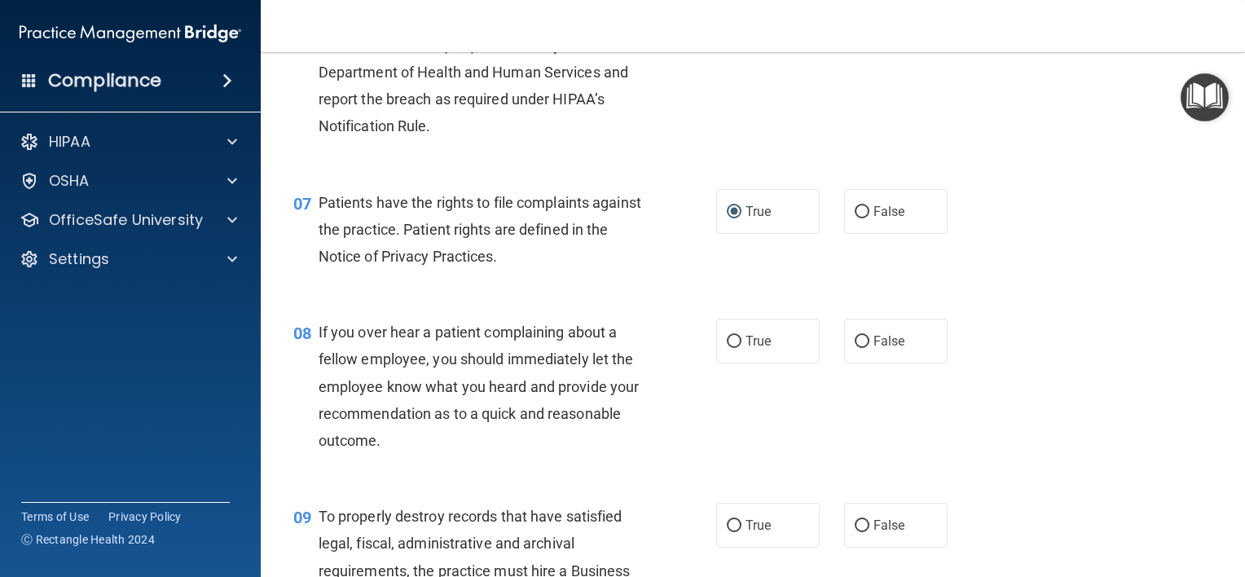
scroll to position [992, 0]
click at [855, 347] on input "False" at bounding box center [862, 341] width 15 height 12
radio input "true"
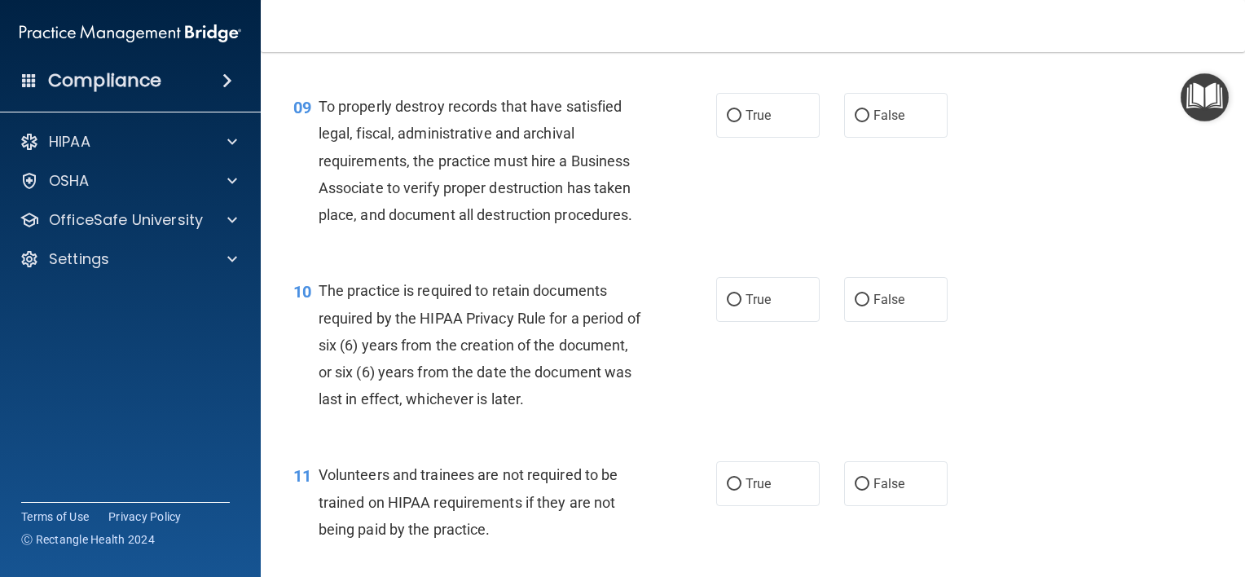
scroll to position [1481, 0]
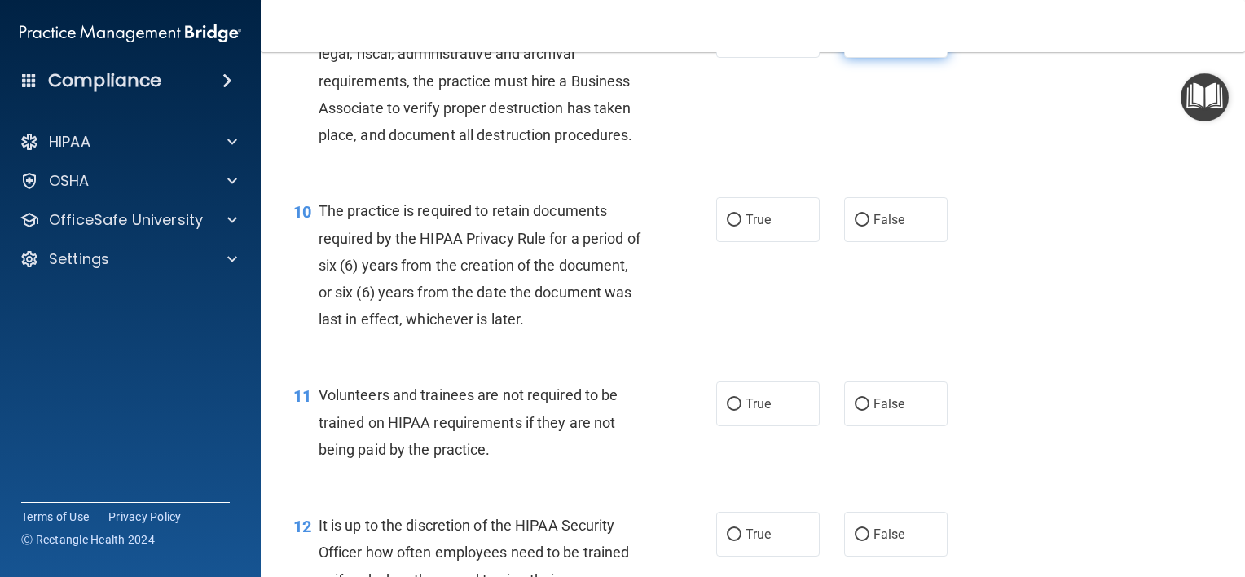
click at [855, 42] on input "False" at bounding box center [862, 36] width 15 height 12
radio input "true"
click at [855, 226] on input "False" at bounding box center [862, 220] width 15 height 12
radio input "true"
click at [855, 411] on input "False" at bounding box center [862, 404] width 15 height 12
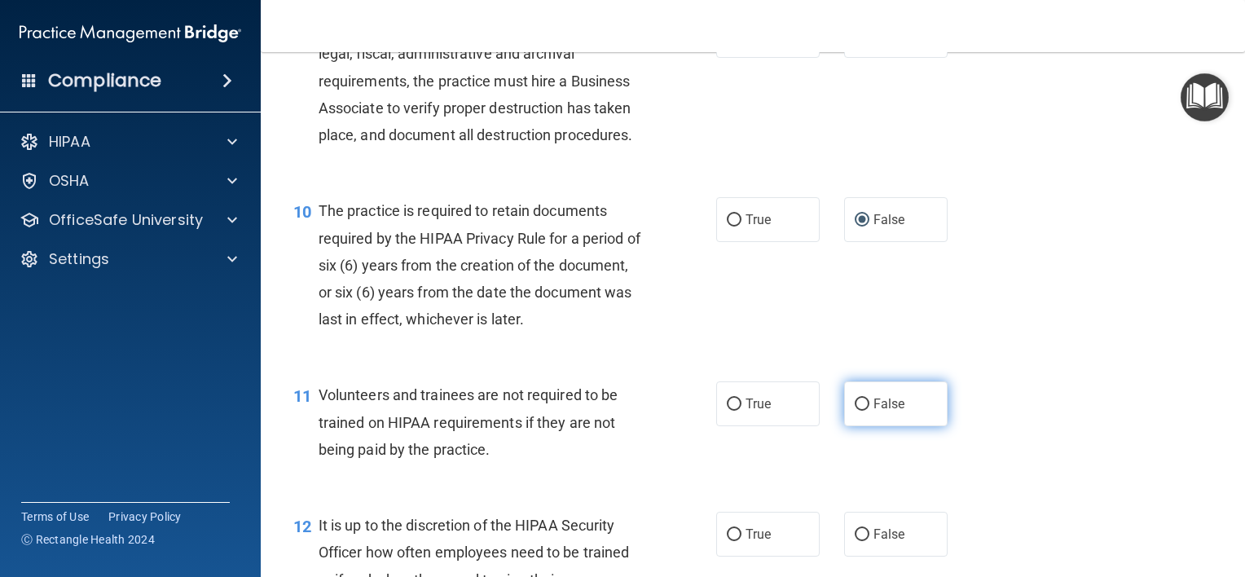
radio input "true"
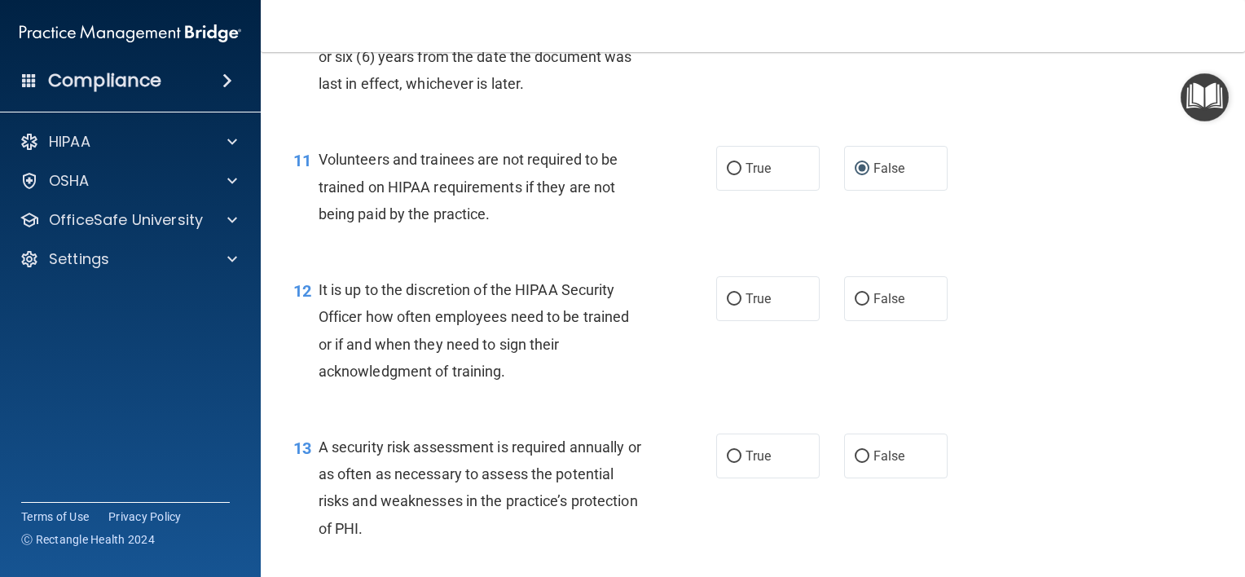
scroll to position [1726, 0]
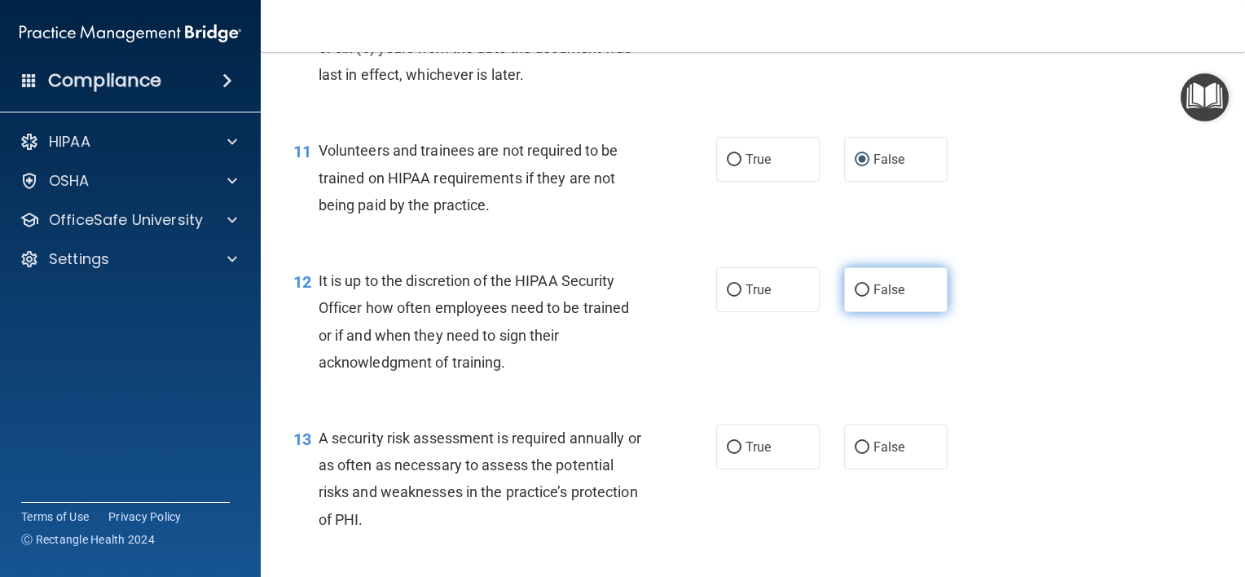
click at [855, 297] on input "False" at bounding box center [862, 290] width 15 height 12
radio input "true"
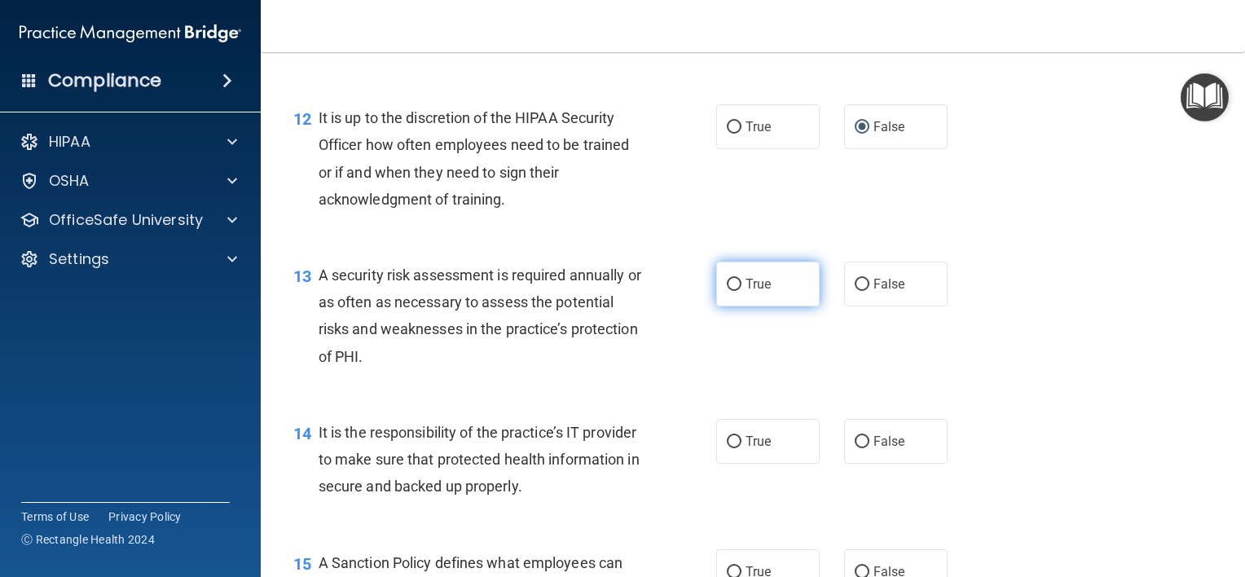
click at [727, 291] on input "True" at bounding box center [734, 285] width 15 height 12
radio input "true"
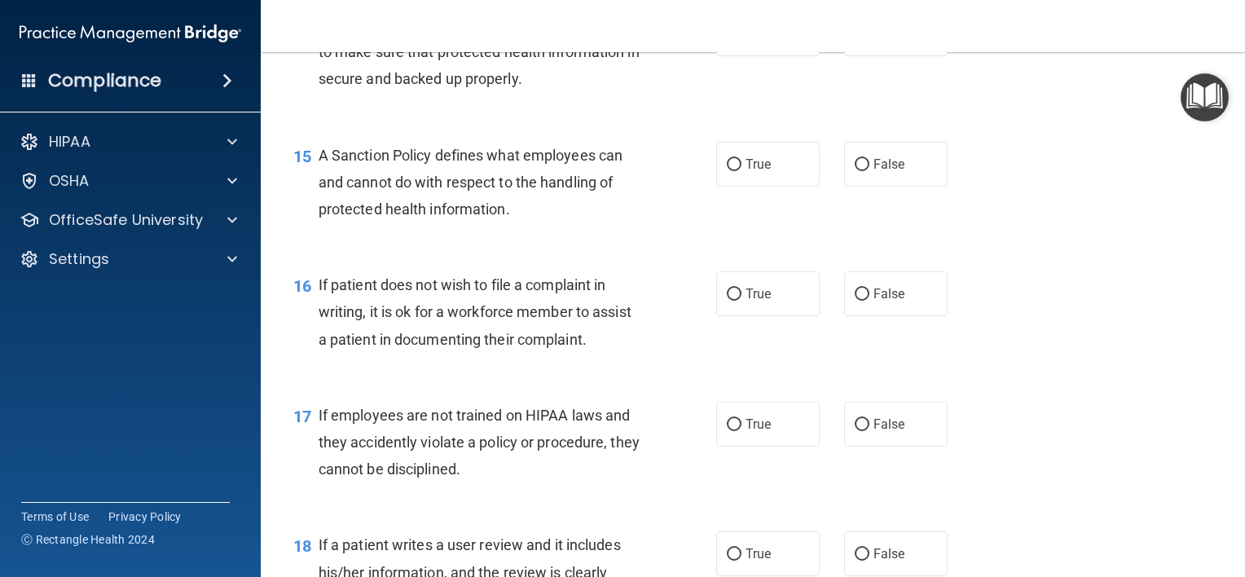
scroll to position [2214, 0]
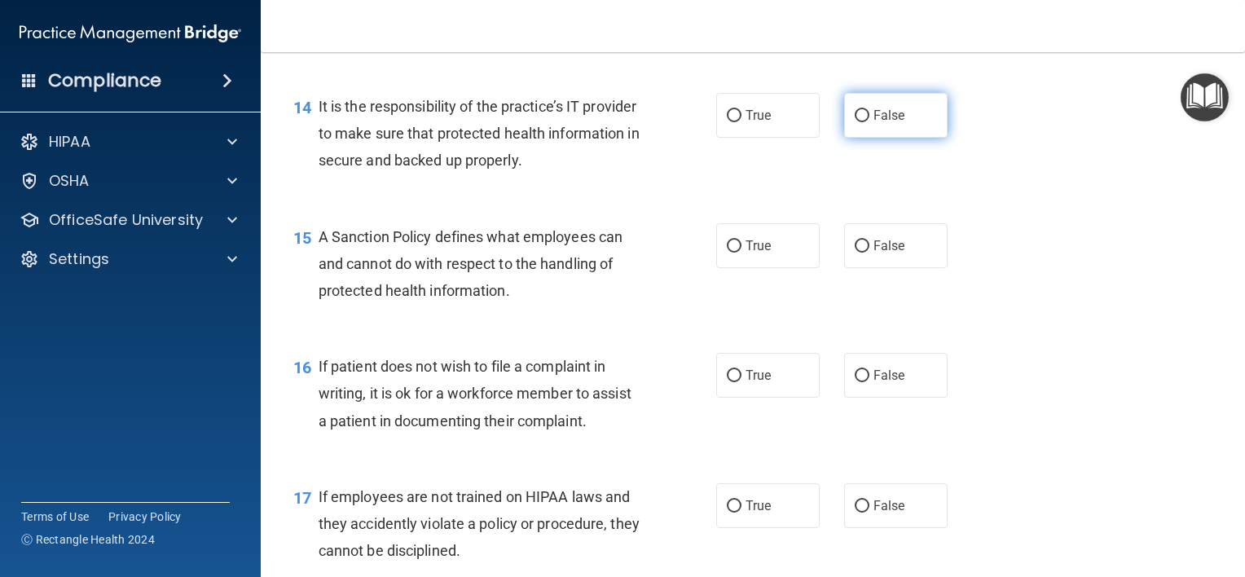
click at [855, 122] on input "False" at bounding box center [862, 116] width 15 height 12
radio input "true"
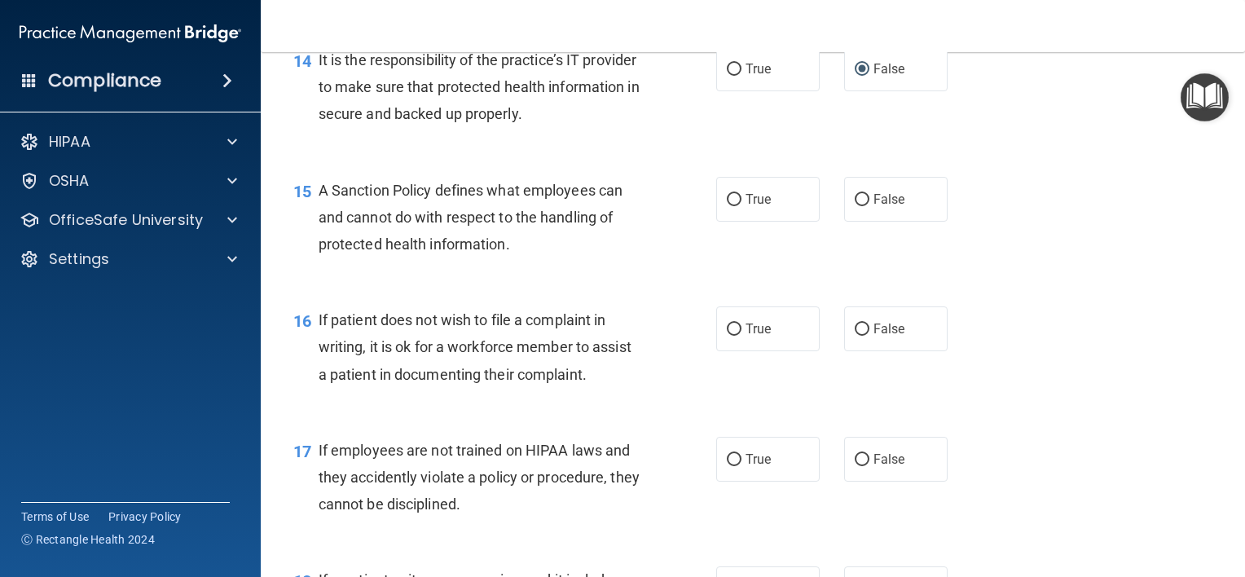
scroll to position [2296, 0]
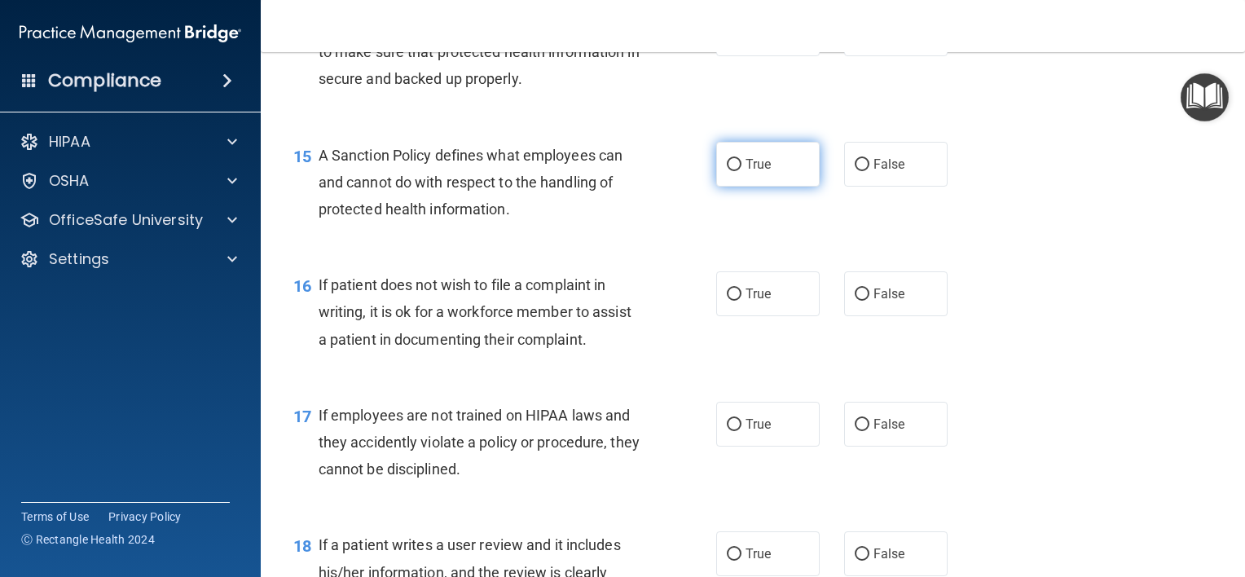
click at [728, 171] on input "True" at bounding box center [734, 165] width 15 height 12
radio input "true"
click at [727, 301] on input "True" at bounding box center [734, 294] width 15 height 12
radio input "true"
click at [855, 431] on input "False" at bounding box center [862, 425] width 15 height 12
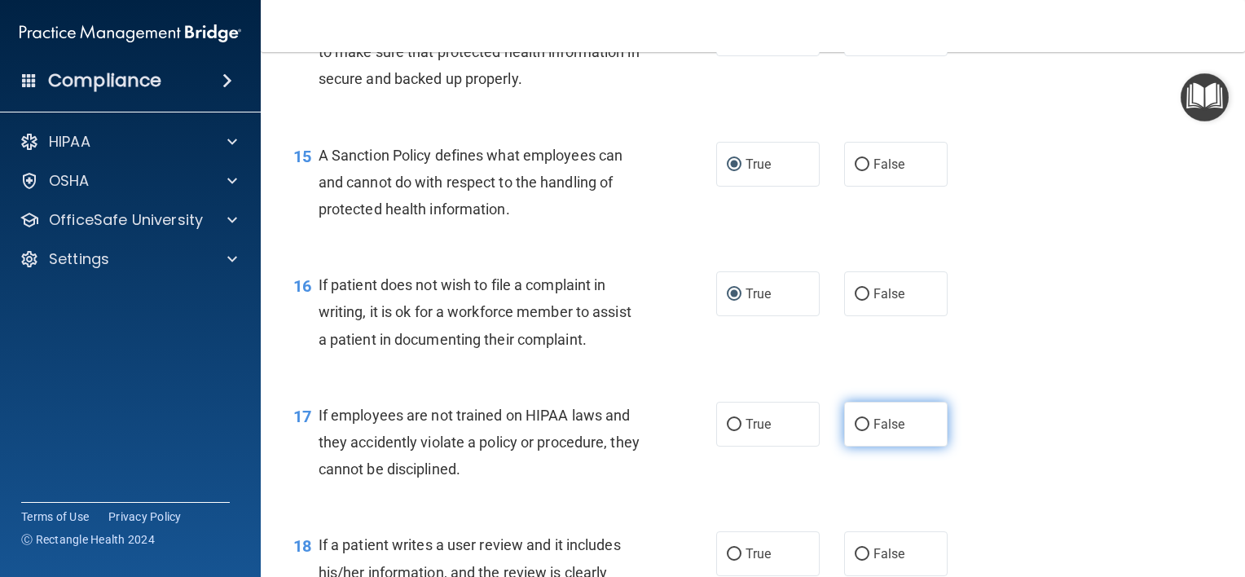
radio input "true"
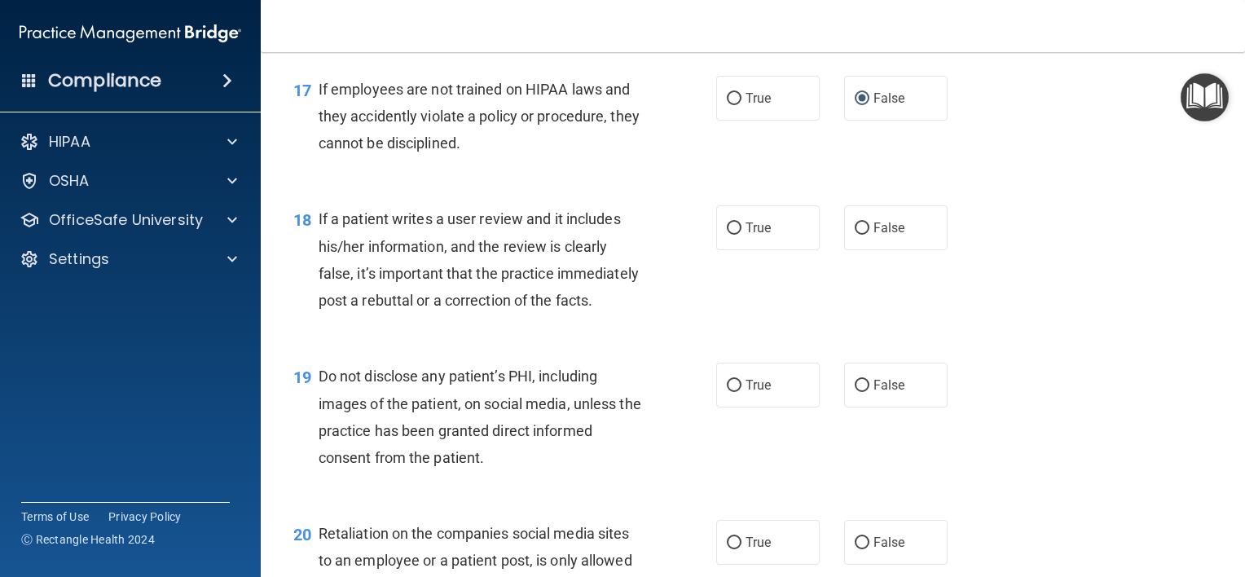
scroll to position [2703, 0]
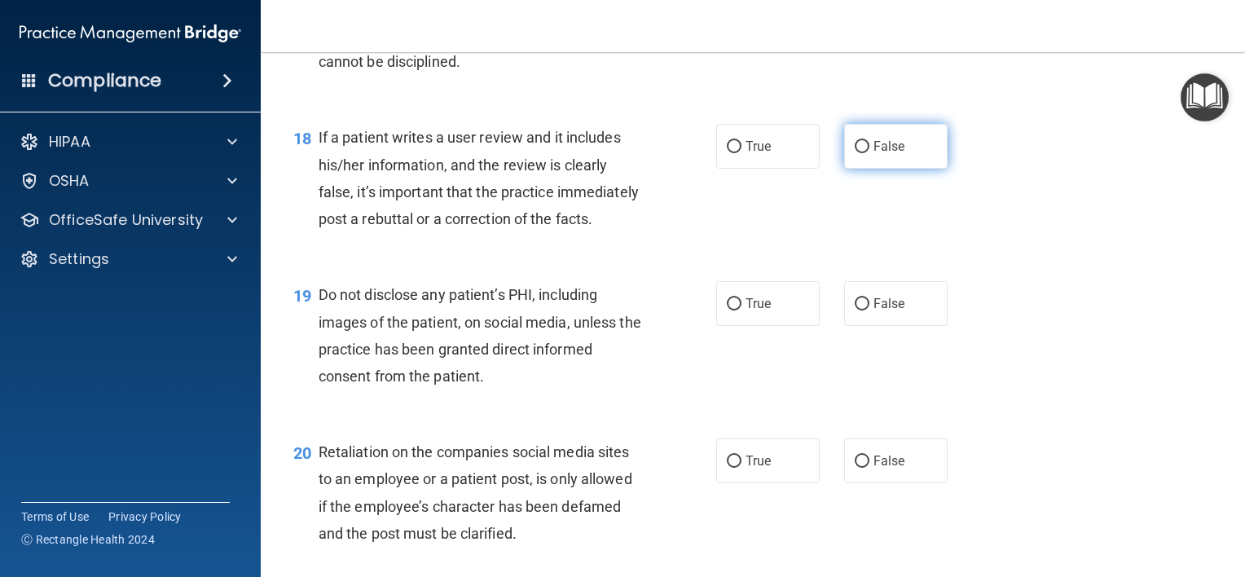
click at [855, 153] on input "False" at bounding box center [862, 147] width 15 height 12
radio input "true"
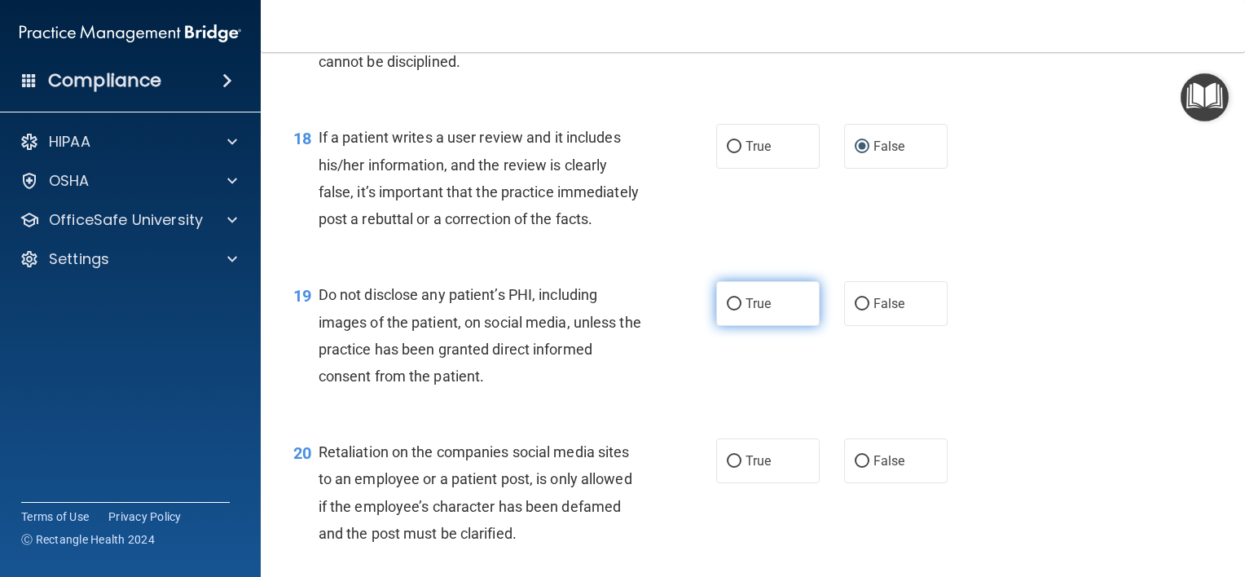
click at [727, 310] on input "True" at bounding box center [734, 304] width 15 height 12
radio input "true"
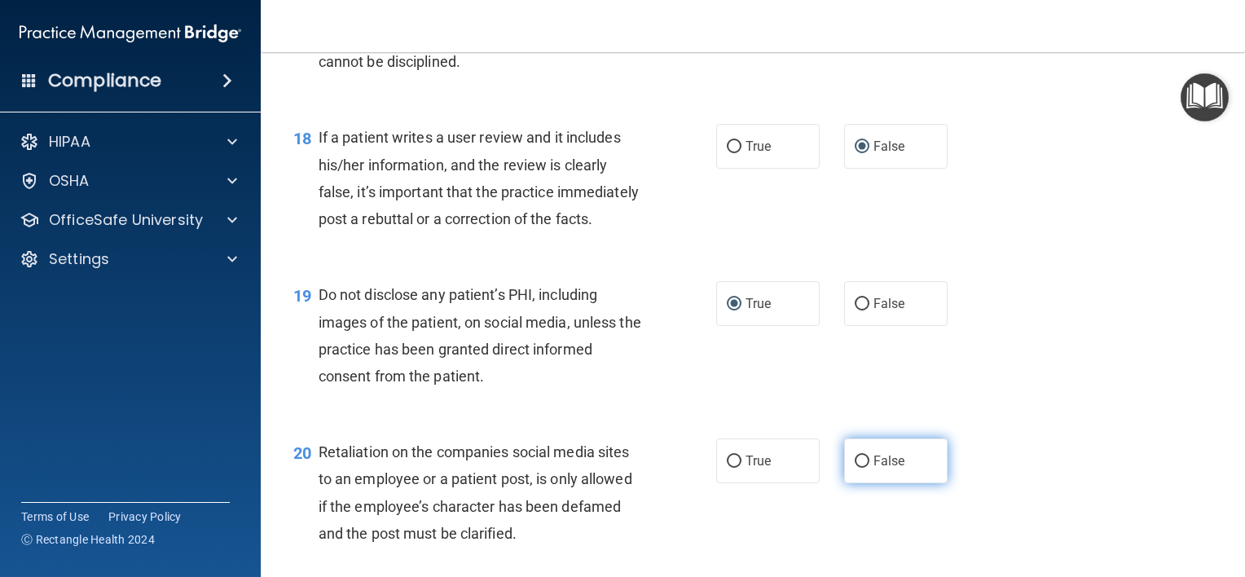
click at [856, 468] on input "False" at bounding box center [862, 461] width 15 height 12
radio input "true"
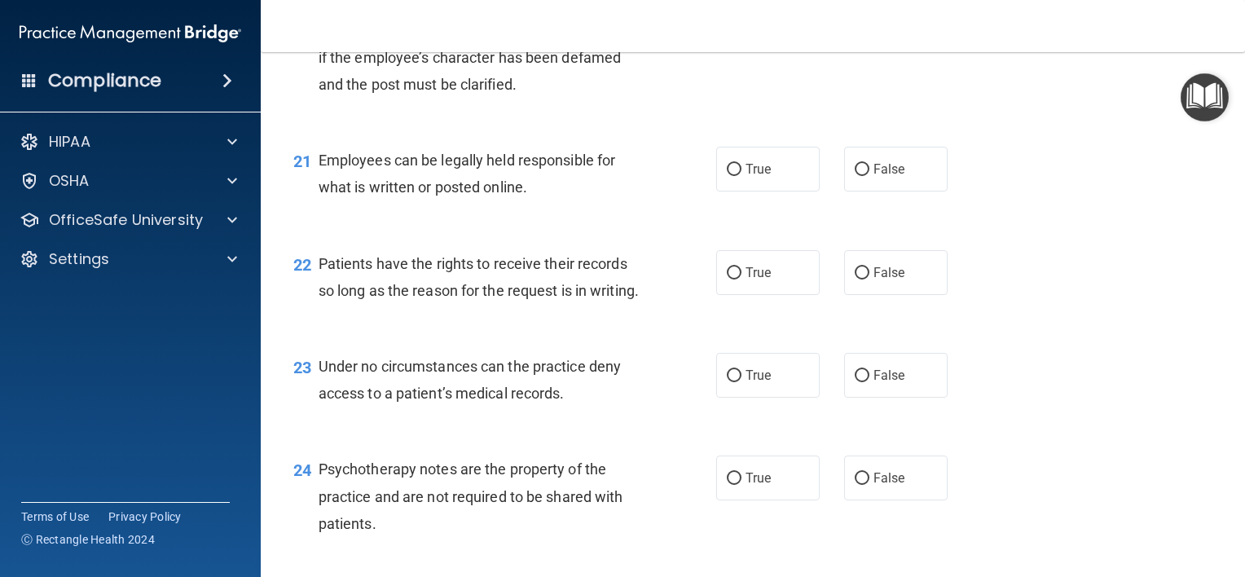
scroll to position [3192, 0]
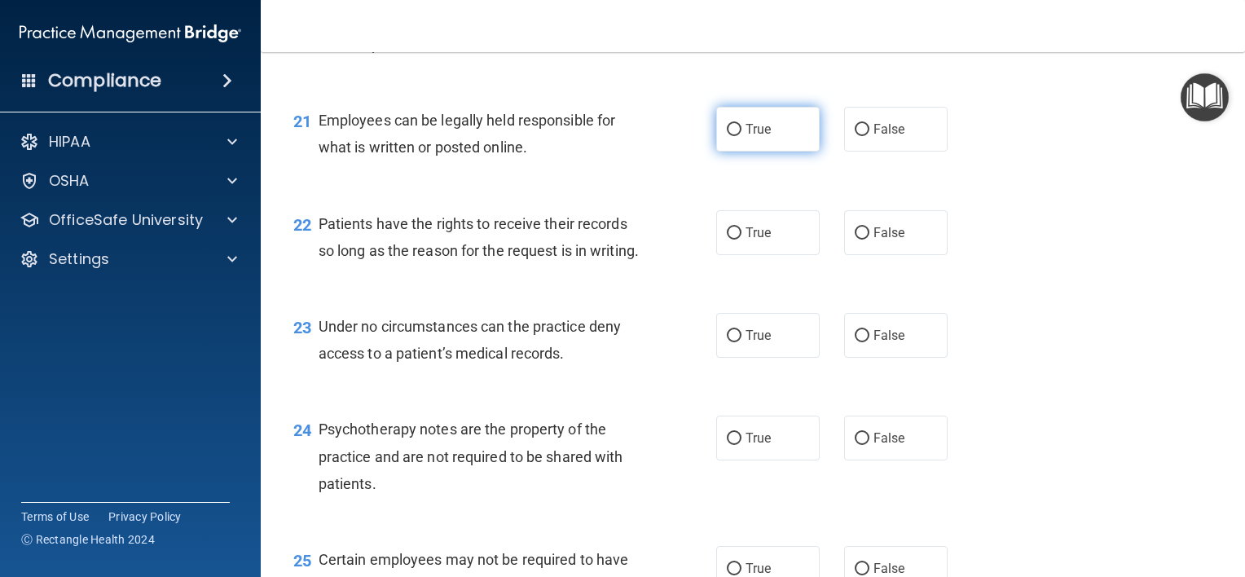
click at [727, 136] on input "True" at bounding box center [734, 130] width 15 height 12
radio input "true"
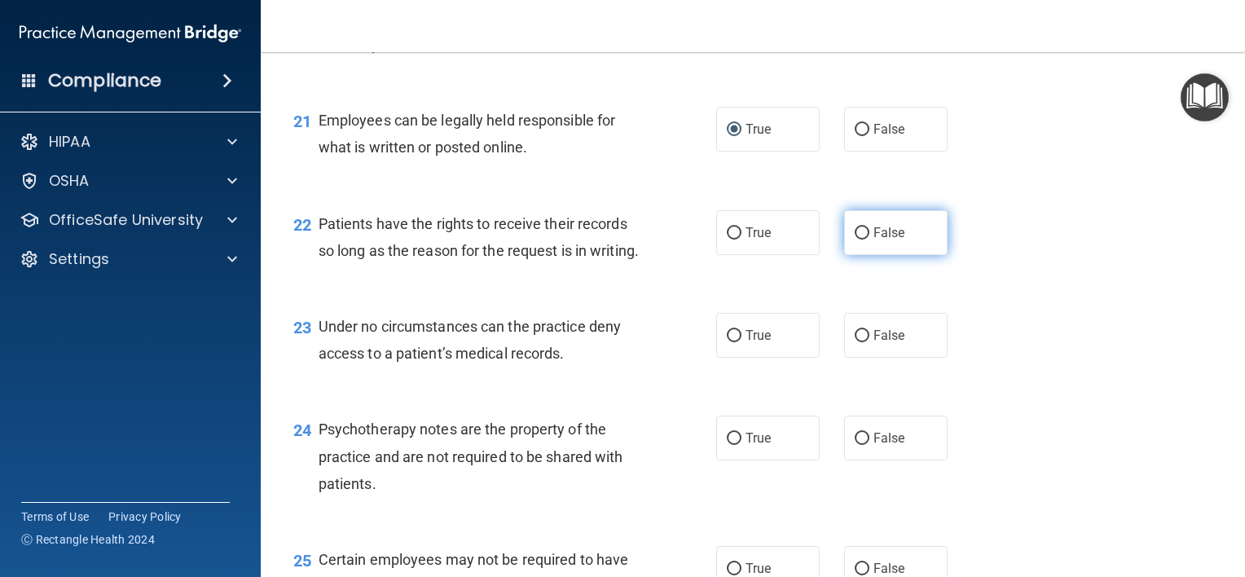
click at [855, 240] on input "False" at bounding box center [862, 233] width 15 height 12
radio input "true"
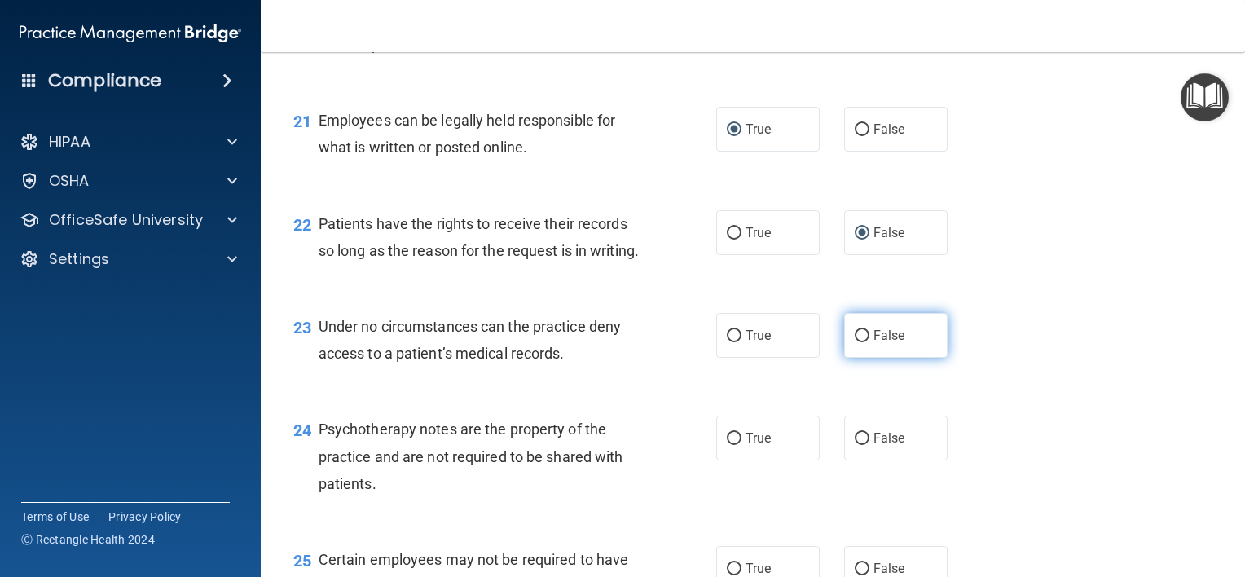
click at [855, 342] on input "False" at bounding box center [862, 336] width 15 height 12
radio input "true"
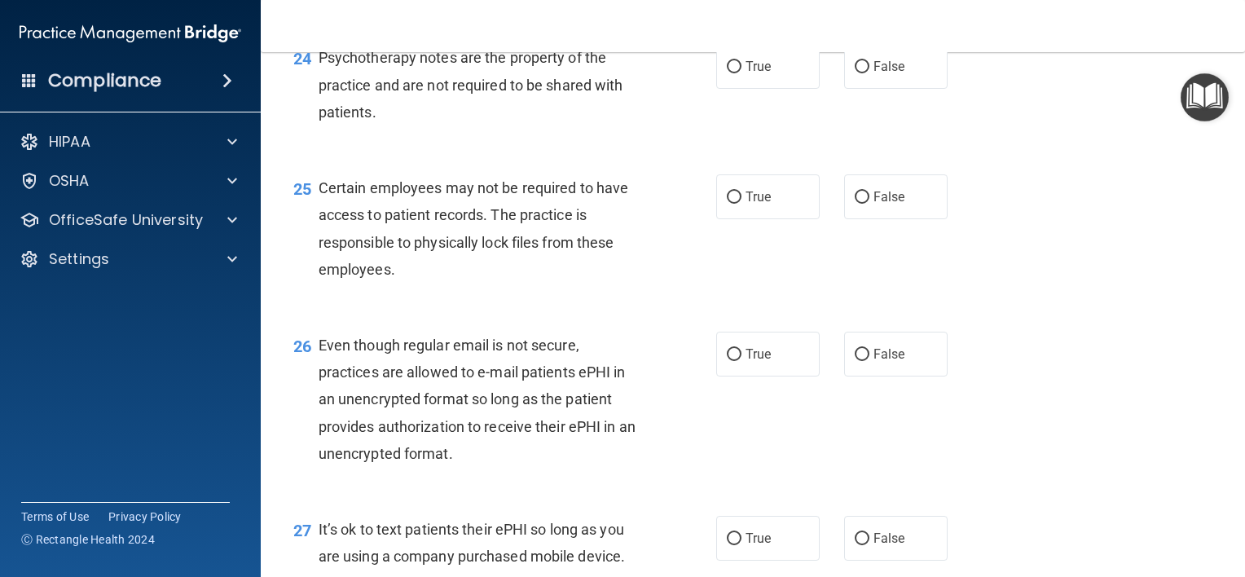
scroll to position [3599, 0]
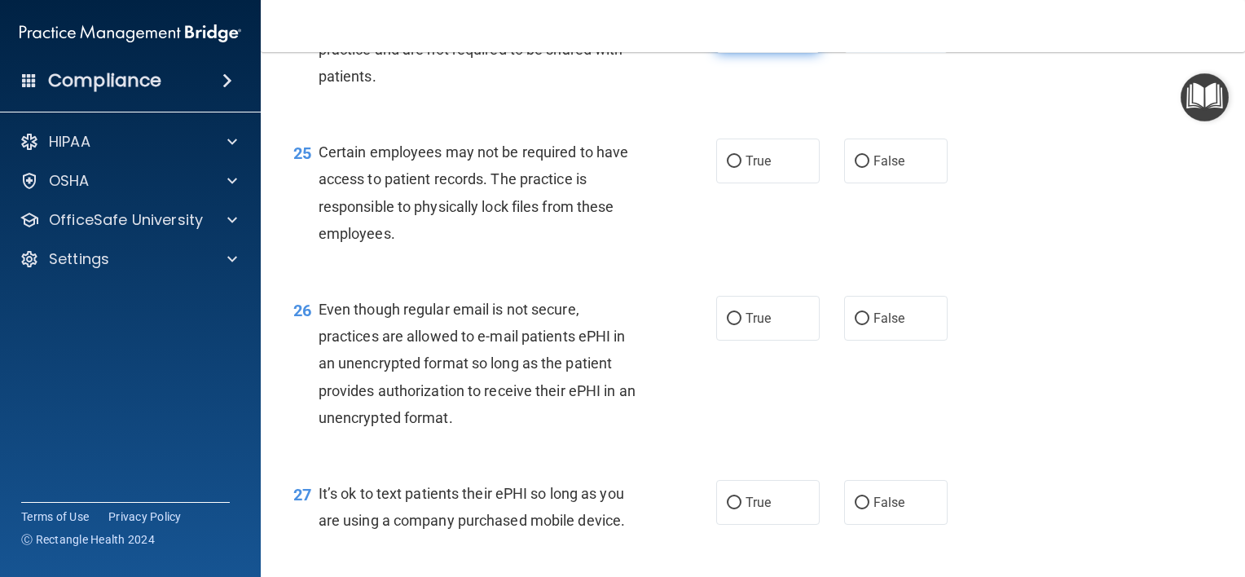
click at [727, 37] on input "True" at bounding box center [734, 31] width 15 height 12
radio input "true"
click at [855, 168] on input "False" at bounding box center [862, 162] width 15 height 12
radio input "true"
click at [855, 325] on input "False" at bounding box center [862, 319] width 15 height 12
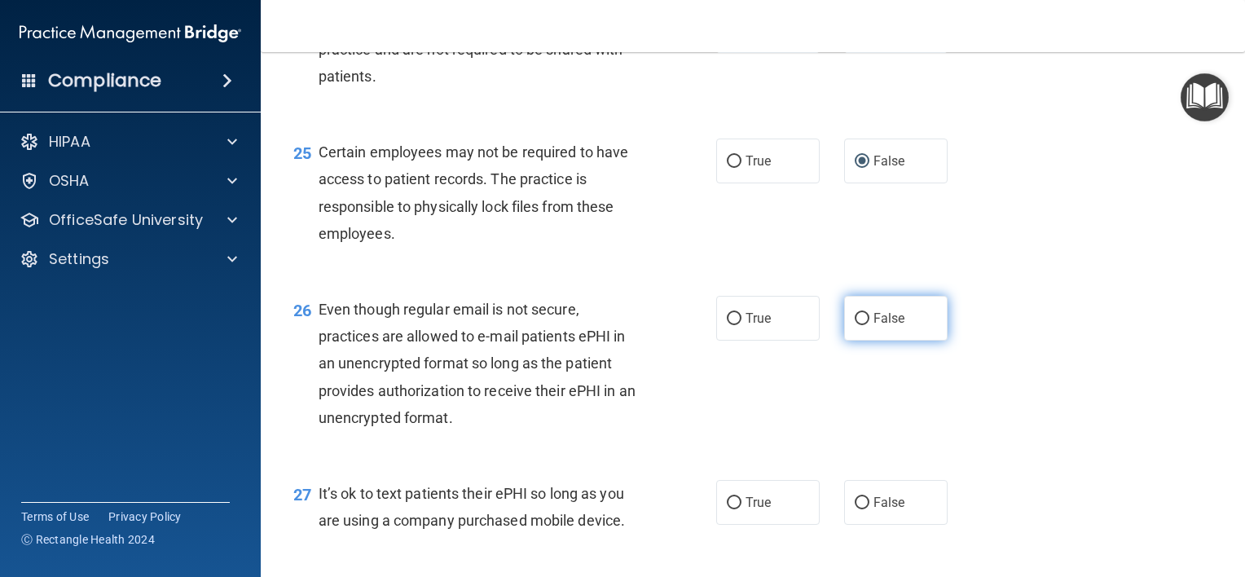
radio input "true"
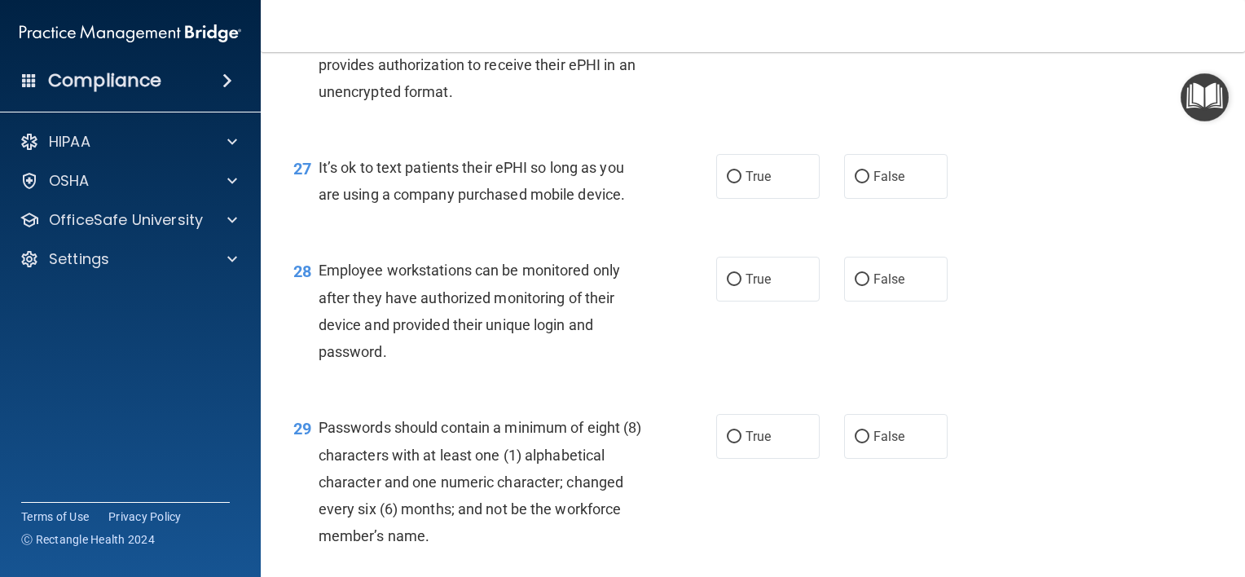
scroll to position [4007, 0]
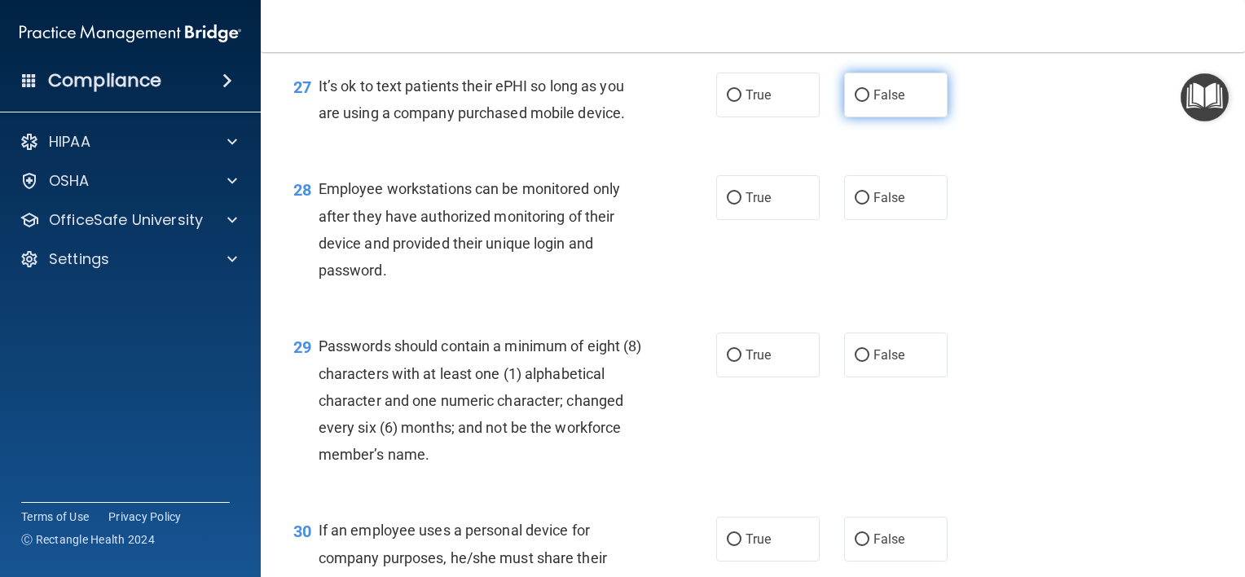
click at [855, 102] on input "False" at bounding box center [862, 96] width 15 height 12
radio input "true"
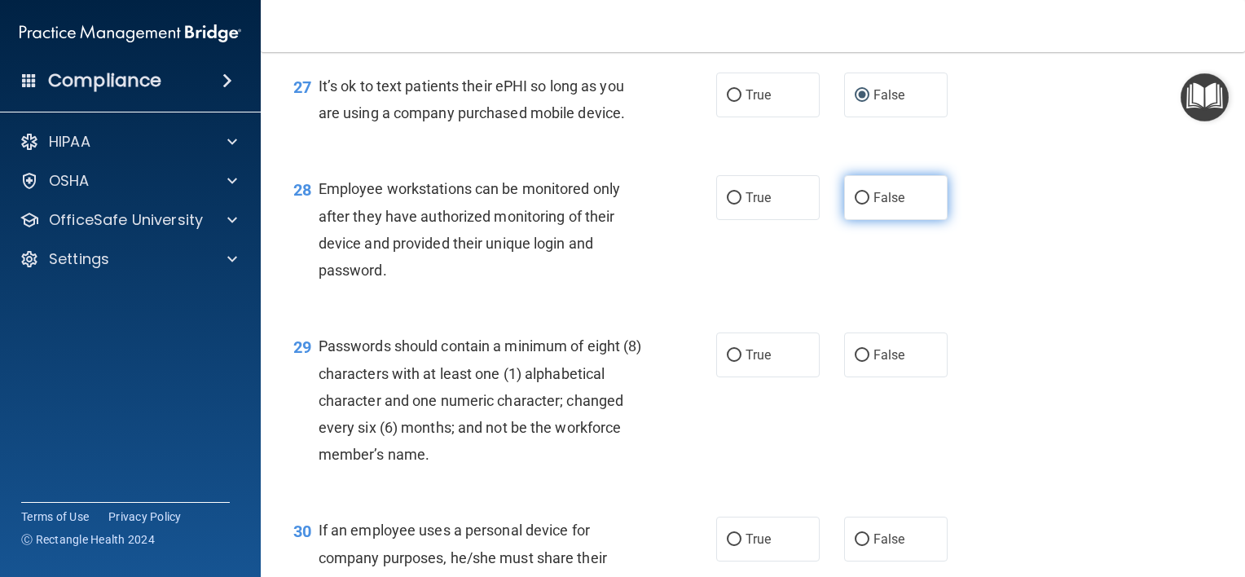
click at [857, 204] on input "False" at bounding box center [862, 198] width 15 height 12
radio input "true"
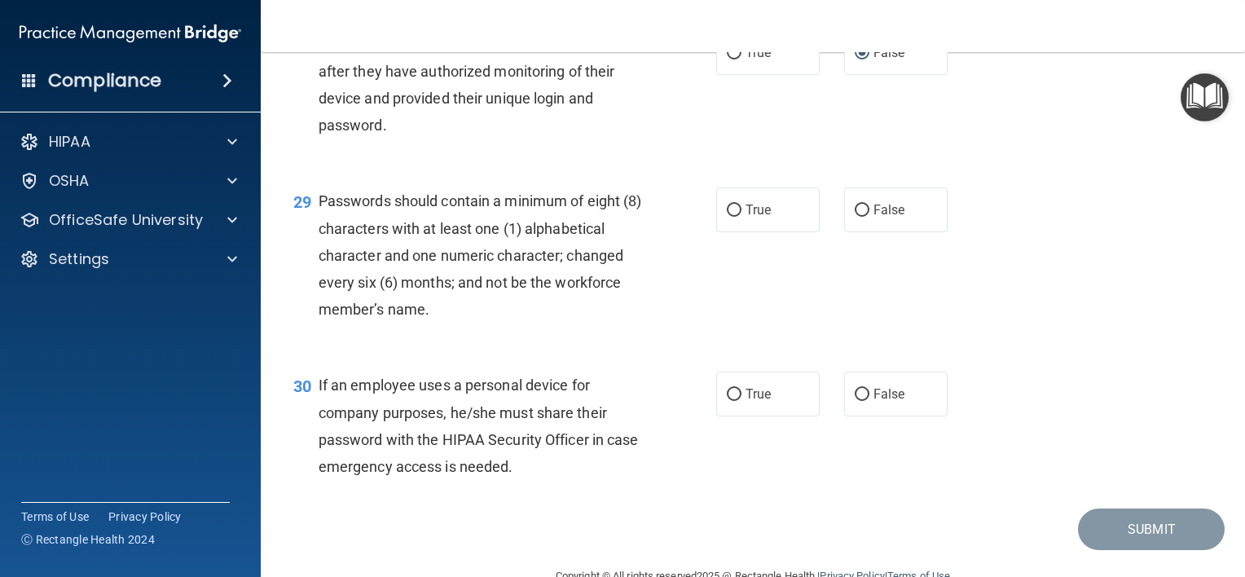
scroll to position [4170, 0]
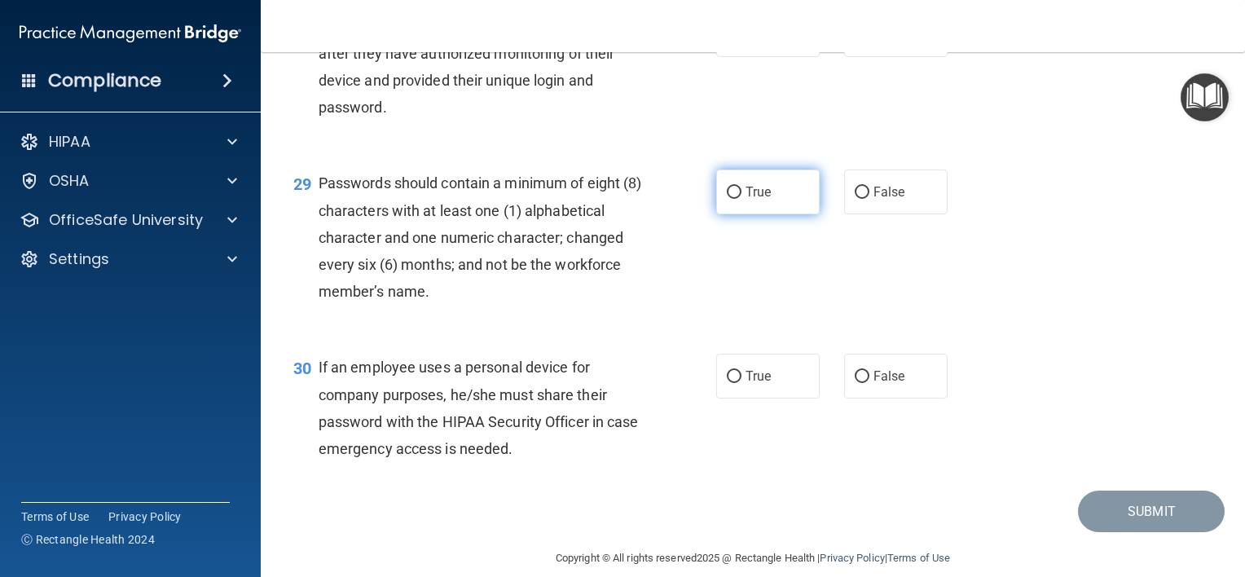
click at [727, 199] on input "True" at bounding box center [734, 193] width 15 height 12
radio input "true"
click at [855, 383] on input "False" at bounding box center [862, 377] width 15 height 12
radio input "true"
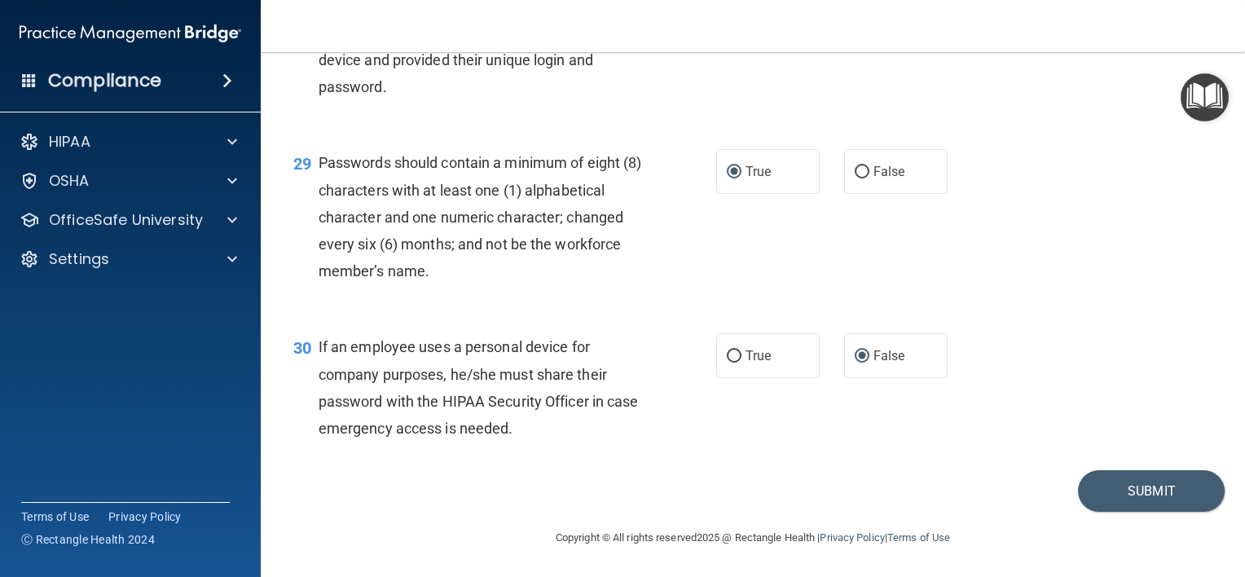
scroll to position [4271, 0]
click at [1111, 482] on button "Submit" at bounding box center [1151, 491] width 147 height 42
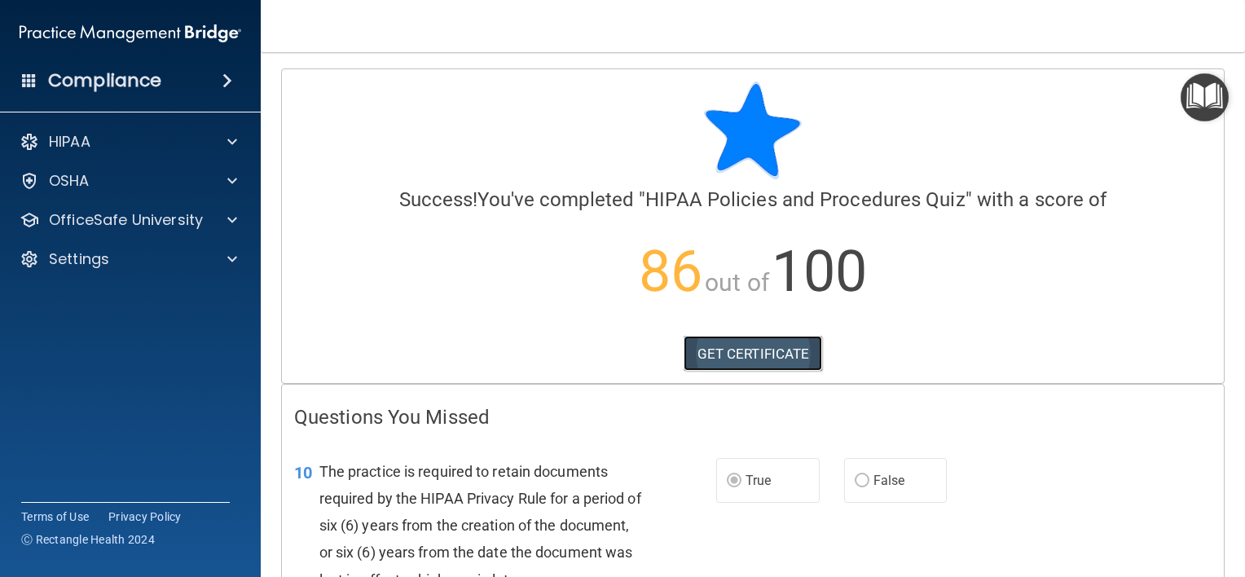
click at [741, 349] on link "GET CERTIFICATE" at bounding box center [753, 354] width 139 height 36
